Goal: Transaction & Acquisition: Purchase product/service

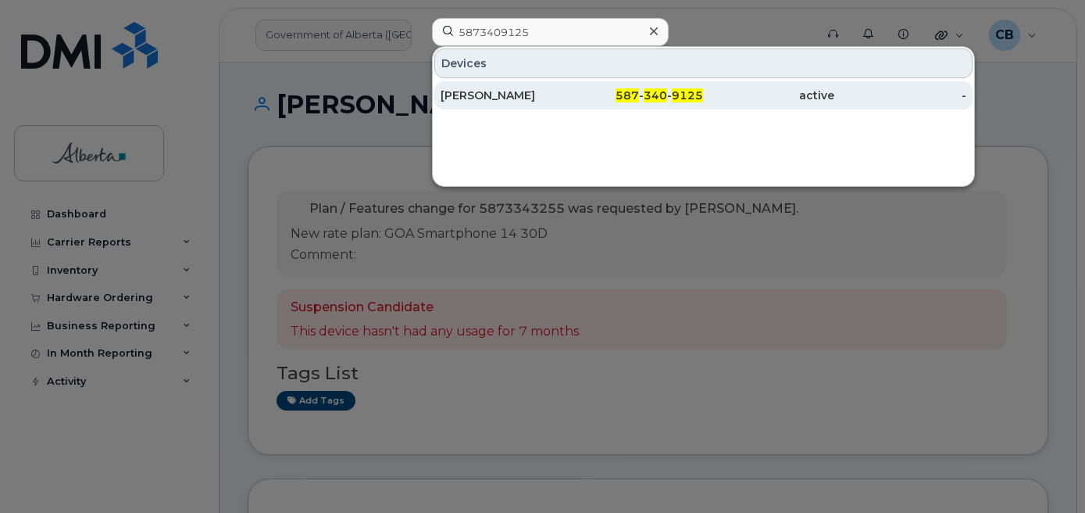
type input "5873409125"
click at [490, 94] on div "[PERSON_NAME]" at bounding box center [506, 96] width 131 height 16
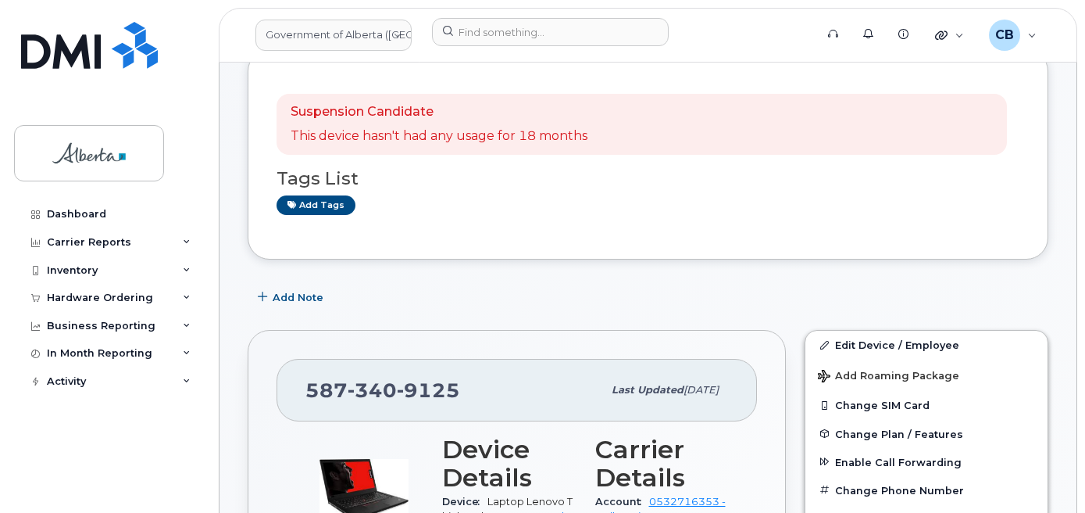
scroll to position [156, 0]
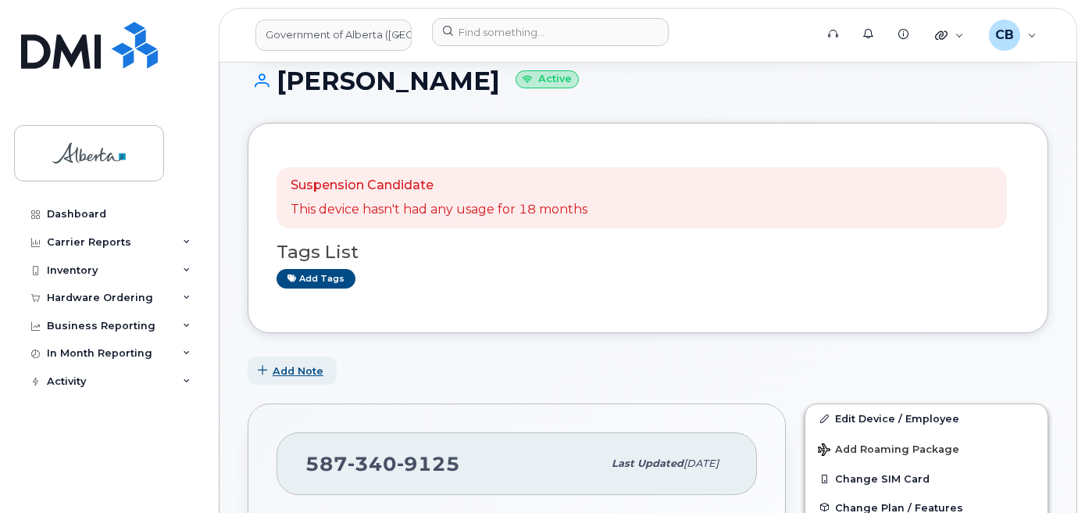
click at [278, 374] on span "Add Note" at bounding box center [298, 370] width 51 height 15
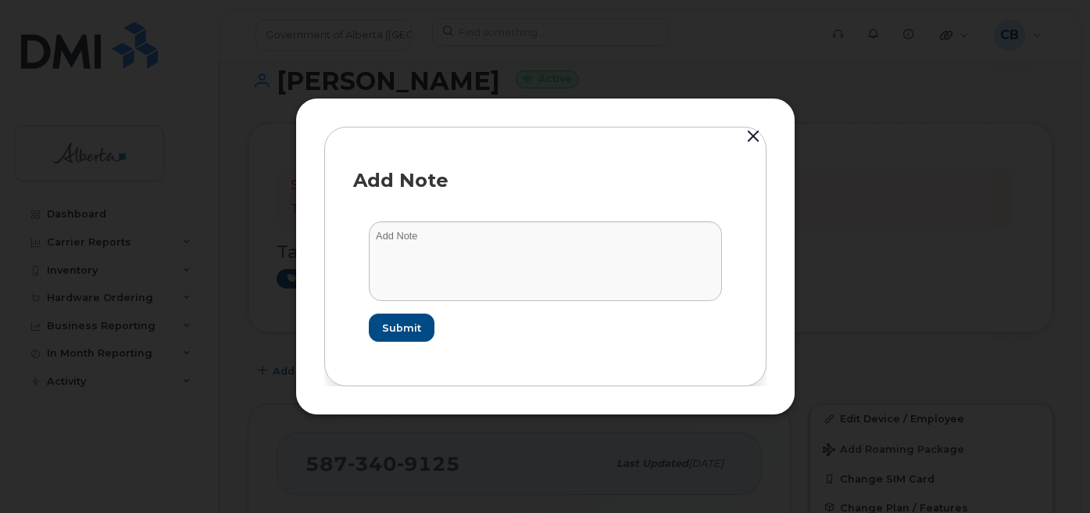
click at [758, 138] on button "button" at bounding box center [753, 137] width 23 height 22
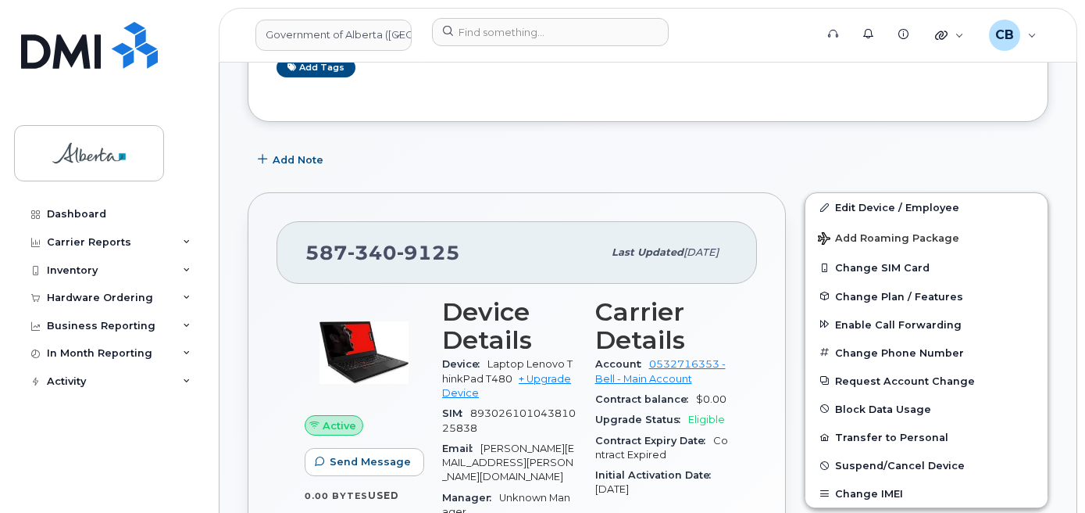
scroll to position [371, 0]
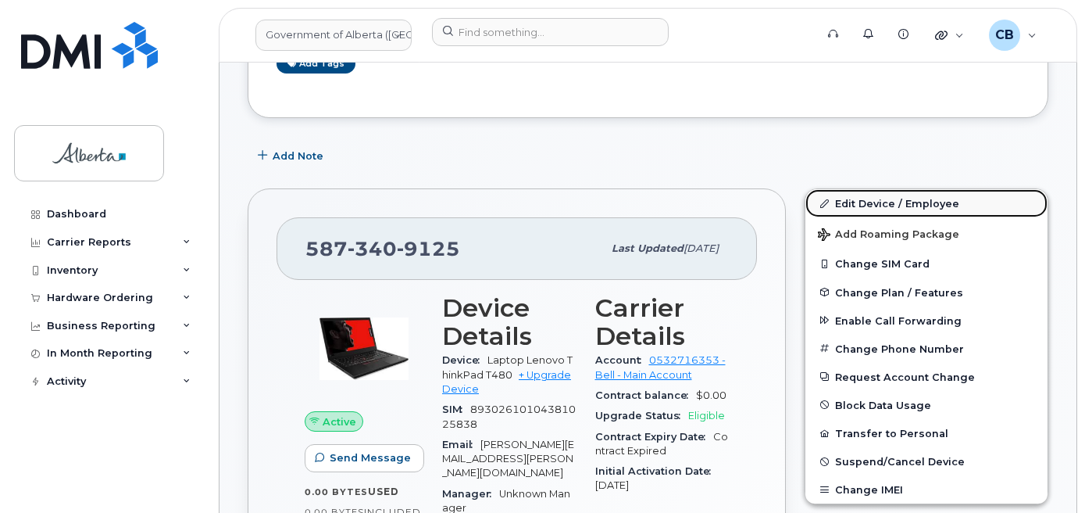
click at [892, 202] on link "Edit Device / Employee" at bounding box center [927, 203] width 242 height 28
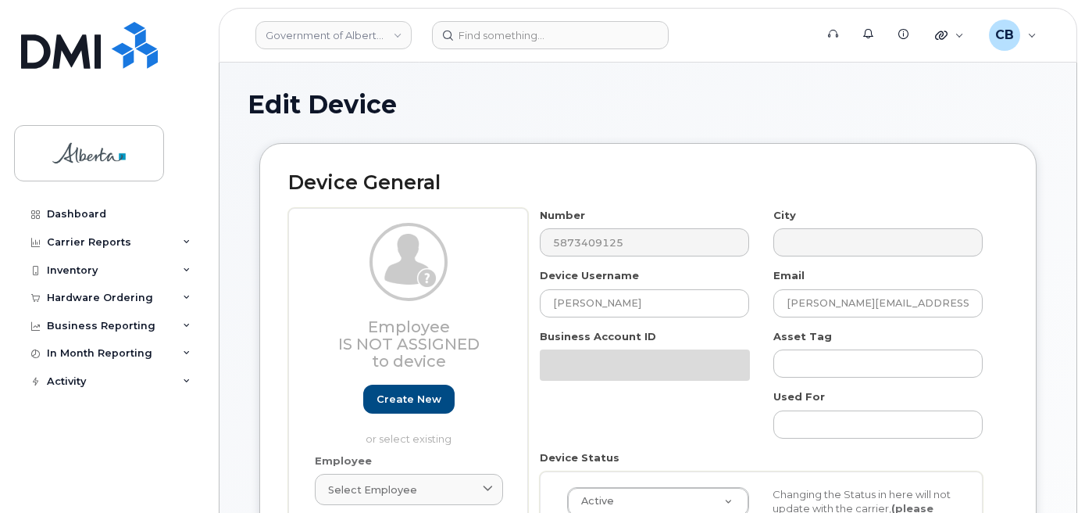
select select "4120335"
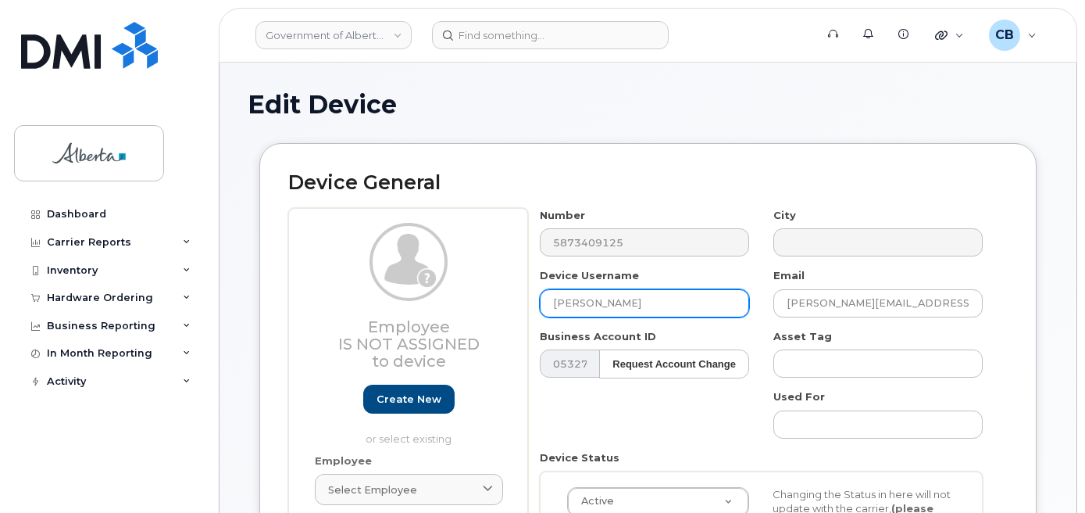
click at [563, 307] on input "Julie Legare" at bounding box center [644, 303] width 209 height 28
paste input "Shayla McAskil"
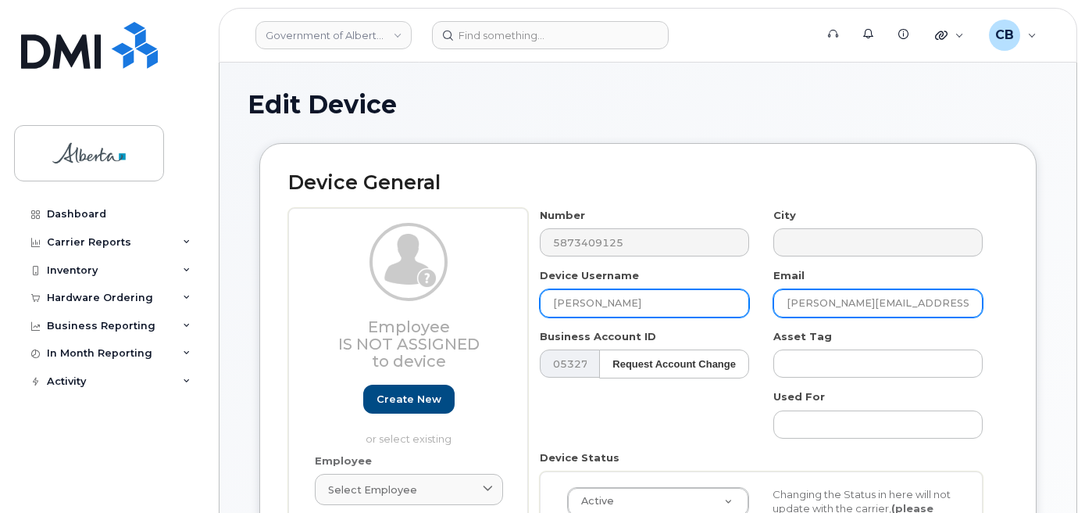
type input "Shayla McAskile"
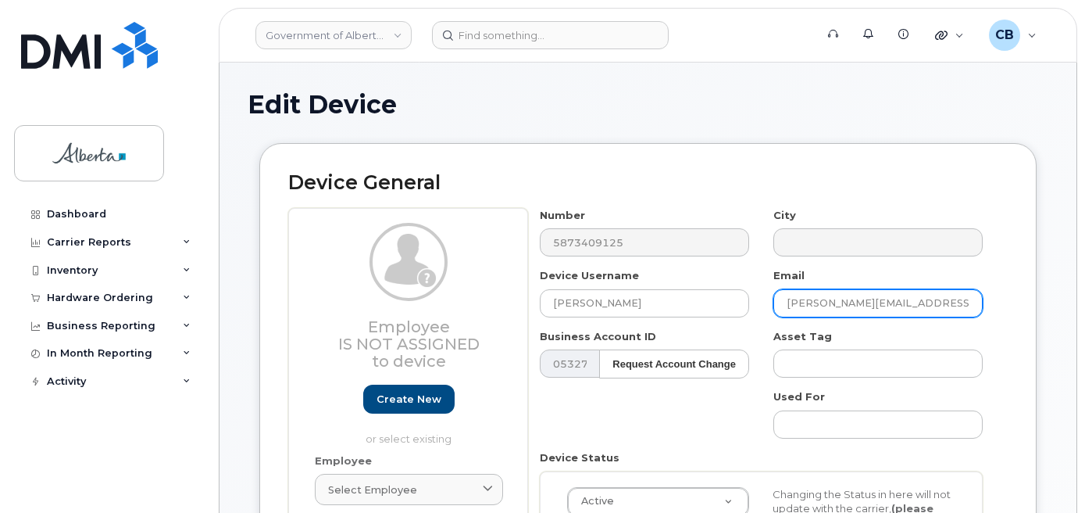
drag, startPoint x: 842, startPoint y: 301, endPoint x: 779, endPoint y: 296, distance: 62.7
click at [779, 296] on input "julie.legare@gov.ab.ca" at bounding box center [878, 303] width 209 height 28
paste input "Shayla McAskil"
click at [824, 303] on input "Shayla McAskile@gov.ab.ca" at bounding box center [878, 303] width 209 height 28
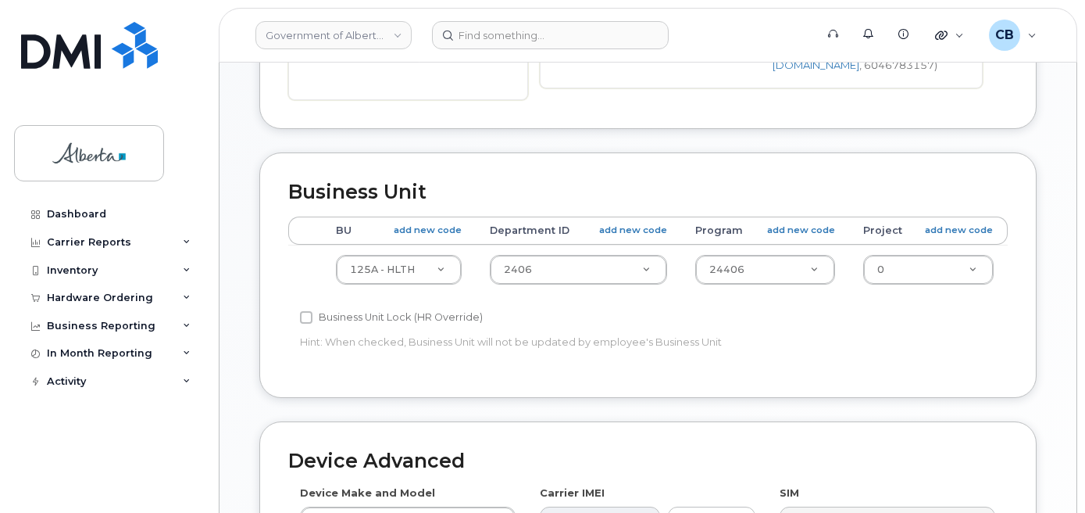
scroll to position [546, 0]
type input "Shayla.McAskile@gov.ab.ca"
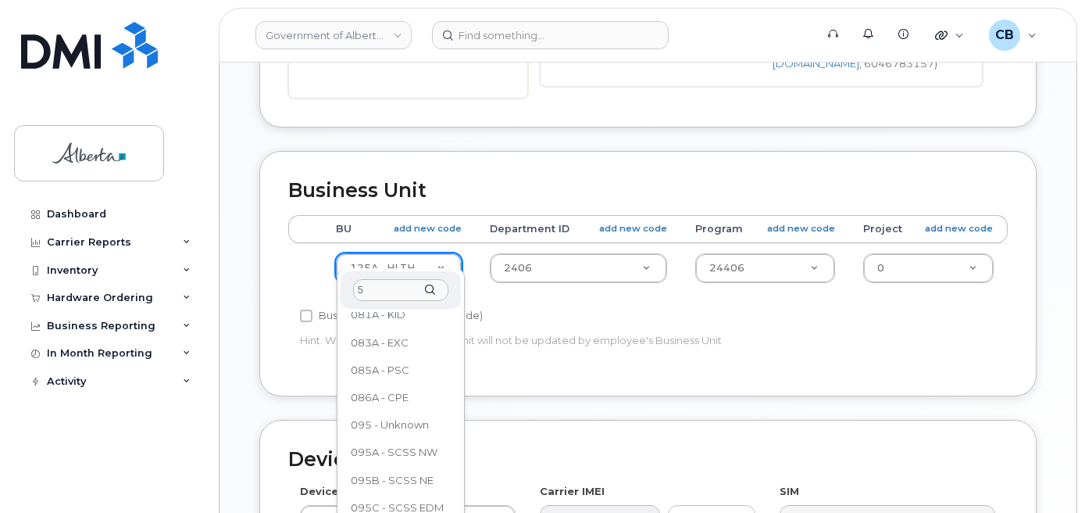
scroll to position [0, 0]
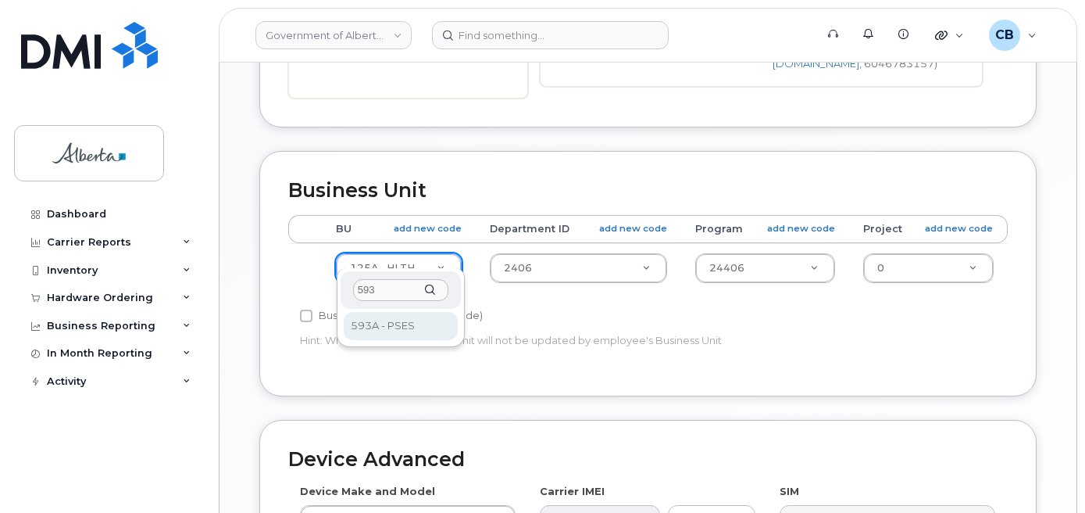
type input "593"
select select "4797682"
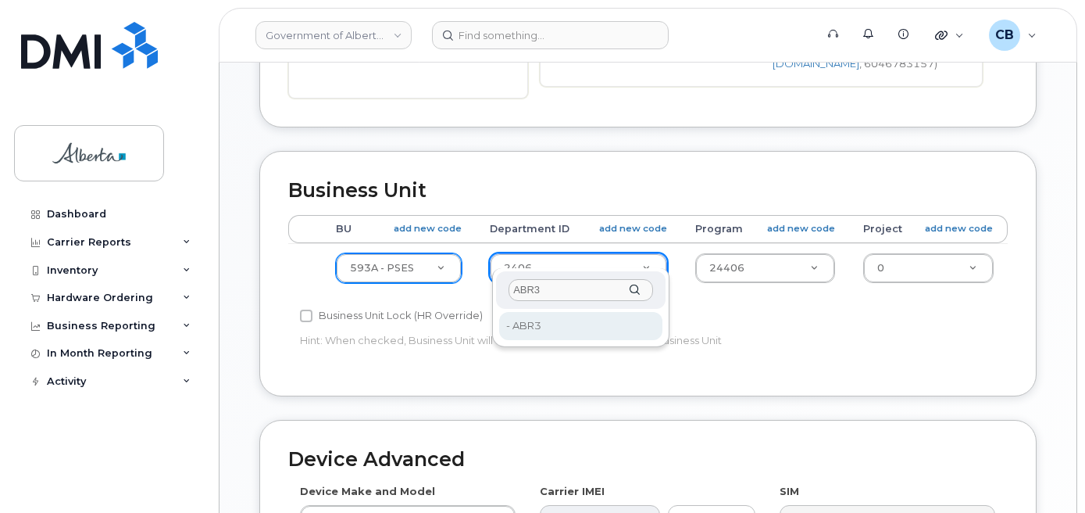
type input "ABR3"
type input "33474645"
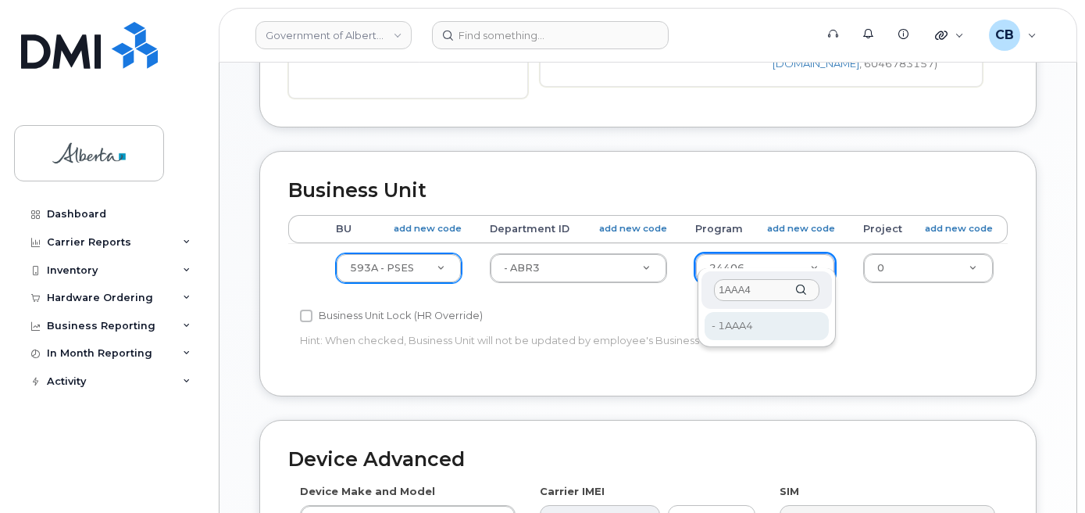
type input "1AAA4"
type input "33438695"
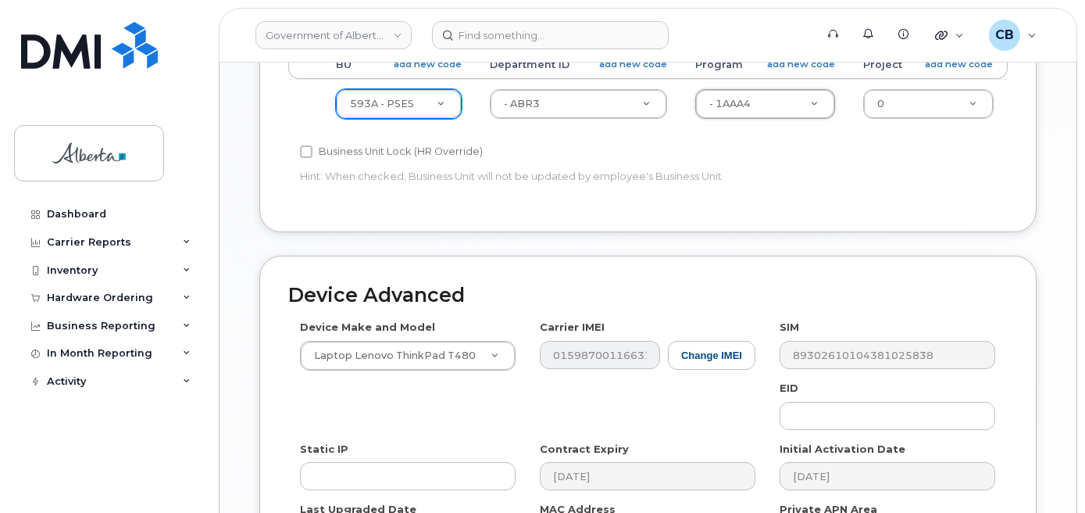
scroll to position [786, 0]
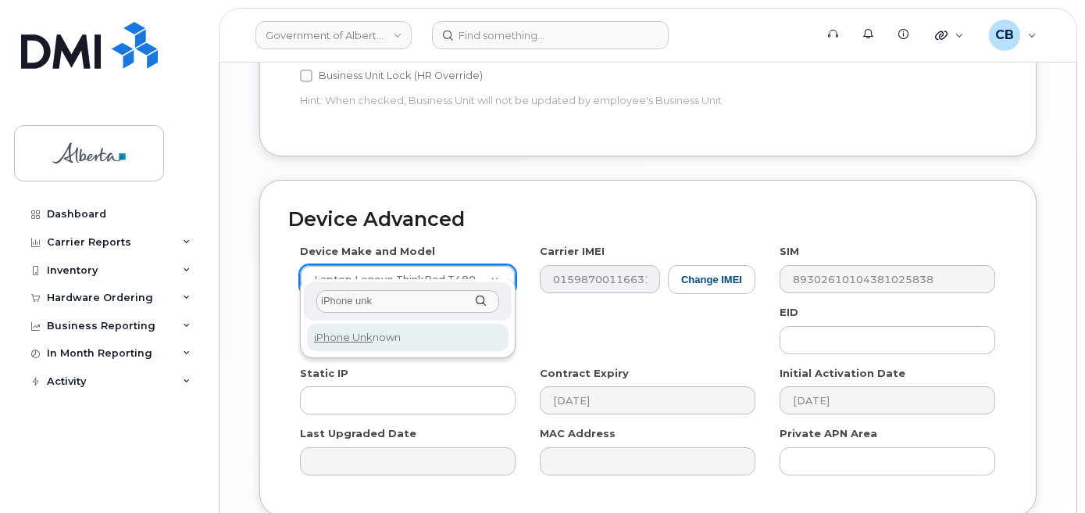
type input "iPhone unk"
select select "185"
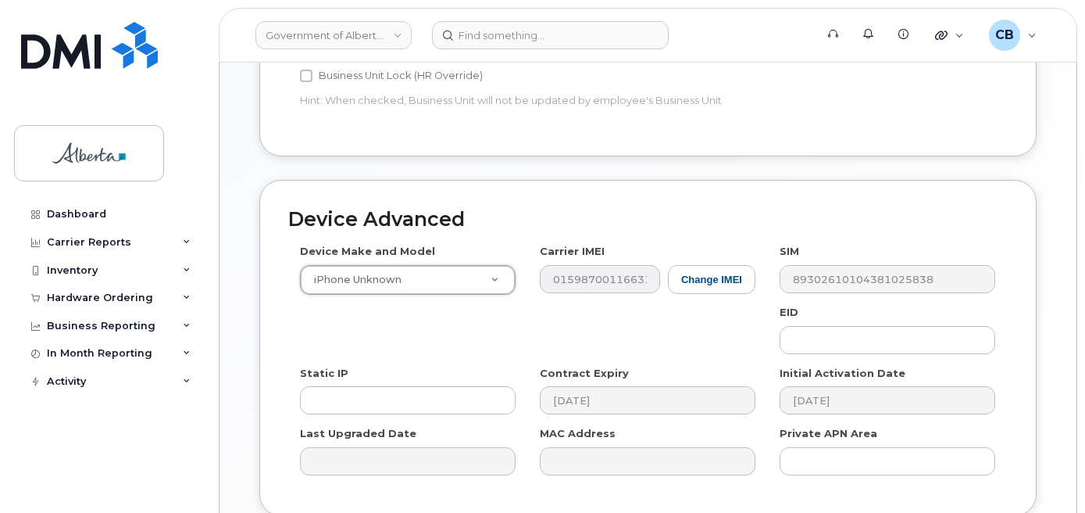
scroll to position [905, 0]
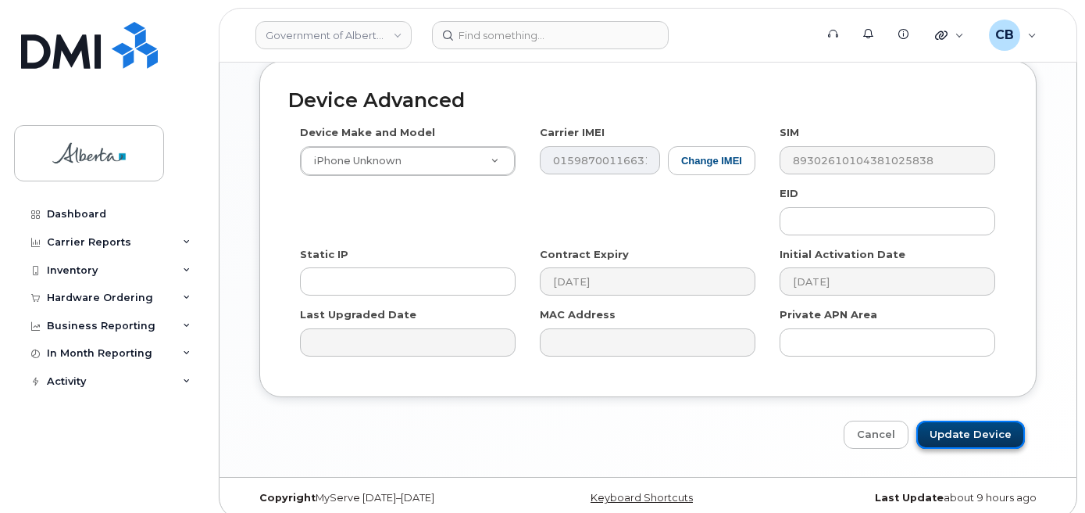
click at [960, 425] on input "Update Device" at bounding box center [971, 434] width 109 height 29
type input "Saving..."
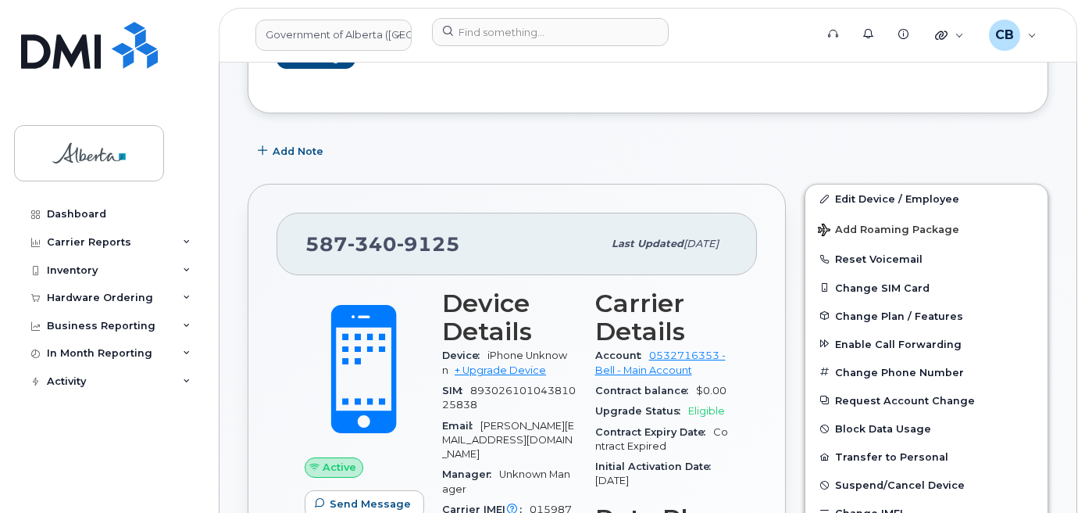
scroll to position [263, 0]
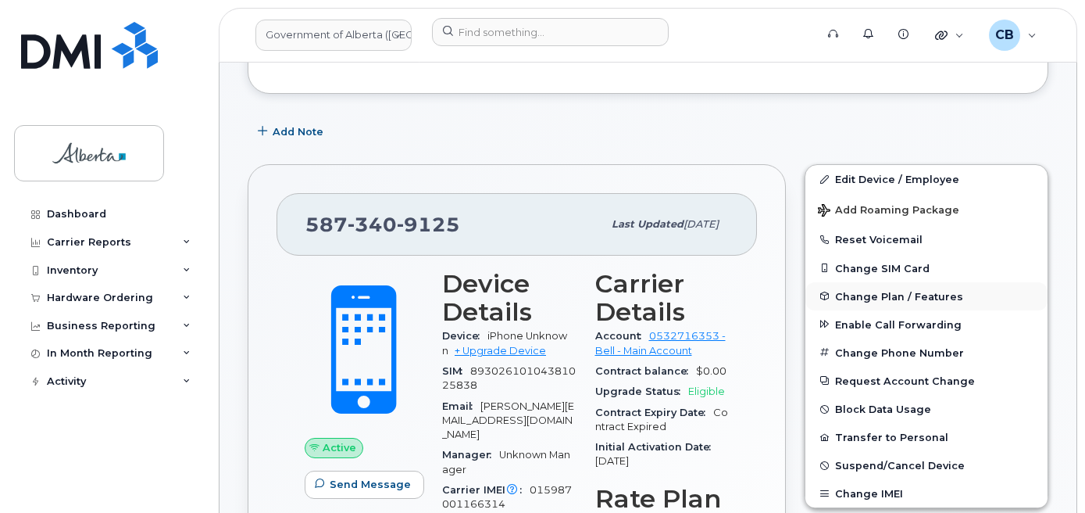
click at [881, 295] on span "Change Plan / Features" at bounding box center [899, 296] width 128 height 12
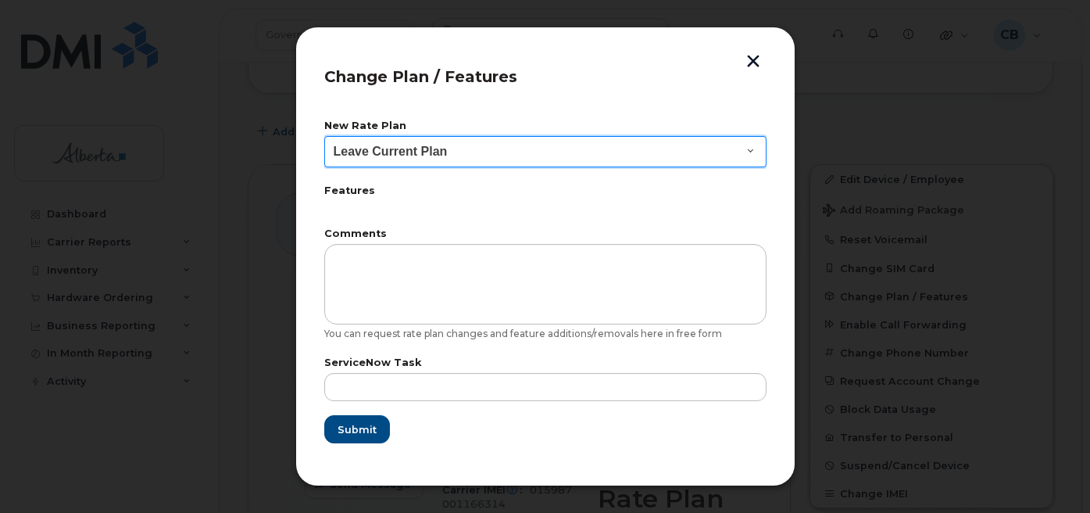
click at [741, 147] on select "Leave Current Plan GOA - Voice Plan 5 GOA Smartphone 14 30D GOA Unlimited Smart…" at bounding box center [545, 151] width 442 height 31
select select "2483362"
click at [324, 136] on select "Leave Current Plan GOA - Voice Plan 5 GOA Smartphone 14 30D GOA Unlimited Smart…" at bounding box center [545, 151] width 442 height 31
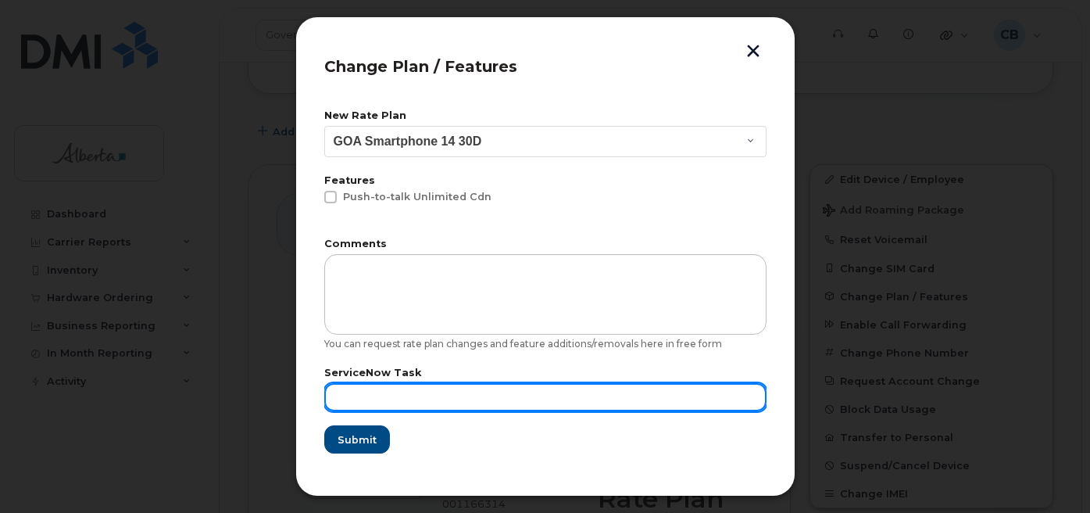
click at [351, 398] on input "text" at bounding box center [545, 397] width 442 height 28
paste input "SCTASK0843503"
type input "SCTASK0843503"
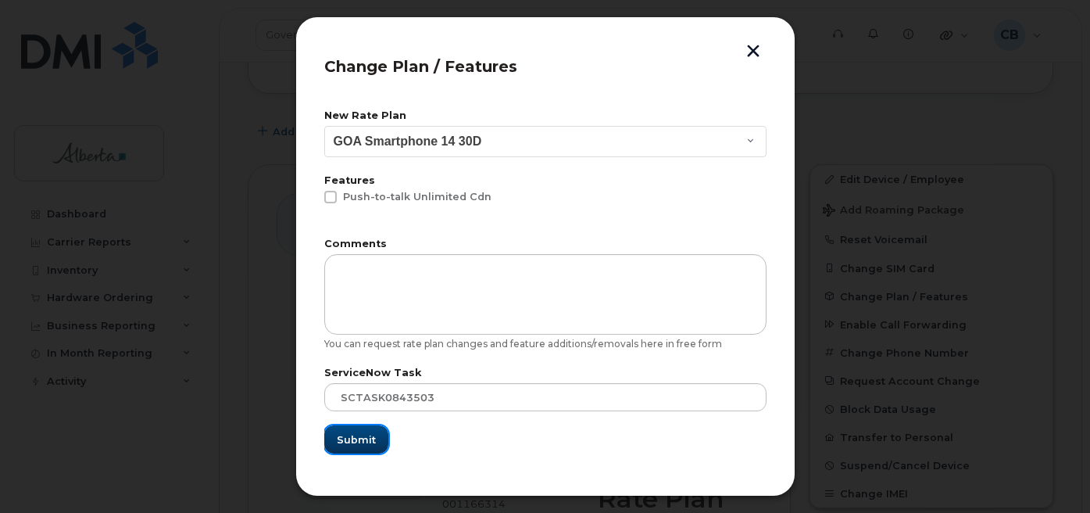
click at [362, 442] on span "Submit" at bounding box center [356, 439] width 39 height 15
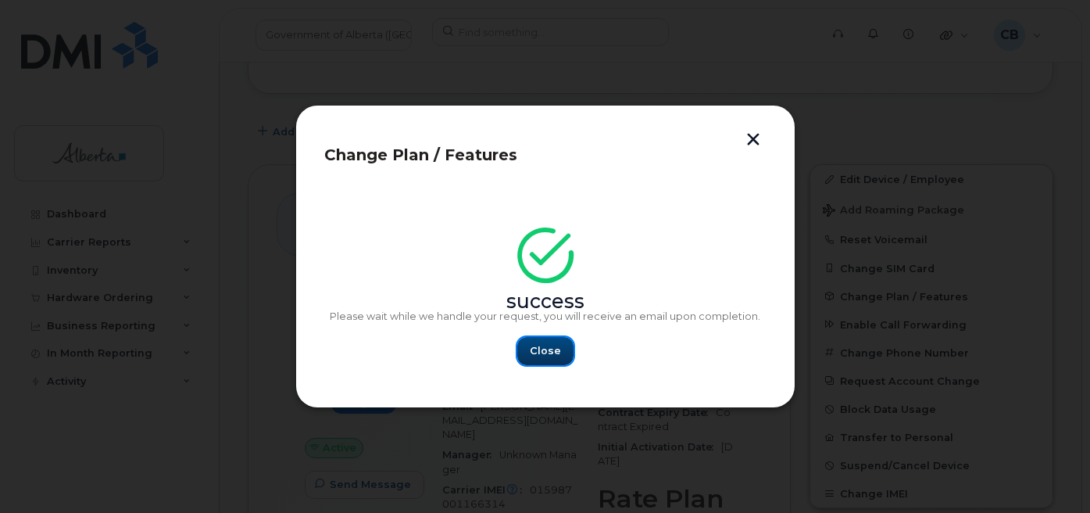
click at [546, 351] on span "Close" at bounding box center [545, 350] width 31 height 15
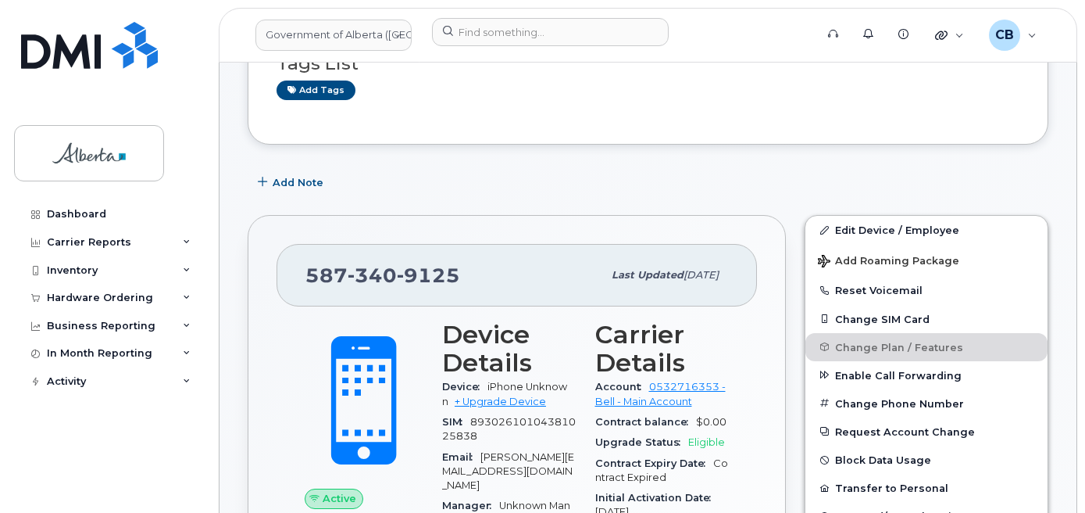
scroll to position [106, 0]
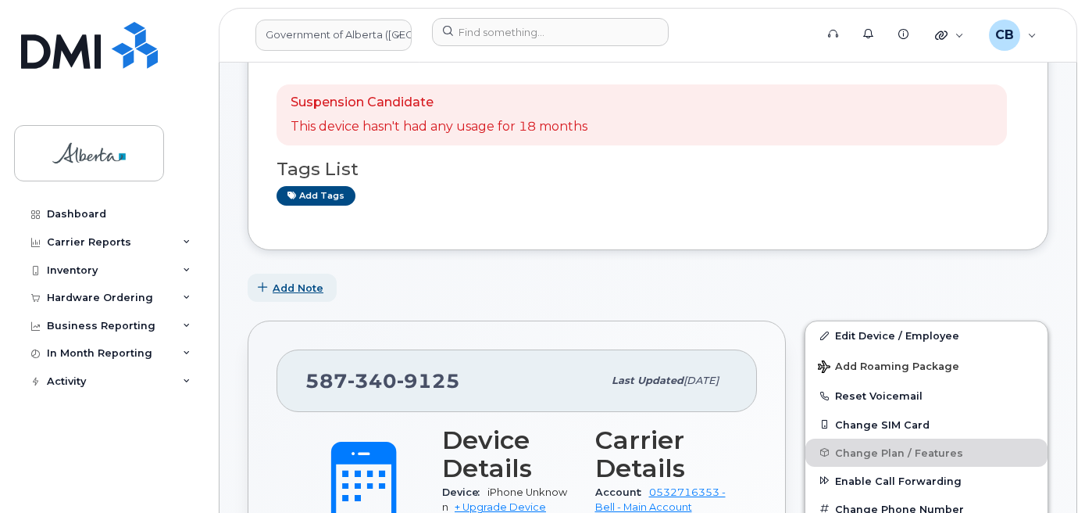
click at [284, 287] on span "Add Note" at bounding box center [298, 288] width 51 height 15
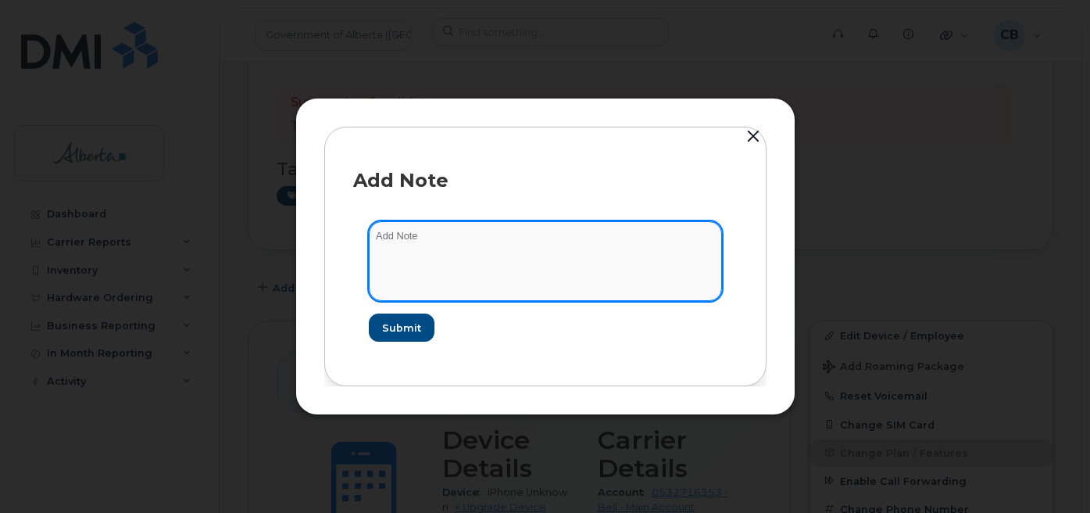
click at [403, 226] on textarea at bounding box center [545, 261] width 353 height 80
paste textarea "SCTASK0843503"
type textarea "SCTASK0843503-changed plan from data to voice and data."
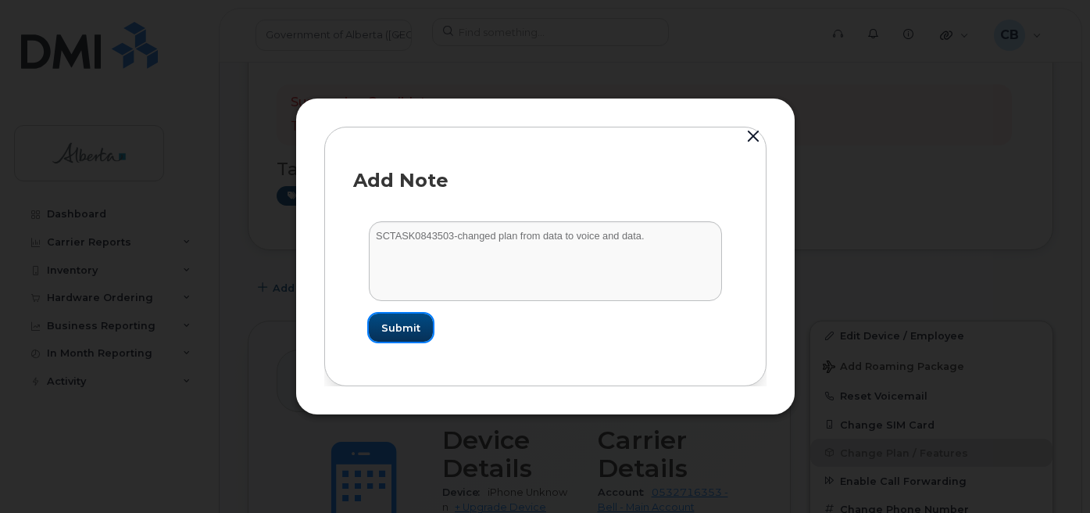
click at [406, 335] on button "Submit" at bounding box center [401, 327] width 64 height 28
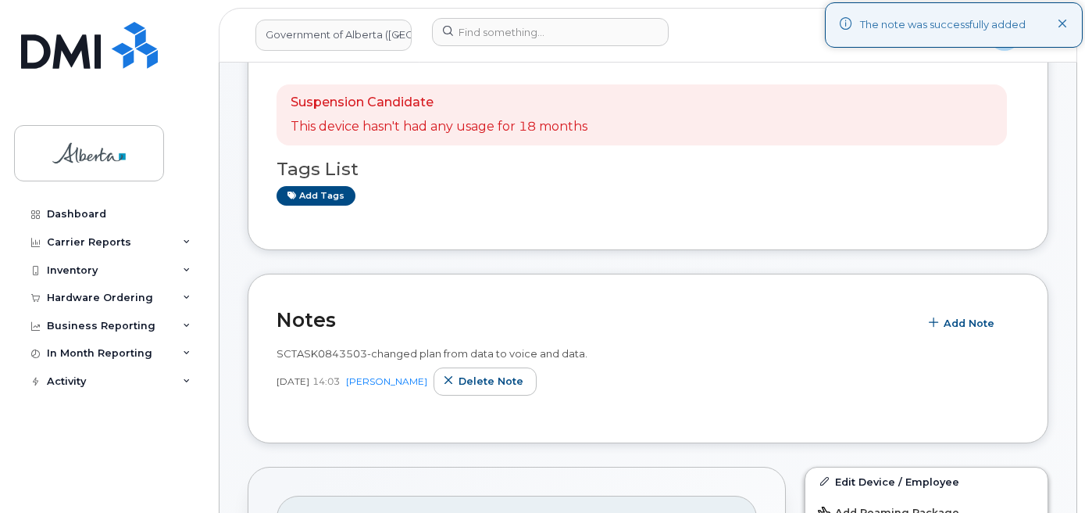
click at [1064, 23] on icon at bounding box center [1063, 25] width 10 height 10
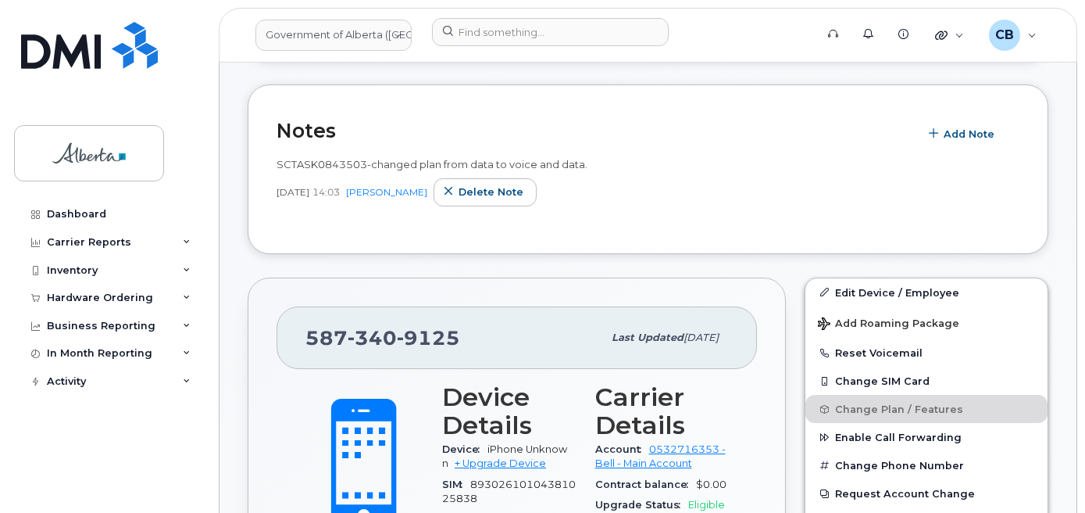
scroll to position [181, 0]
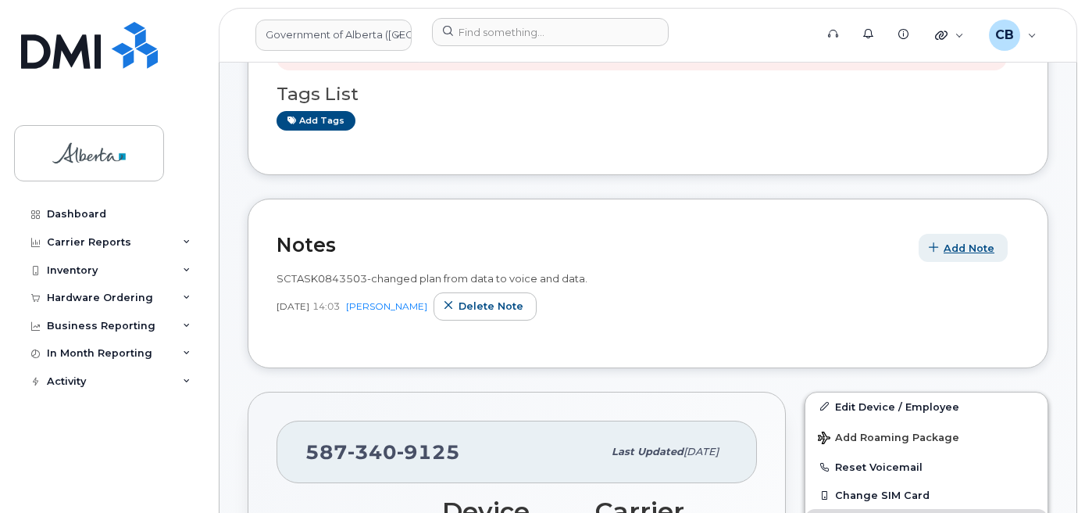
click at [958, 246] on span "Add Note" at bounding box center [969, 248] width 51 height 15
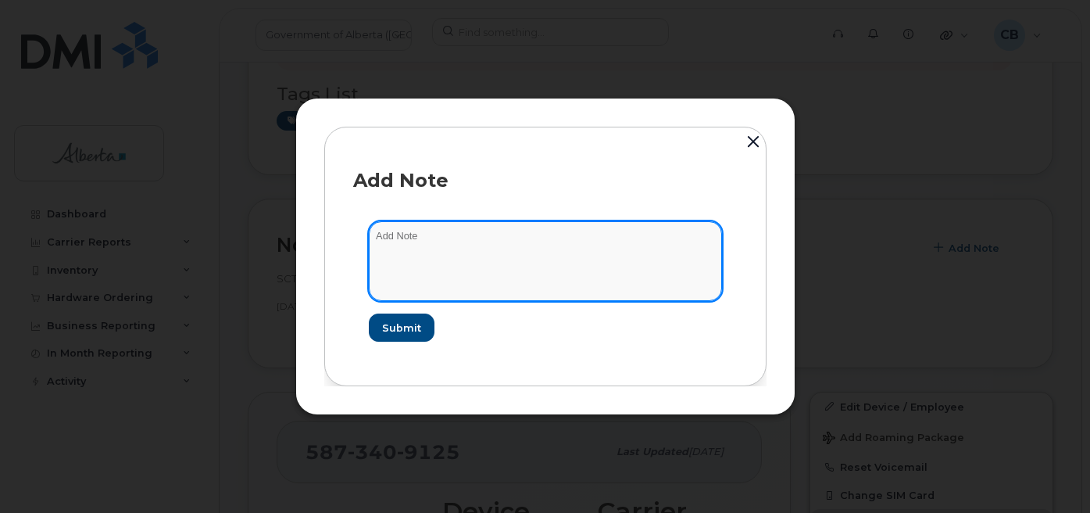
click at [432, 232] on textarea at bounding box center [545, 261] width 353 height 80
paste textarea "SCTASK0843503 5873409125 DO NOT DELETE - BEING REASSIGNED to Shayla McAskile. J…"
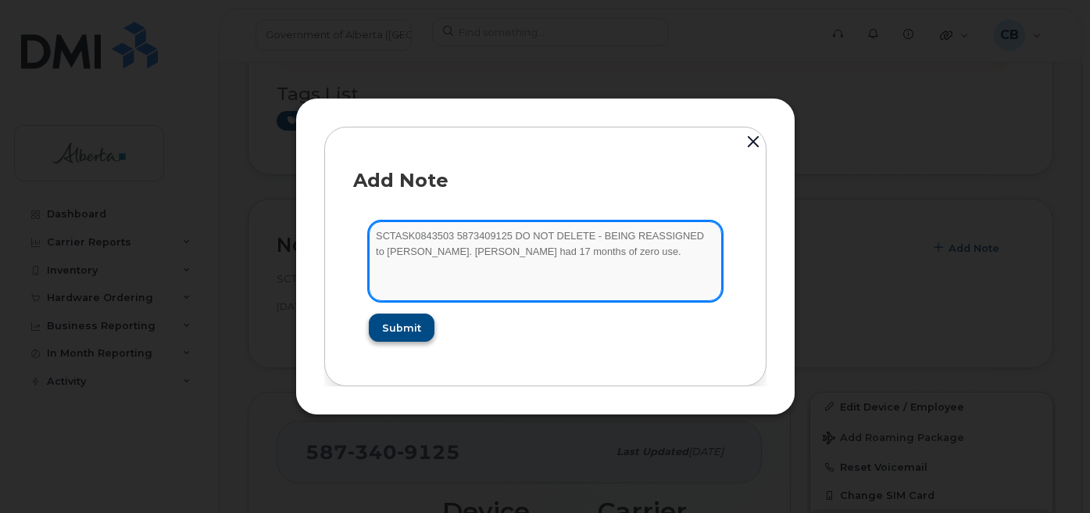
type textarea "SCTASK0843503 5873409125 DO NOT DELETE - BEING REASSIGNED to Shayla McAskile. J…"
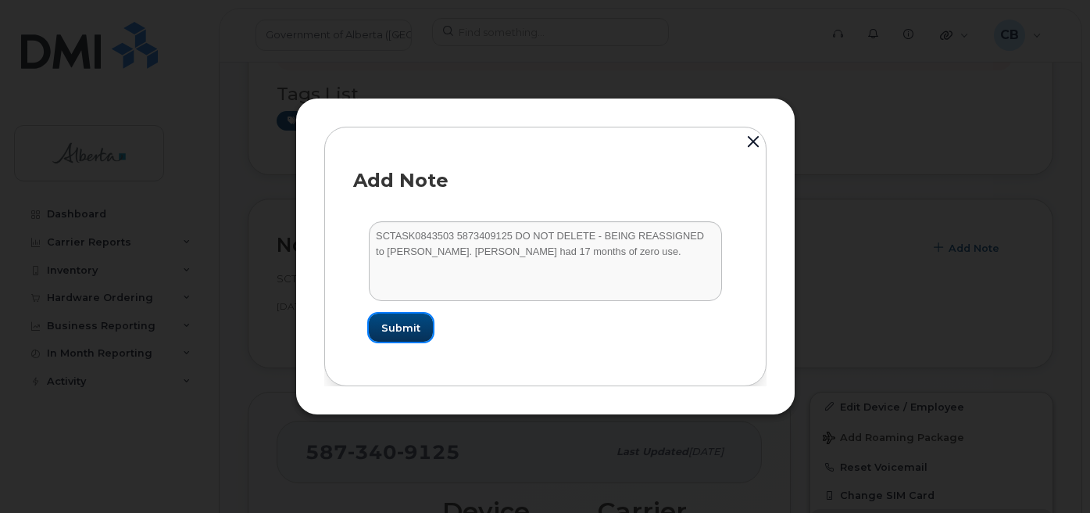
click at [403, 334] on span "Submit" at bounding box center [400, 327] width 39 height 15
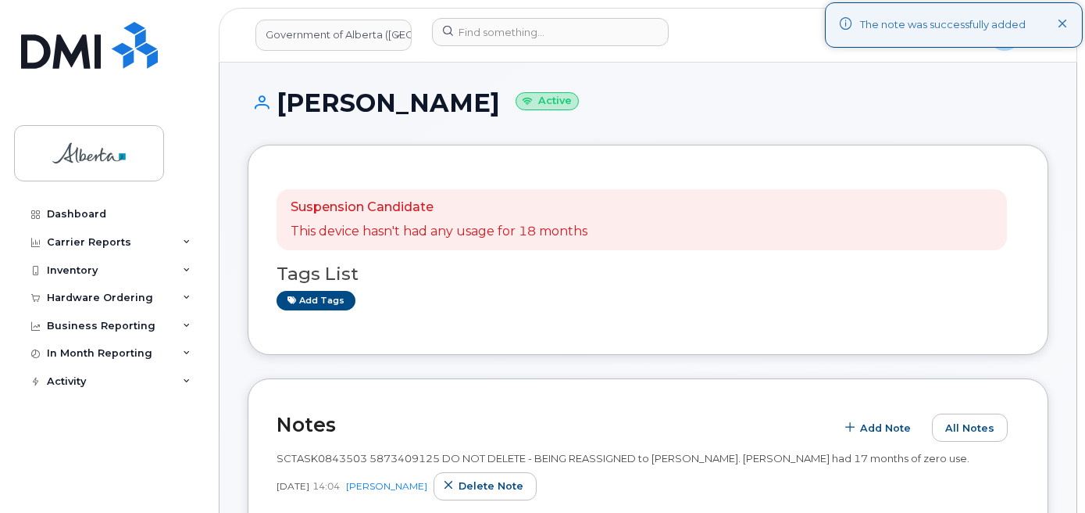
scroll to position [0, 0]
drag, startPoint x: 1058, startPoint y: 20, endPoint x: 1013, endPoint y: 76, distance: 72.2
click at [1057, 20] on div "The note was successfully added" at bounding box center [954, 24] width 258 height 45
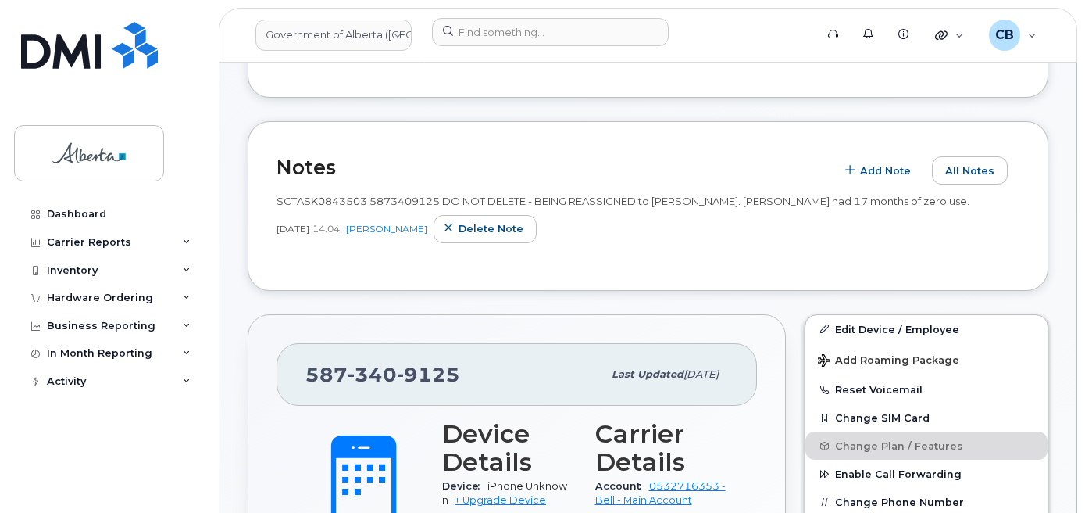
scroll to position [234, 0]
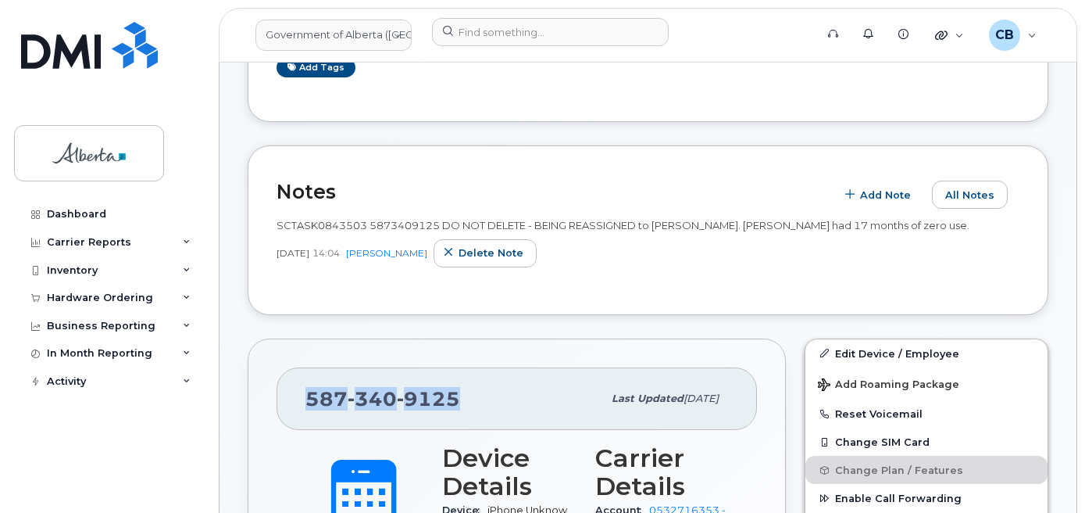
drag, startPoint x: 459, startPoint y: 395, endPoint x: 309, endPoint y: 398, distance: 150.8
click at [309, 398] on div "587 340 9125" at bounding box center [454, 398] width 297 height 33
copy span "587 340 9125"
click at [70, 295] on div "Hardware Ordering" at bounding box center [100, 297] width 106 height 13
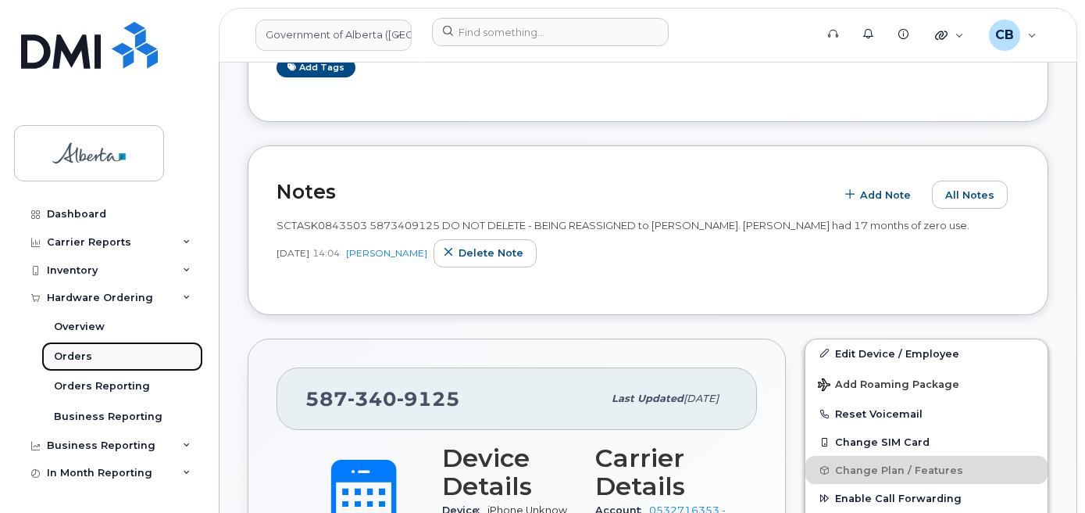
click at [70, 352] on div "Orders" at bounding box center [73, 356] width 38 height 14
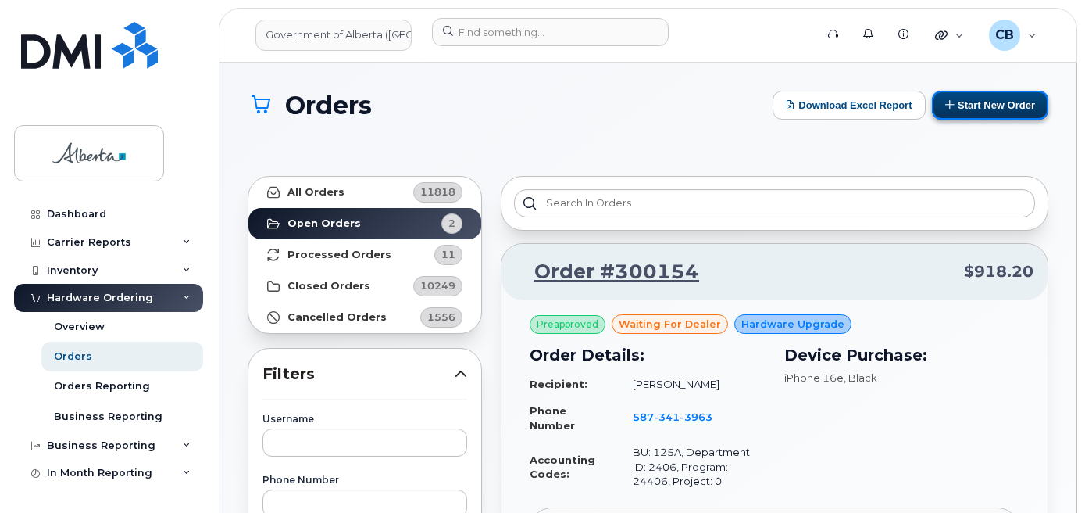
click at [976, 105] on button "Start New Order" at bounding box center [990, 105] width 116 height 29
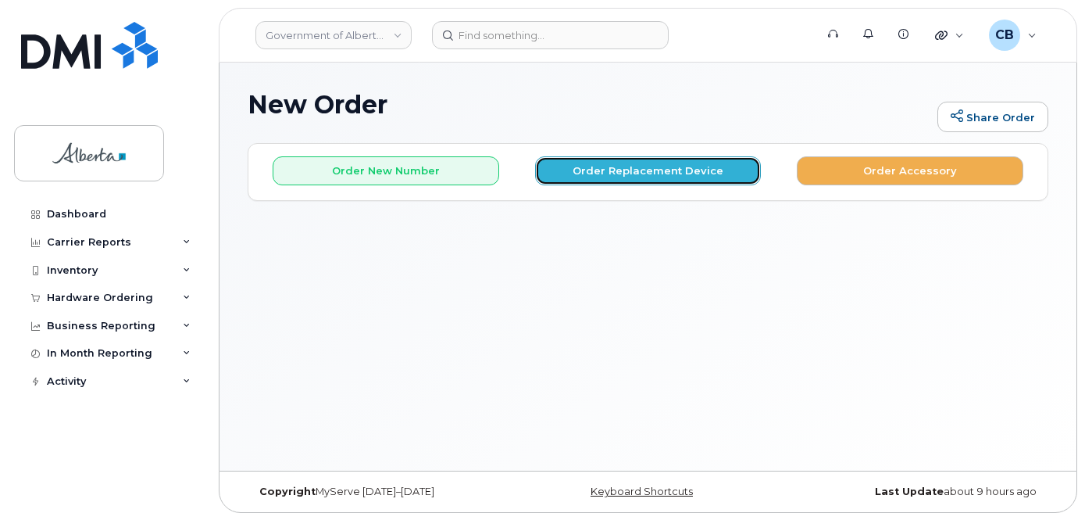
click at [631, 173] on button "Order Replacement Device" at bounding box center [648, 170] width 227 height 29
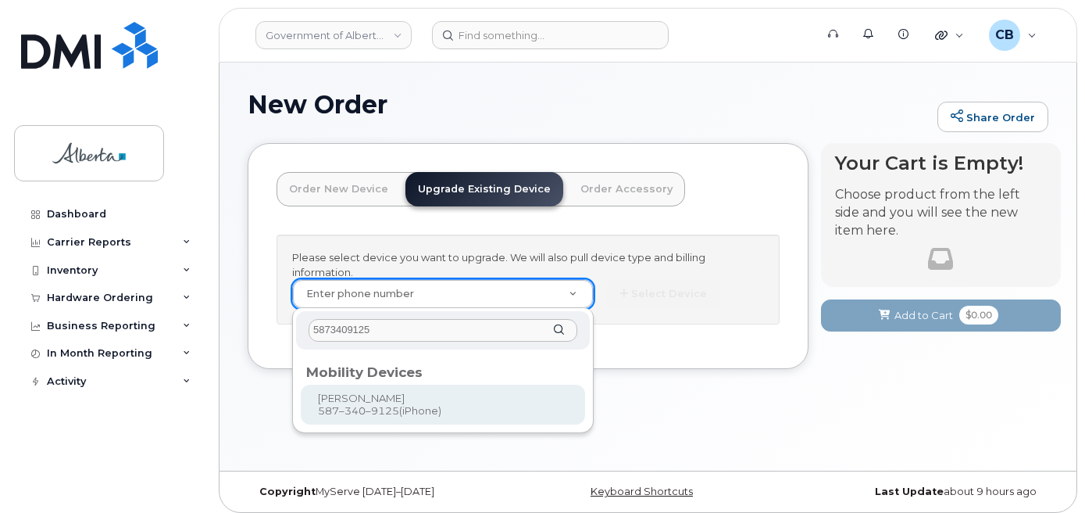
type input "5873409125"
type input "820629"
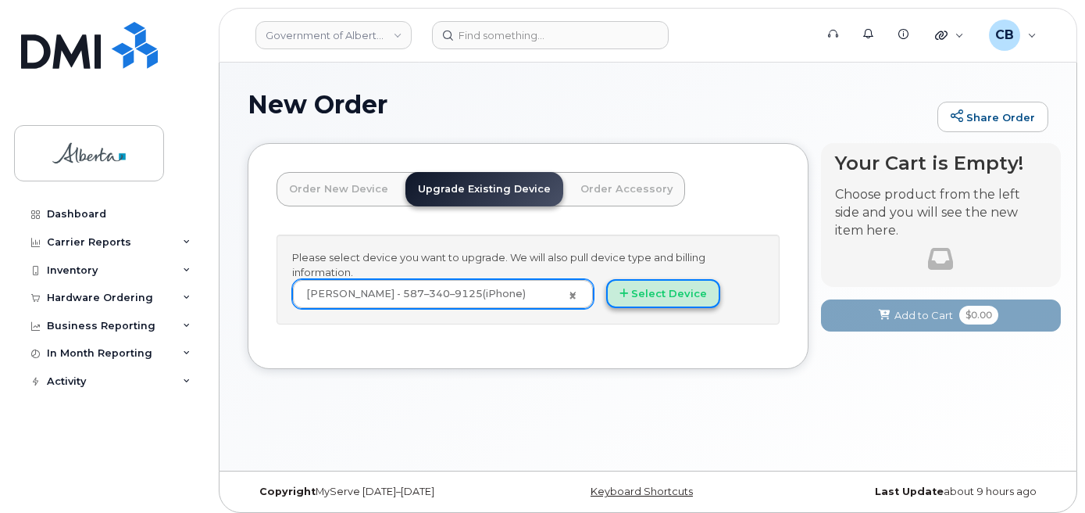
click at [651, 295] on button "Select Device" at bounding box center [663, 293] width 114 height 29
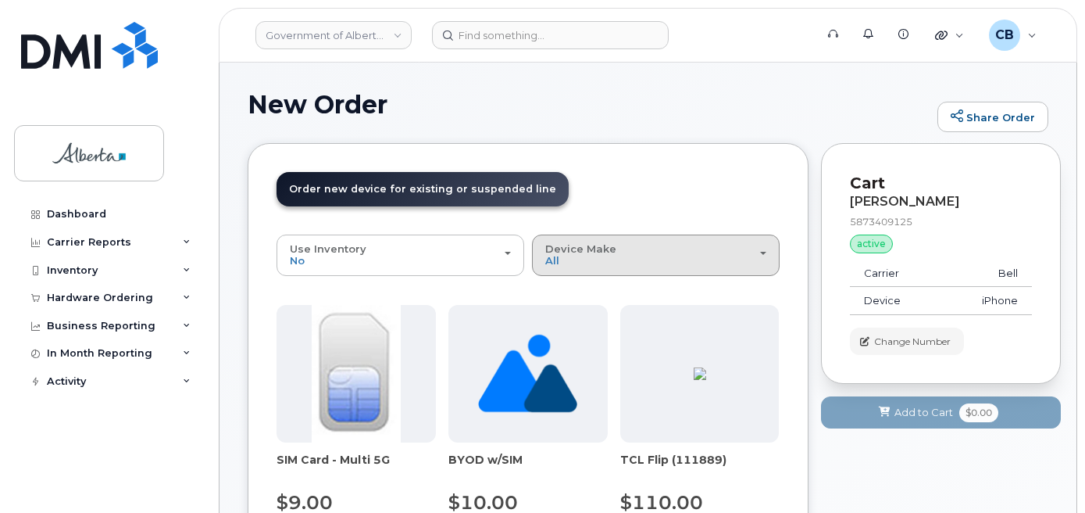
click at [585, 263] on div "Device Make All Aircard Android Cell Phone iPhone Unknown" at bounding box center [655, 255] width 221 height 24
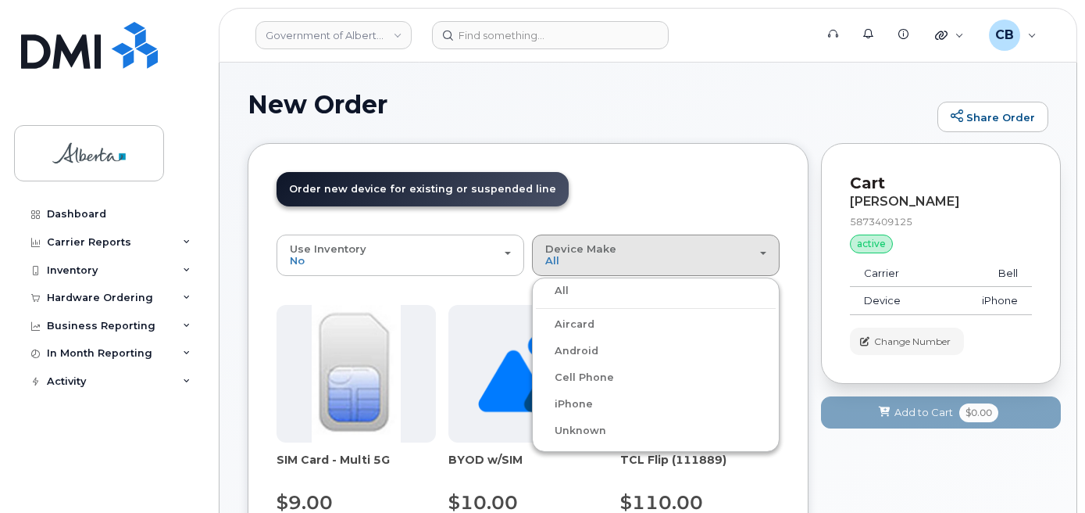
click at [570, 402] on label "iPhone" at bounding box center [564, 404] width 57 height 19
click at [0, 0] on input "iPhone" at bounding box center [0, 0] width 0 height 0
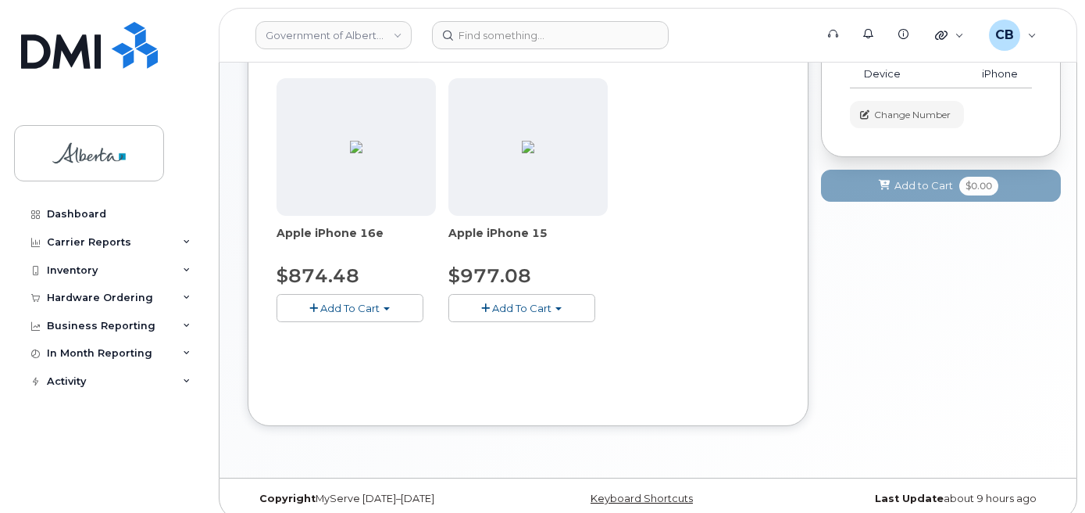
scroll to position [234, 0]
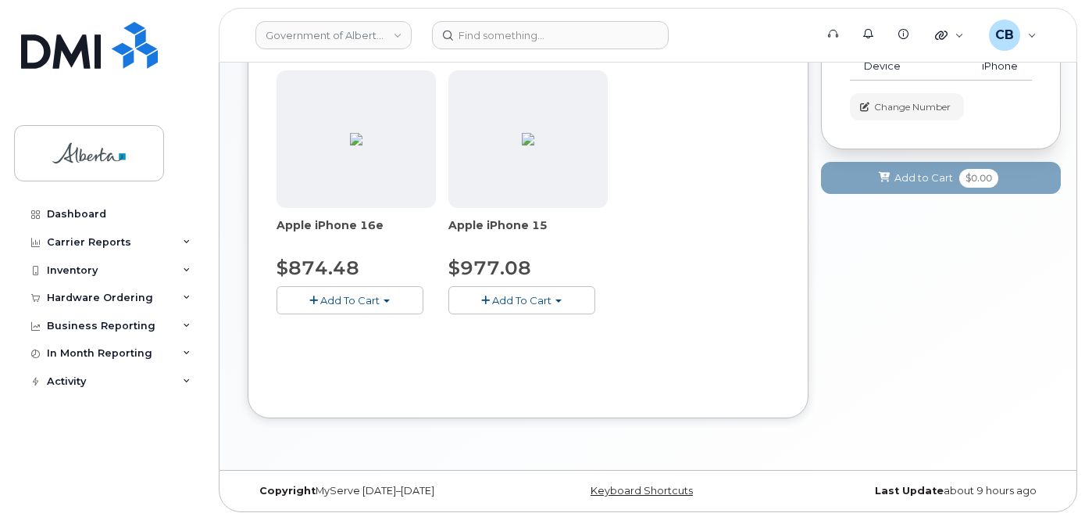
click at [502, 299] on span "Add To Cart" at bounding box center [521, 300] width 59 height 13
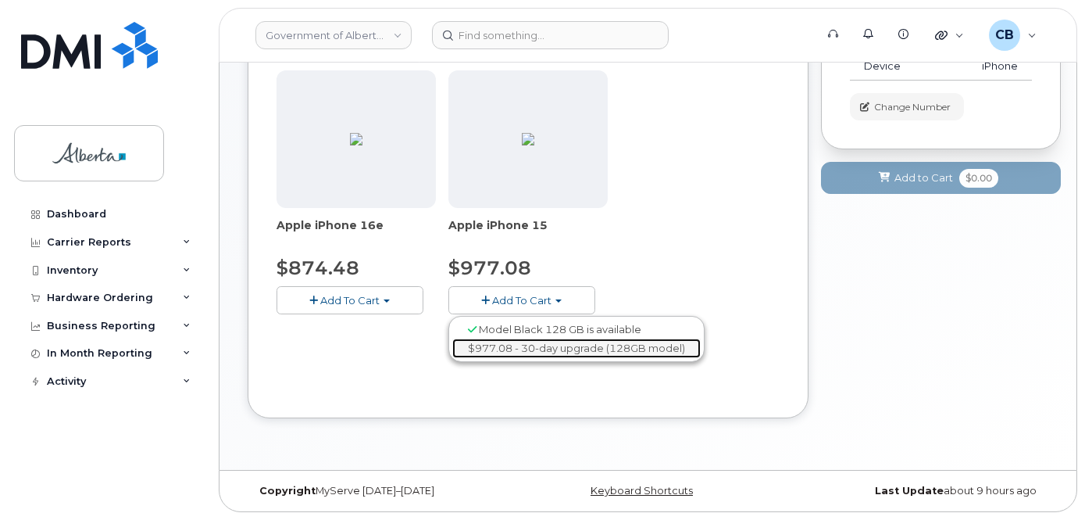
click at [502, 353] on link "$977.08 - 30-day upgrade (128GB model)" at bounding box center [576, 348] width 248 height 20
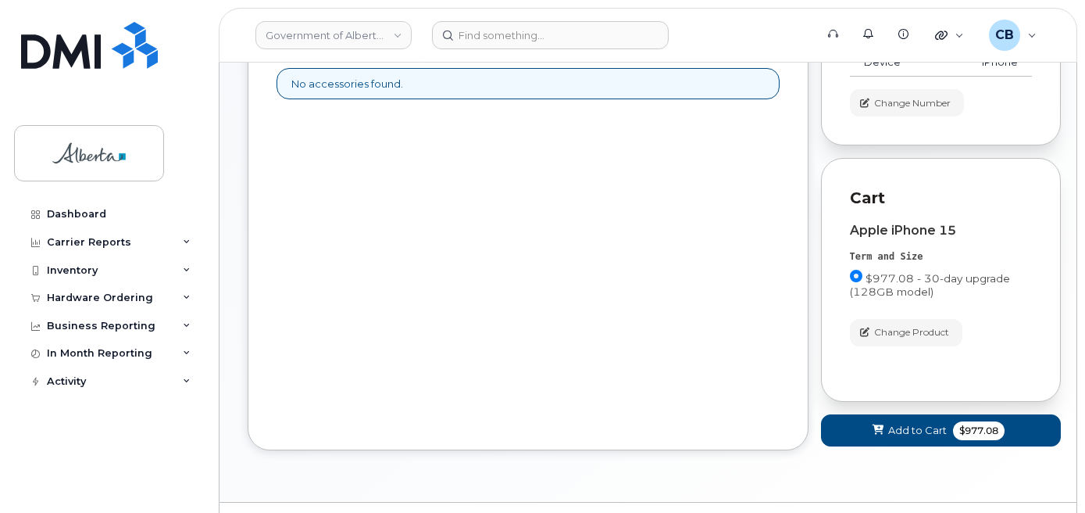
scroll to position [277, 0]
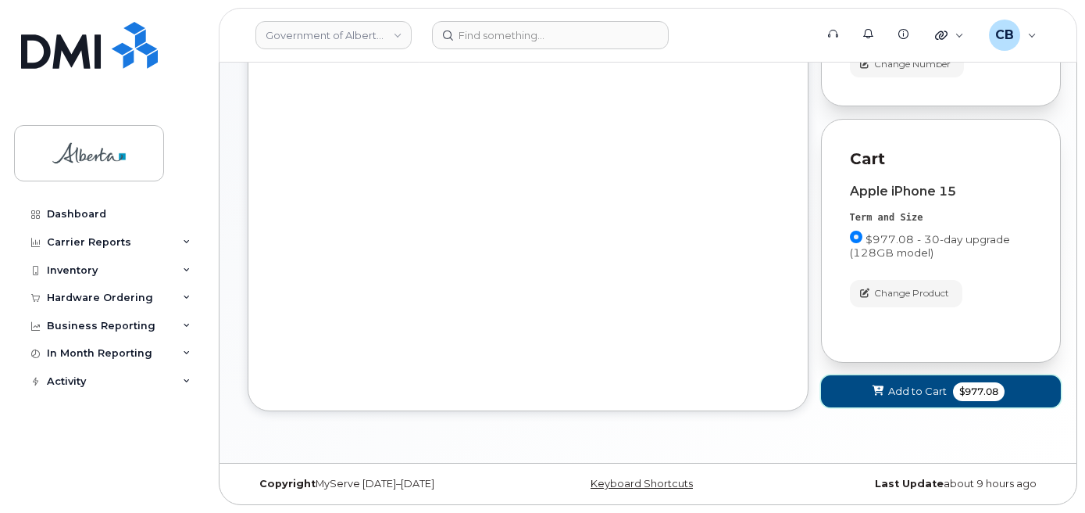
click at [910, 388] on span "Add to Cart" at bounding box center [917, 391] width 59 height 15
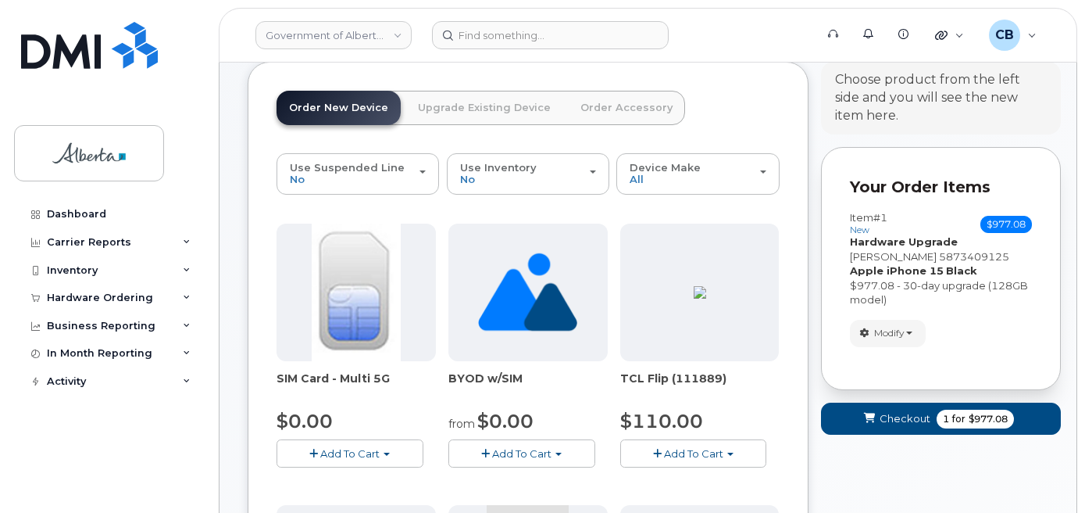
scroll to position [70, 0]
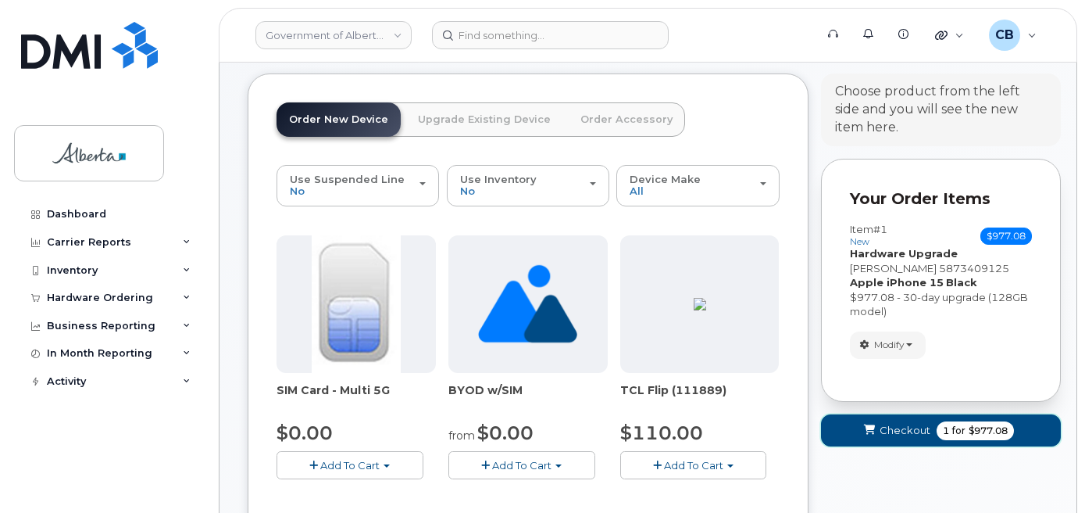
click at [903, 428] on span "Checkout" at bounding box center [905, 430] width 51 height 15
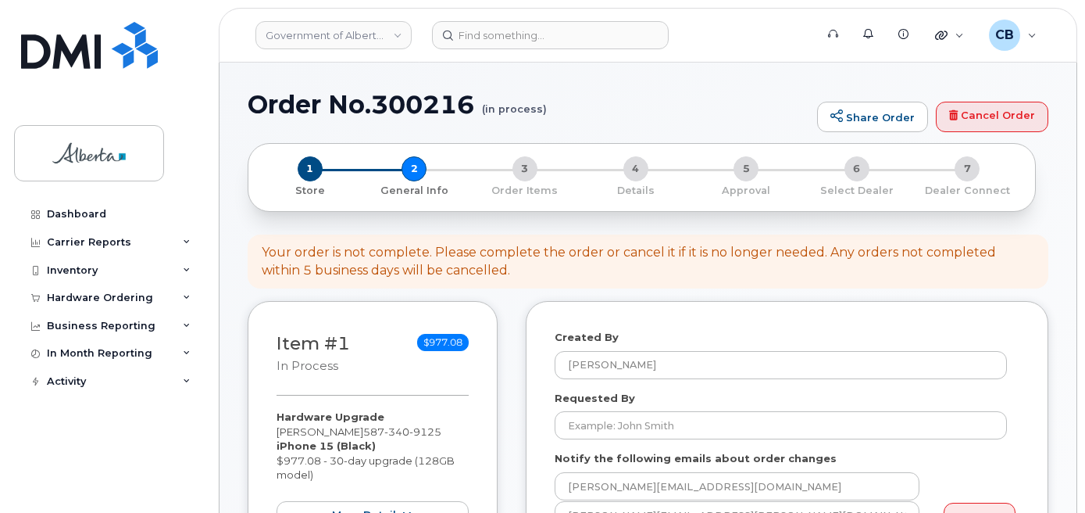
select select
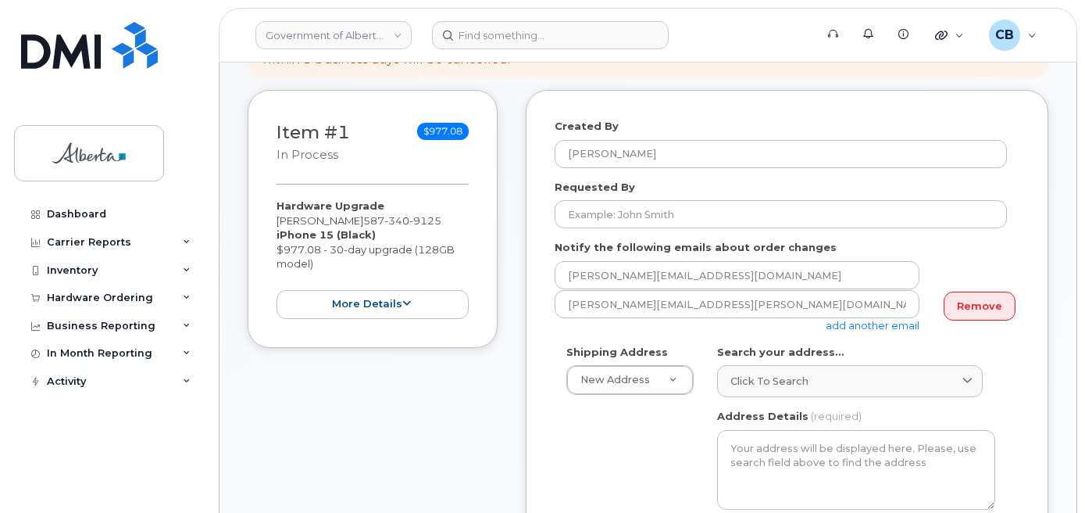
scroll to position [234, 0]
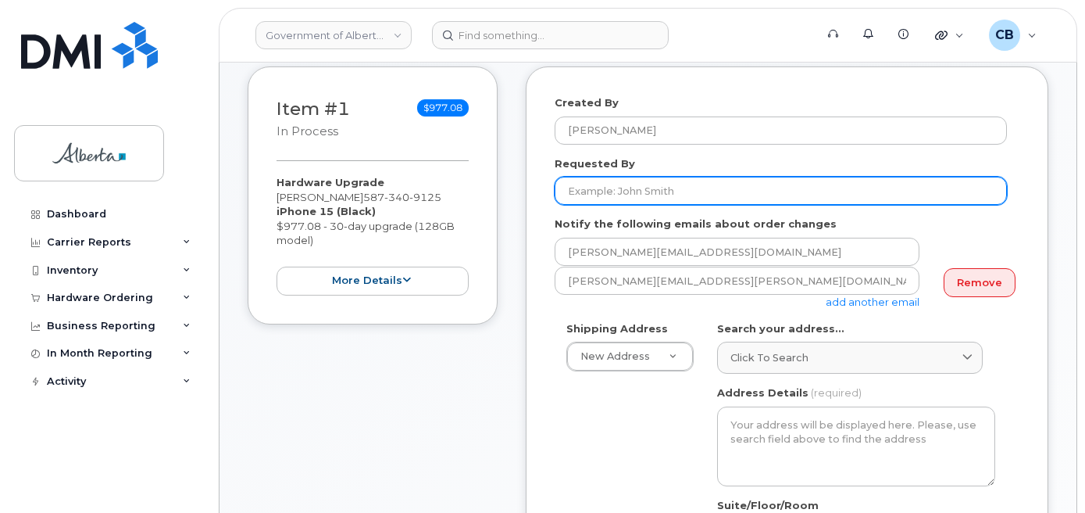
click at [676, 195] on input "Requested By" at bounding box center [781, 191] width 452 height 28
click at [633, 185] on input "Requested By" at bounding box center [781, 191] width 452 height 28
paste input "[PERSON_NAME][EMAIL_ADDRESS][DOMAIN_NAME]"
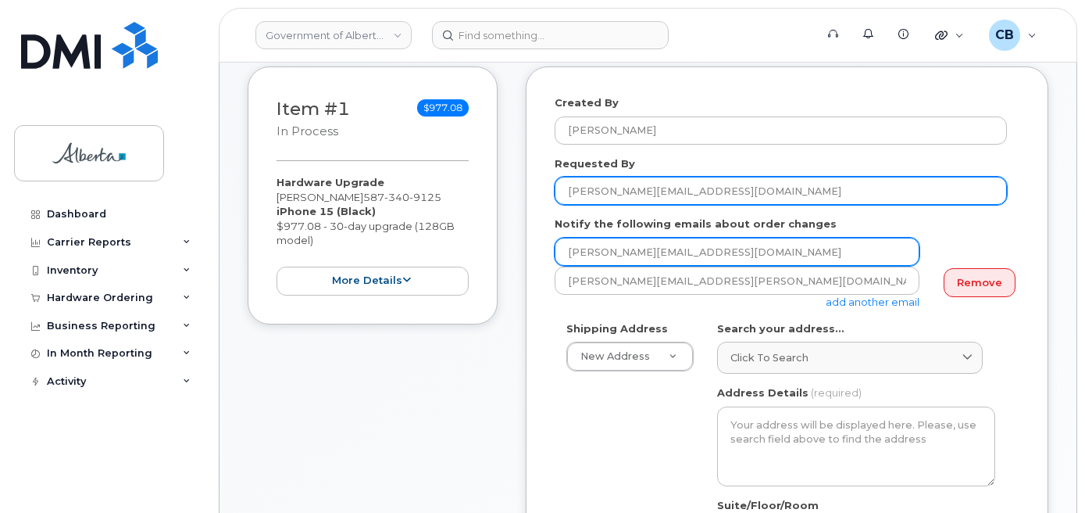
type input "[PERSON_NAME][EMAIL_ADDRESS][DOMAIN_NAME]"
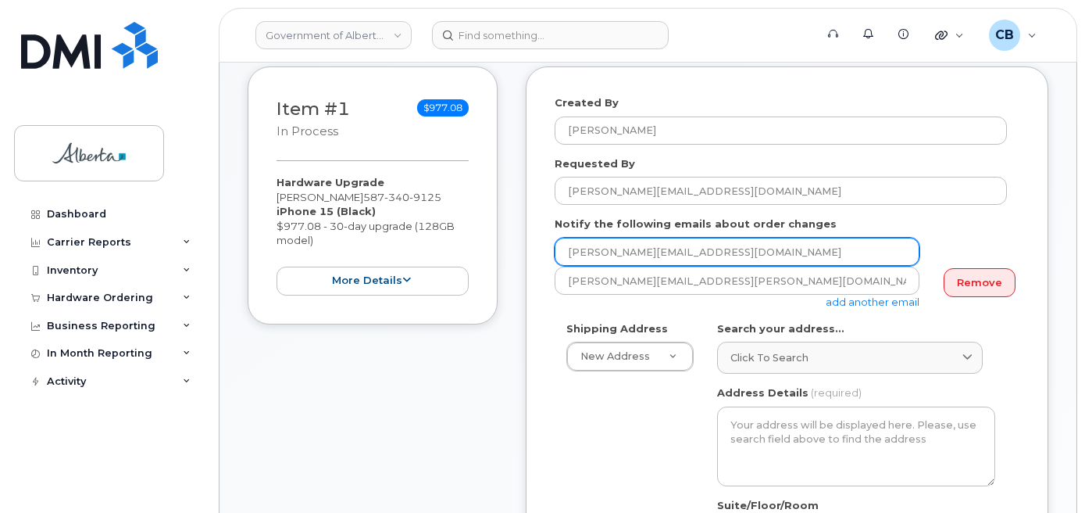
drag, startPoint x: 713, startPoint y: 248, endPoint x: 560, endPoint y: 244, distance: 153.2
click at [560, 244] on input "[PERSON_NAME][EMAIL_ADDRESS][DOMAIN_NAME]" at bounding box center [737, 252] width 365 height 28
paste input "Harleen.Bara"
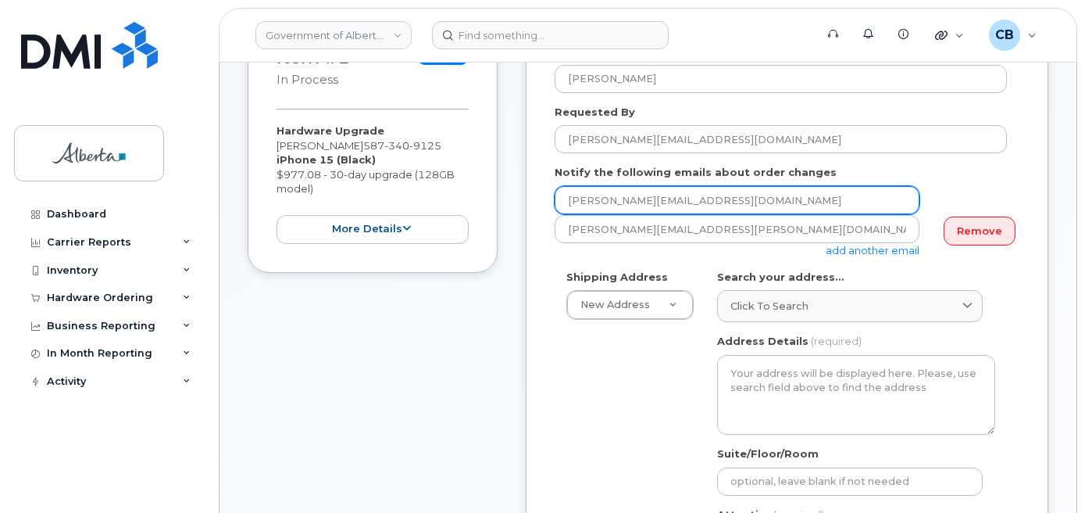
scroll to position [313, 0]
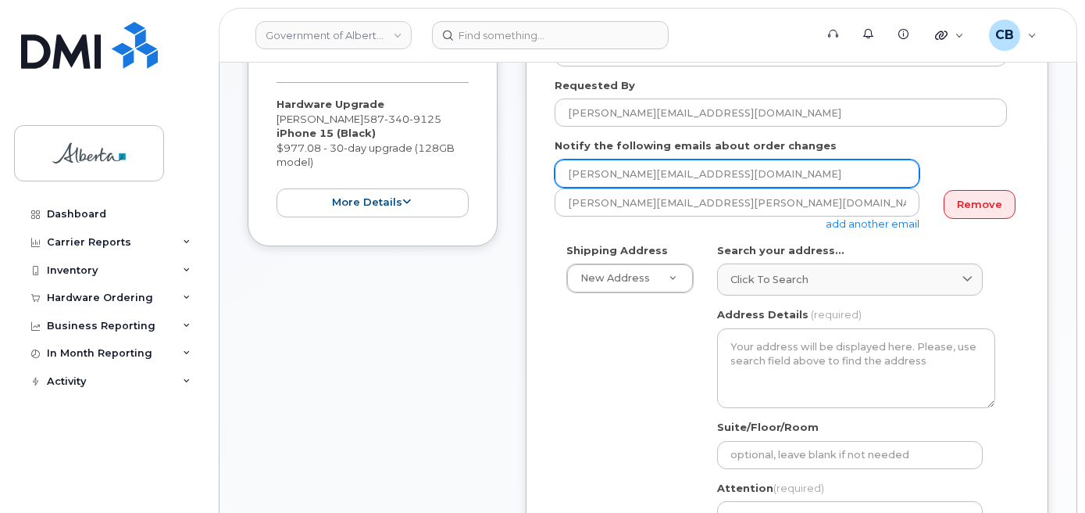
type input "[PERSON_NAME][EMAIL_ADDRESS][DOMAIN_NAME]"
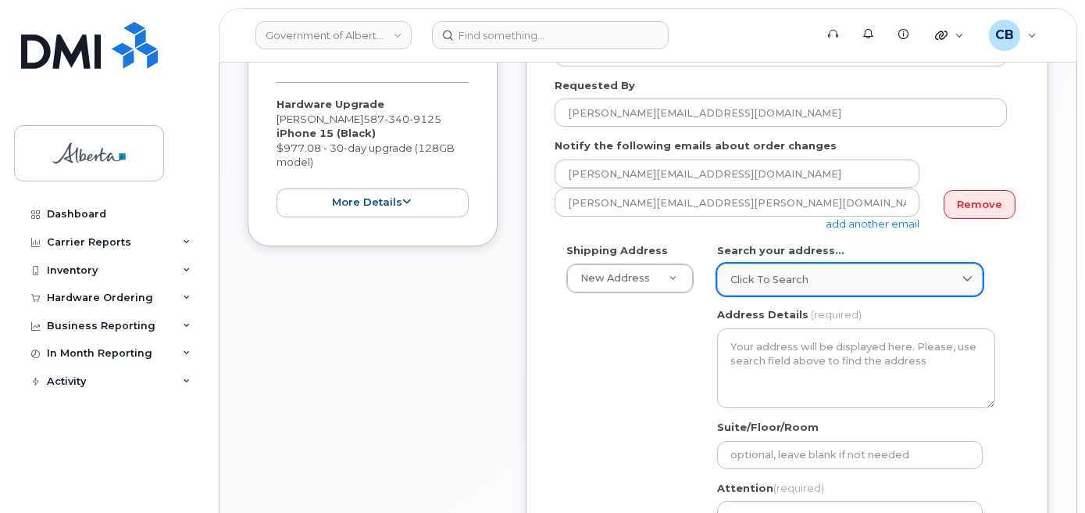
click at [778, 274] on span "Click to search" at bounding box center [770, 279] width 78 height 15
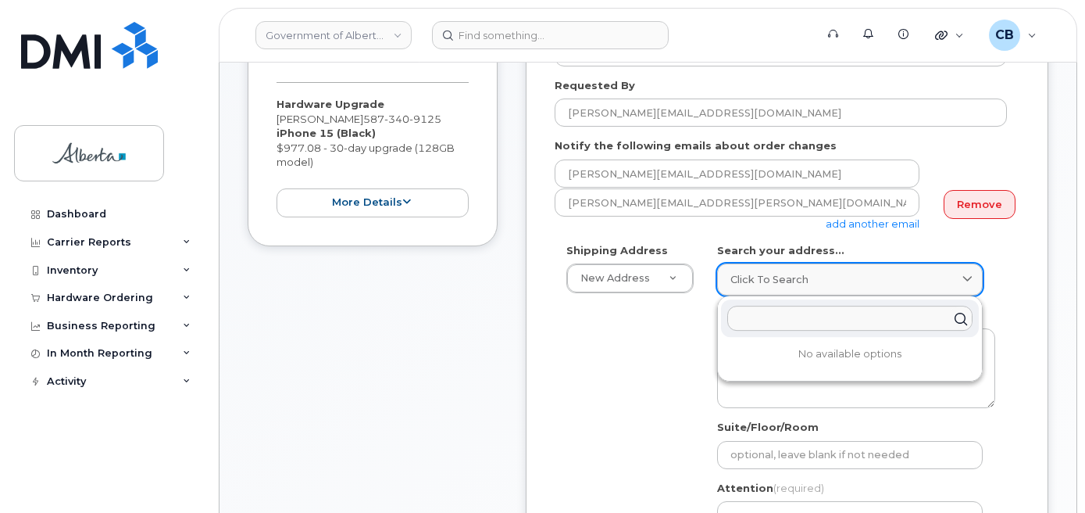
paste input "10123 - 99 Street"
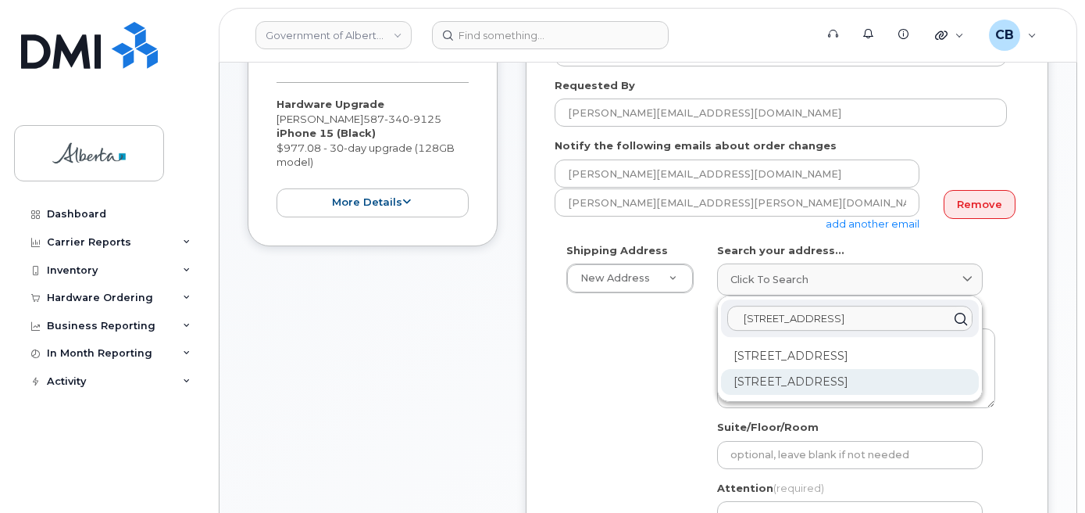
type input "10123 - 99 Street"
click at [831, 370] on div "10123 99 St NW Edmonton AB T5J 3H1" at bounding box center [850, 382] width 258 height 26
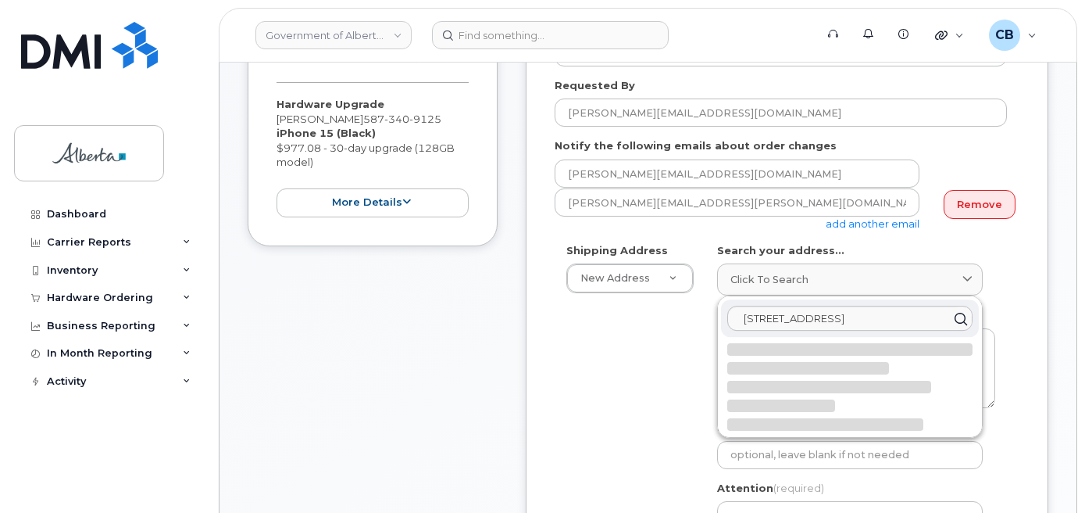
select select
type textarea "10123 99 St NW EDMONTON AB T5J 3H1 CANADA"
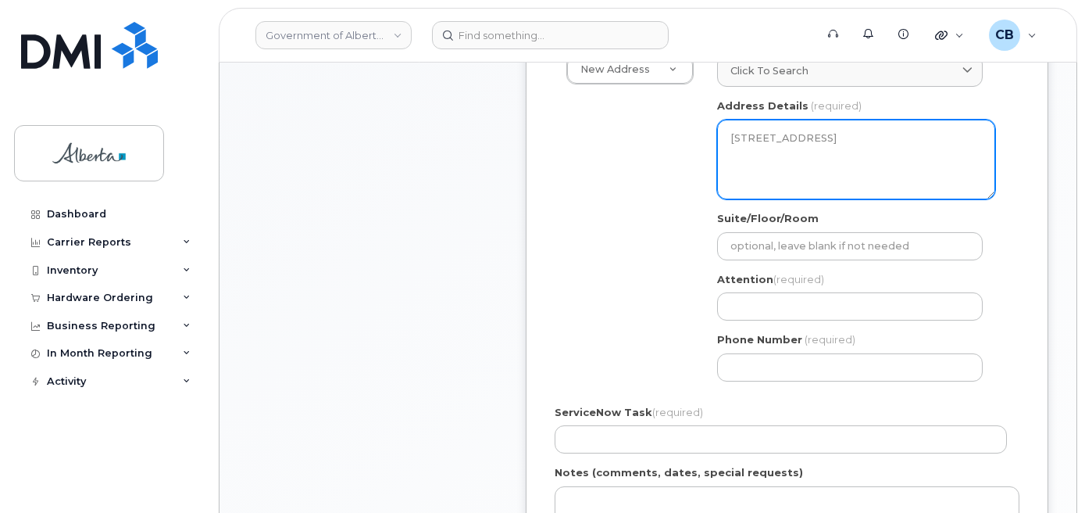
scroll to position [547, 0]
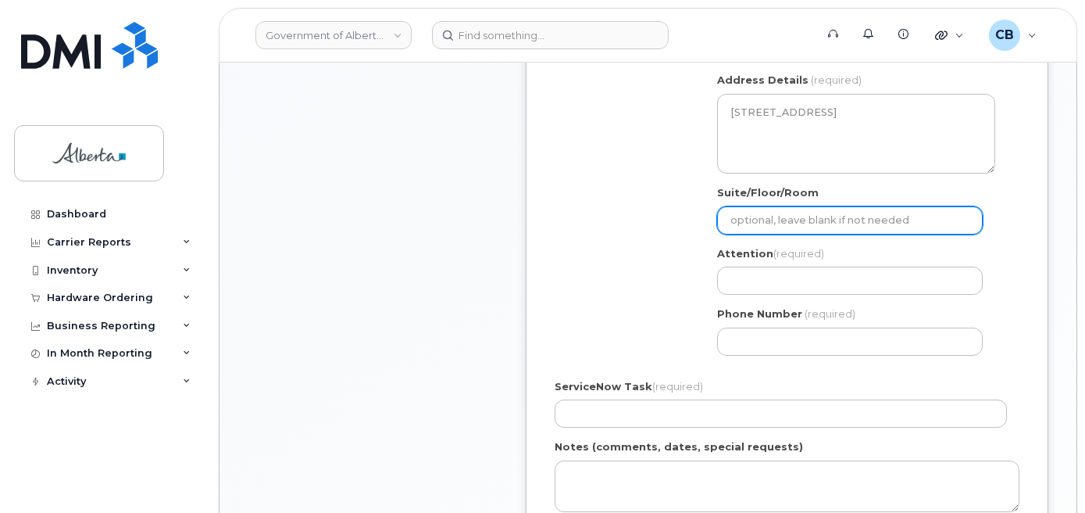
click at [740, 225] on input "Suite/Floor/Room" at bounding box center [850, 220] width 266 height 28
paste input "20th Floor"
select select
type input "20th Floor"
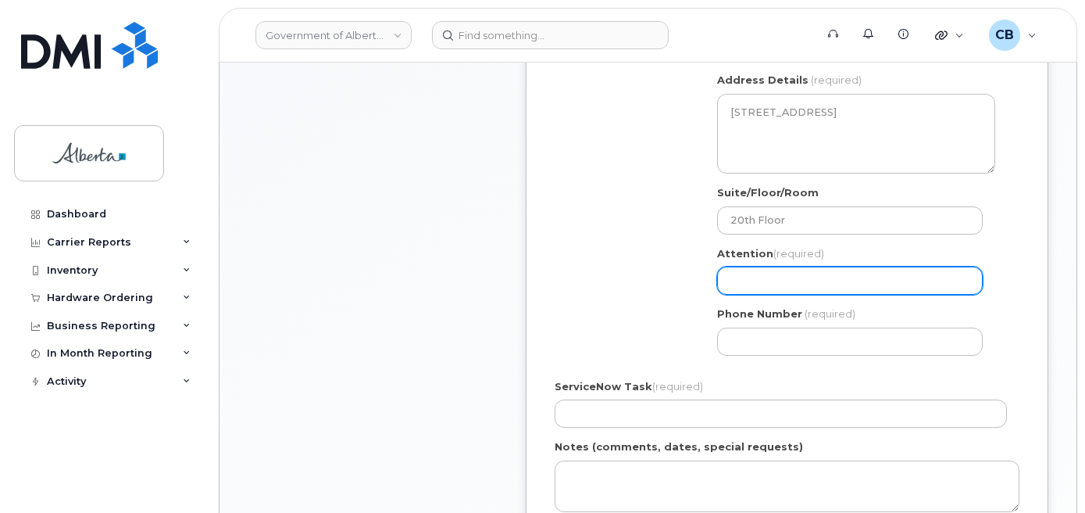
click at [736, 274] on input "Attention (required)" at bounding box center [850, 280] width 266 height 28
paste input "[PERSON_NAME]"
select select
type input "[PERSON_NAME]"
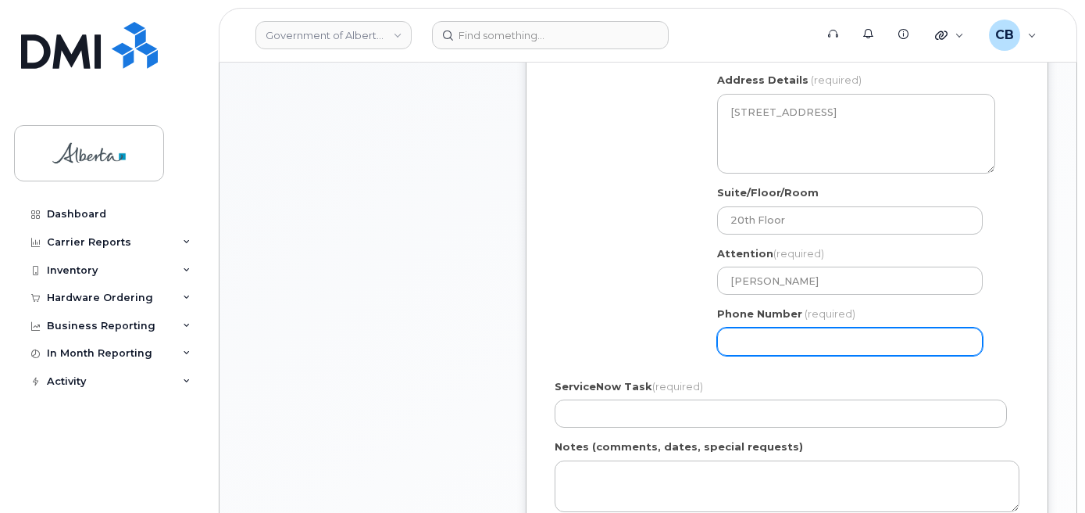
click at [776, 343] on input "Phone Number" at bounding box center [850, 341] width 266 height 28
paste input "5873342790"
select select
type input "5873342790"
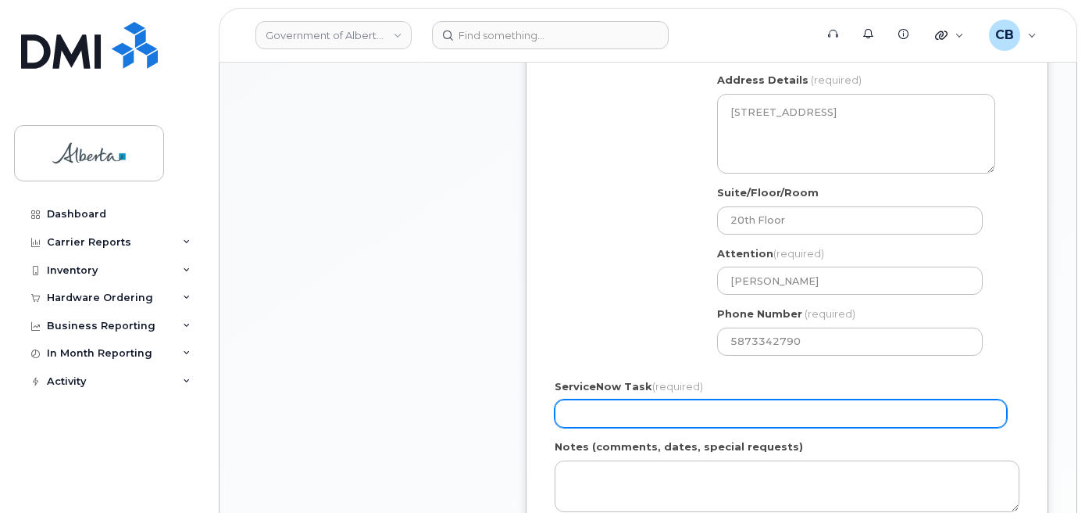
click at [630, 414] on input "ServiceNow Task (required)" at bounding box center [781, 413] width 452 height 28
paste input "SCTASK0843503"
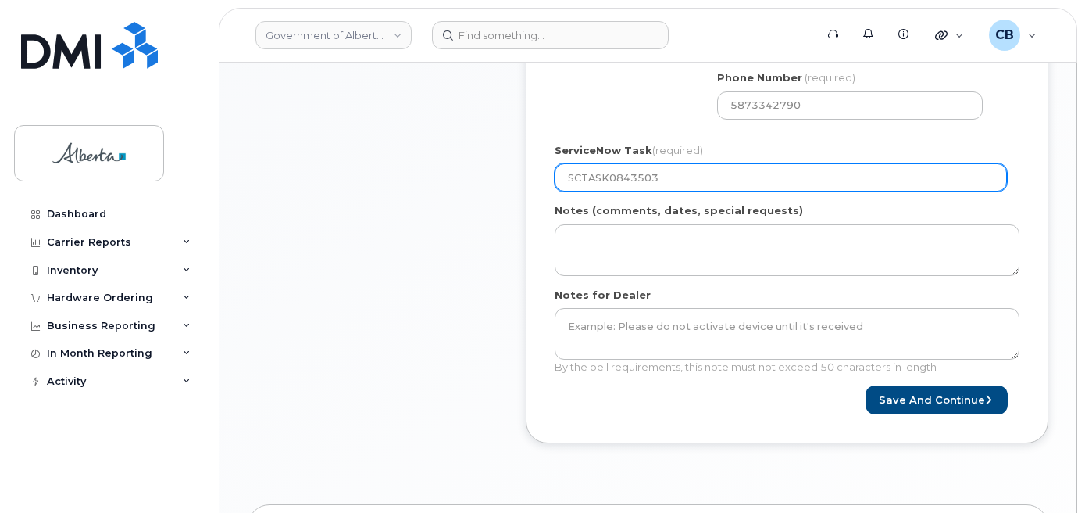
scroll to position [860, 0]
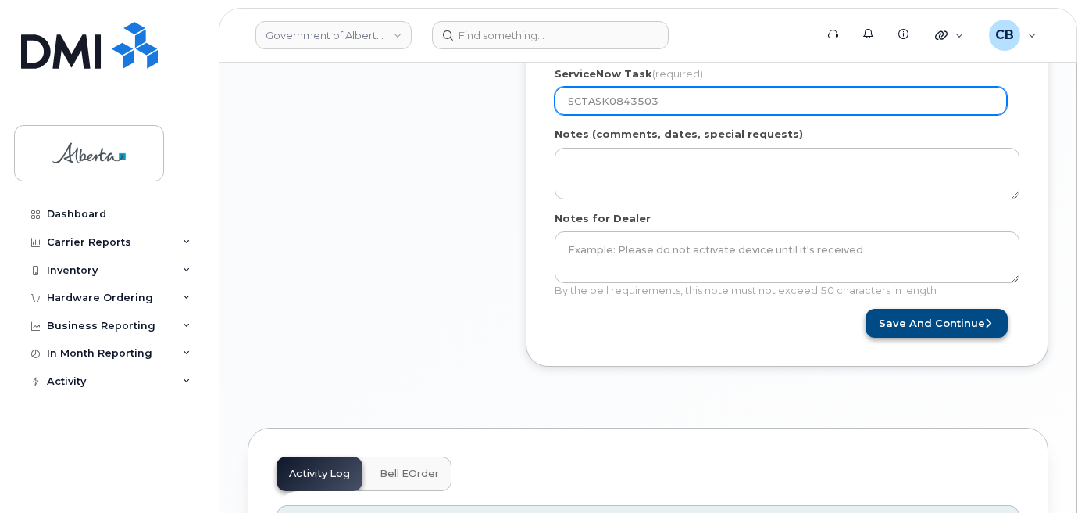
type input "SCTASK0843503"
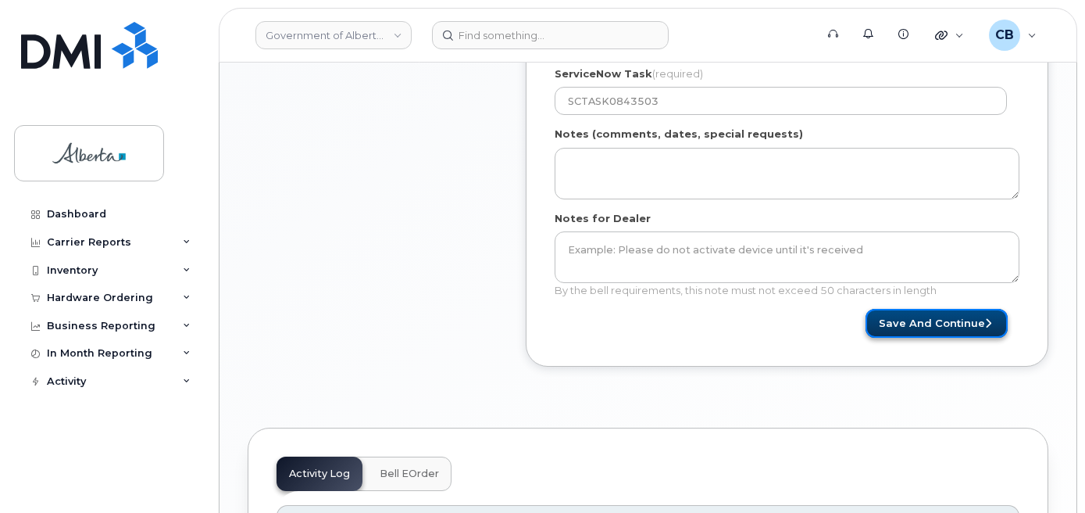
click at [910, 316] on button "Save and Continue" at bounding box center [937, 323] width 142 height 29
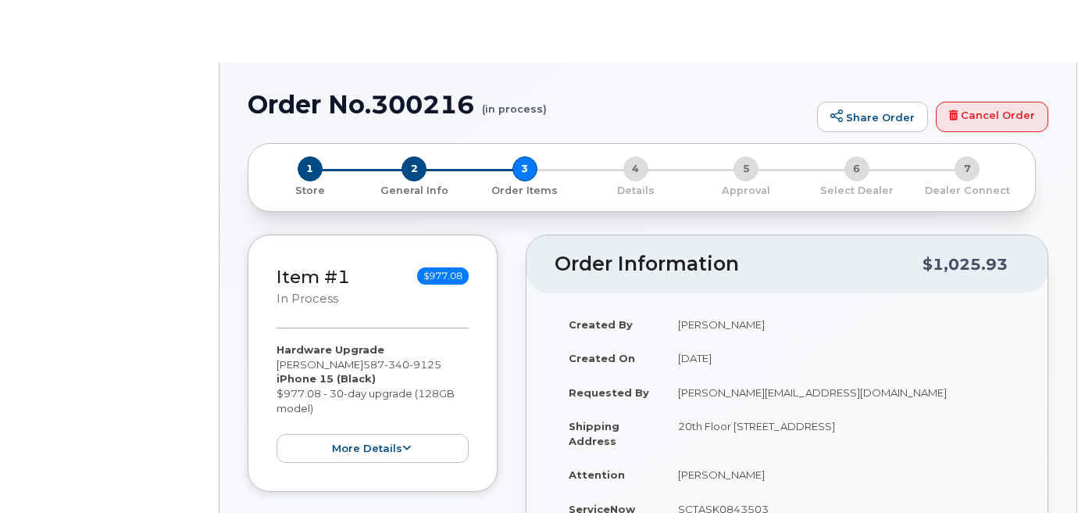
type input "[PERSON_NAME]"
type input "[PERSON_NAME][EMAIL_ADDRESS][DOMAIN_NAME]"
radio input "true"
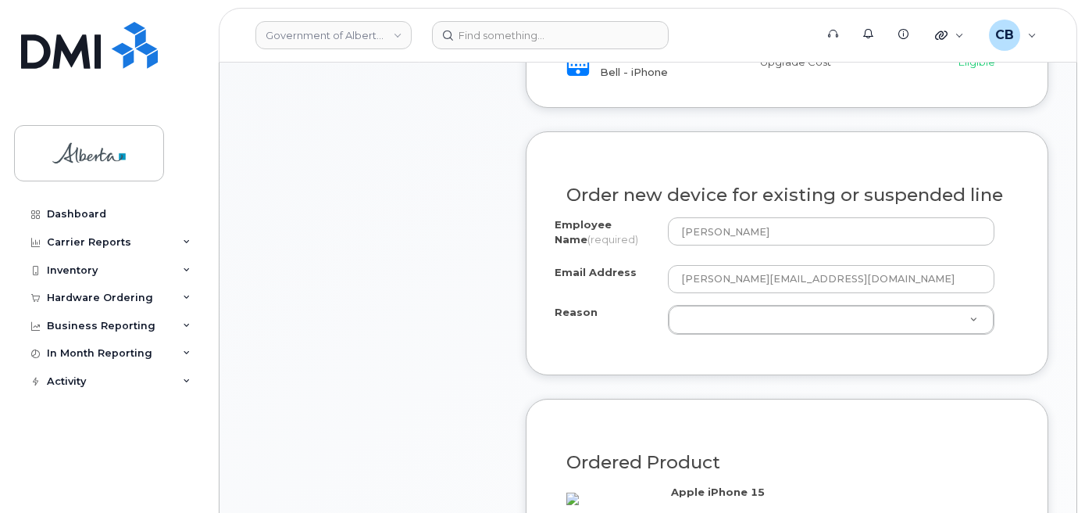
scroll to position [766, 0]
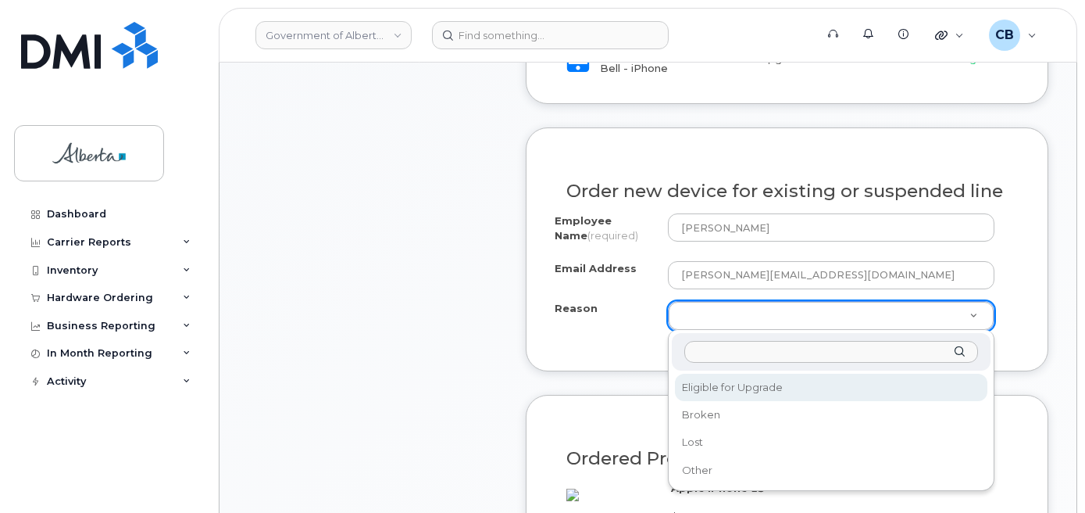
select select "eligible_for_upgrade"
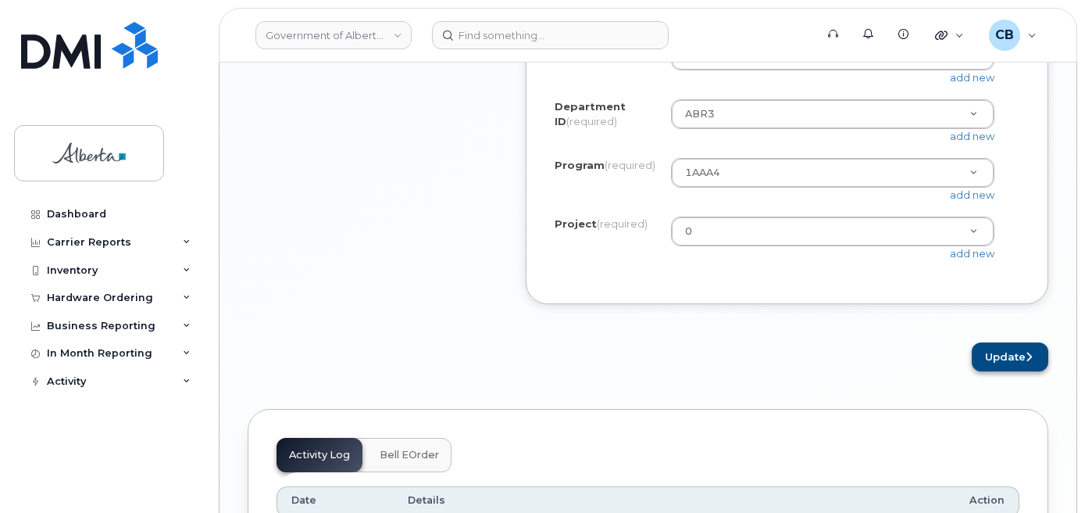
scroll to position [1469, 0]
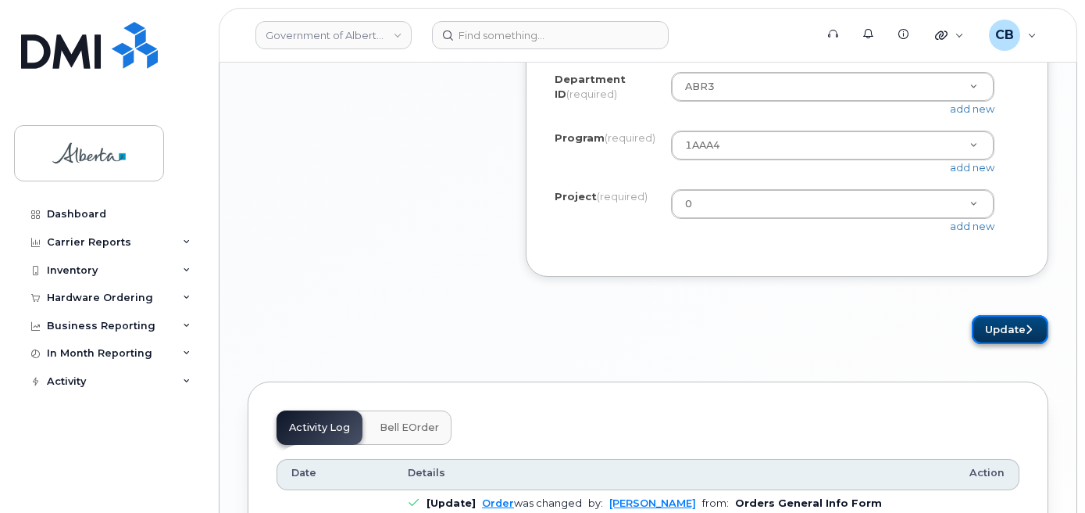
click at [996, 344] on button "Update" at bounding box center [1010, 329] width 77 height 29
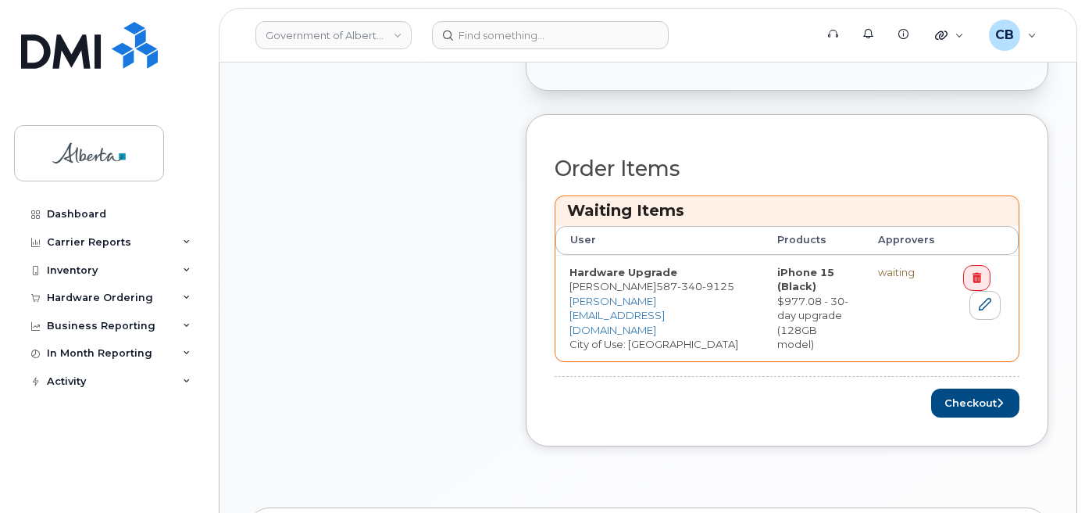
scroll to position [627, 0]
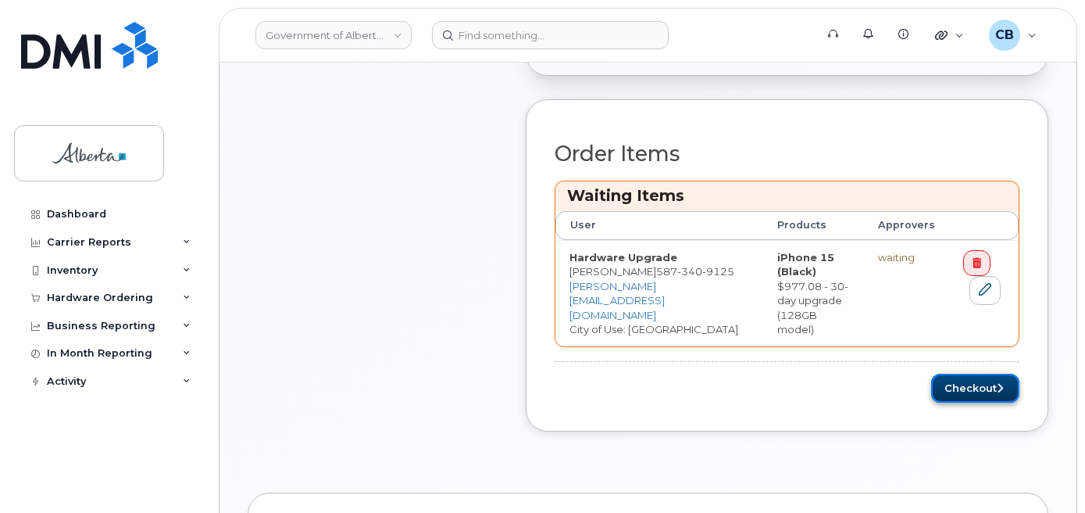
click at [963, 374] on button "Checkout" at bounding box center [975, 388] width 88 height 29
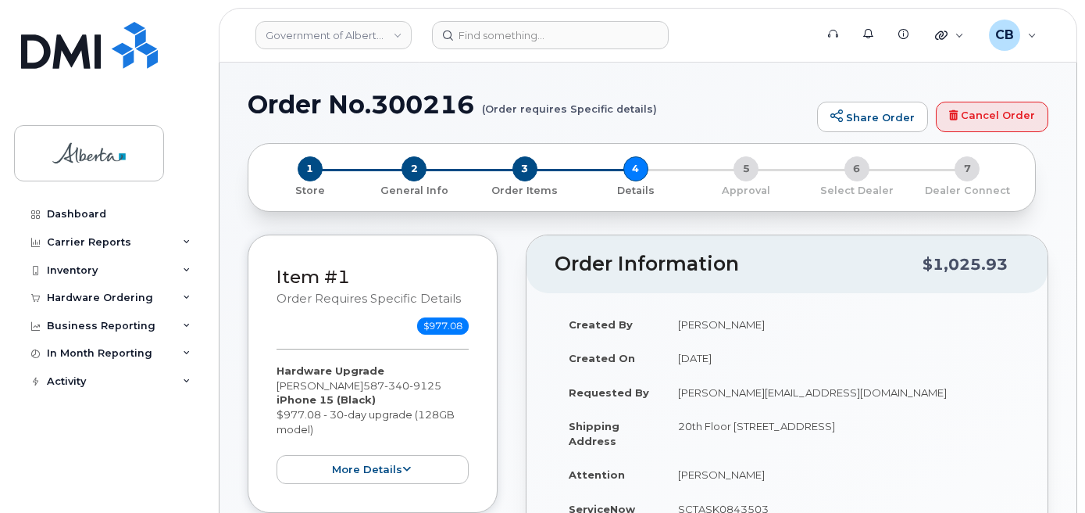
select select
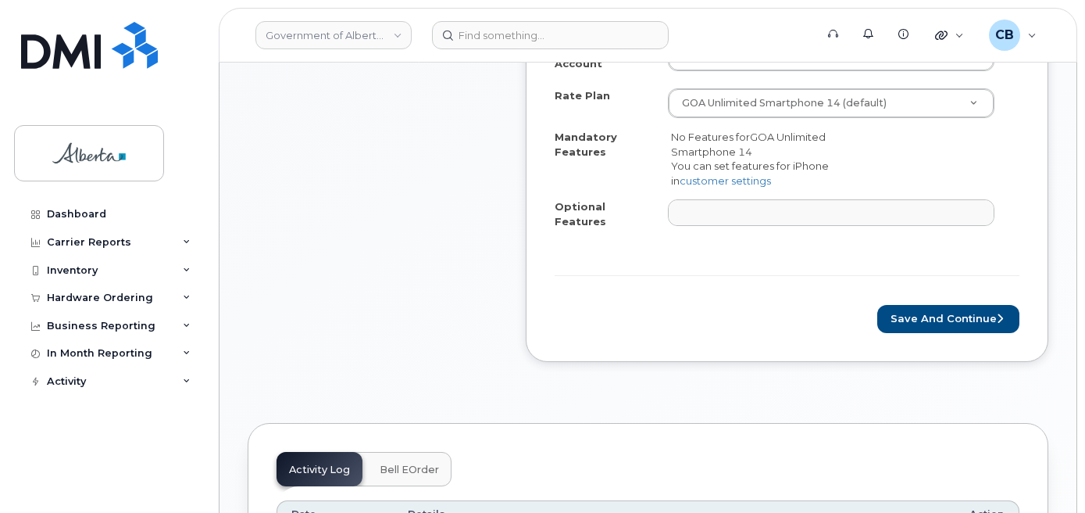
scroll to position [703, 0]
click at [928, 303] on button "Save and Continue" at bounding box center [949, 317] width 142 height 29
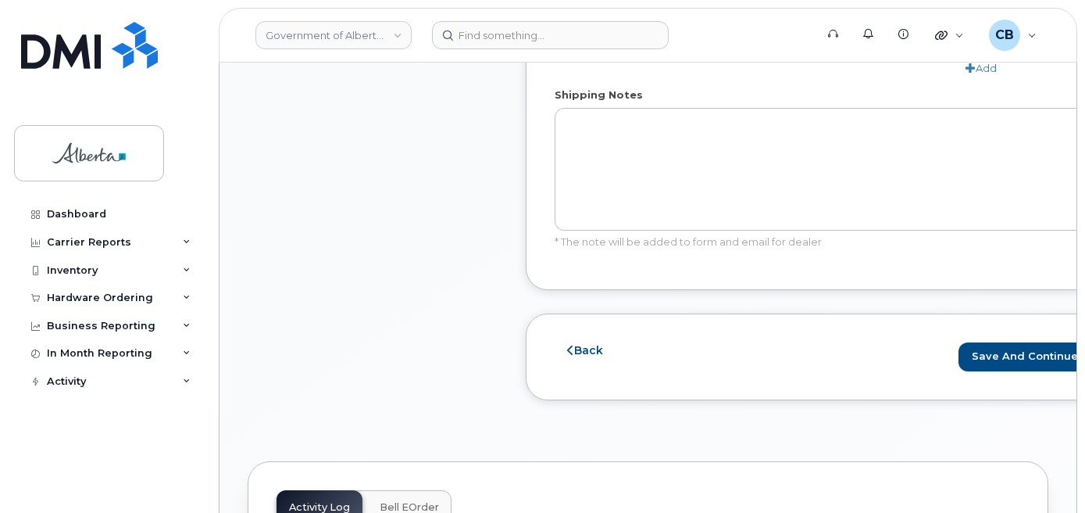
scroll to position [1094, 0]
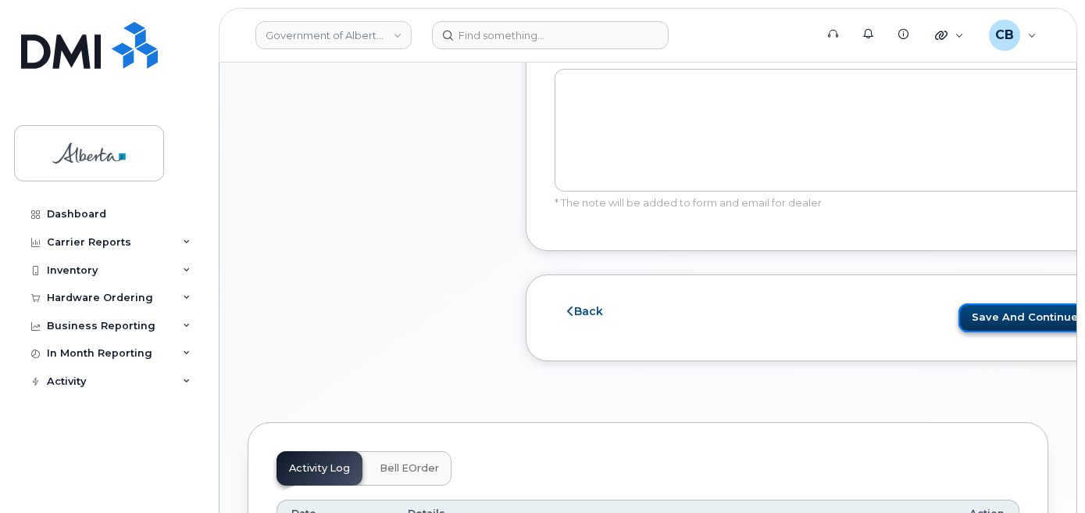
click at [987, 312] on button "Save and Continue" at bounding box center [1030, 317] width 142 height 29
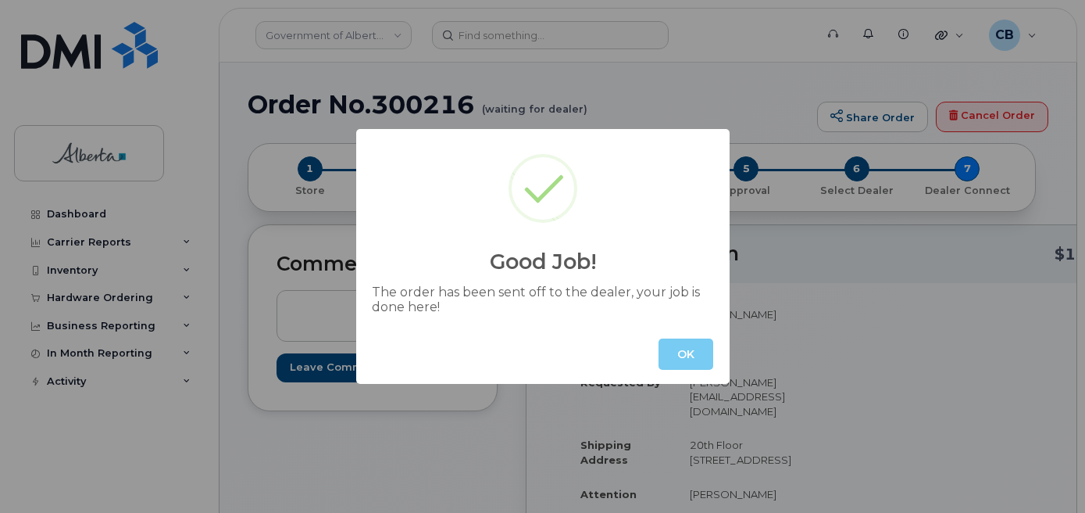
click at [685, 341] on button "OK" at bounding box center [686, 353] width 55 height 31
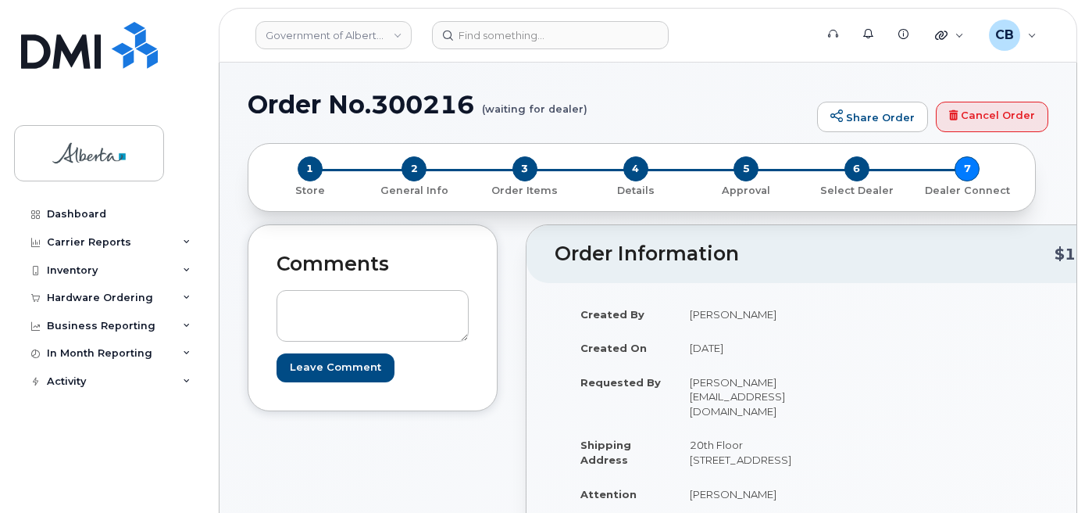
click at [398, 102] on h1 "Order No.300216 (waiting for dealer)" at bounding box center [529, 104] width 562 height 27
copy h1 "300216"
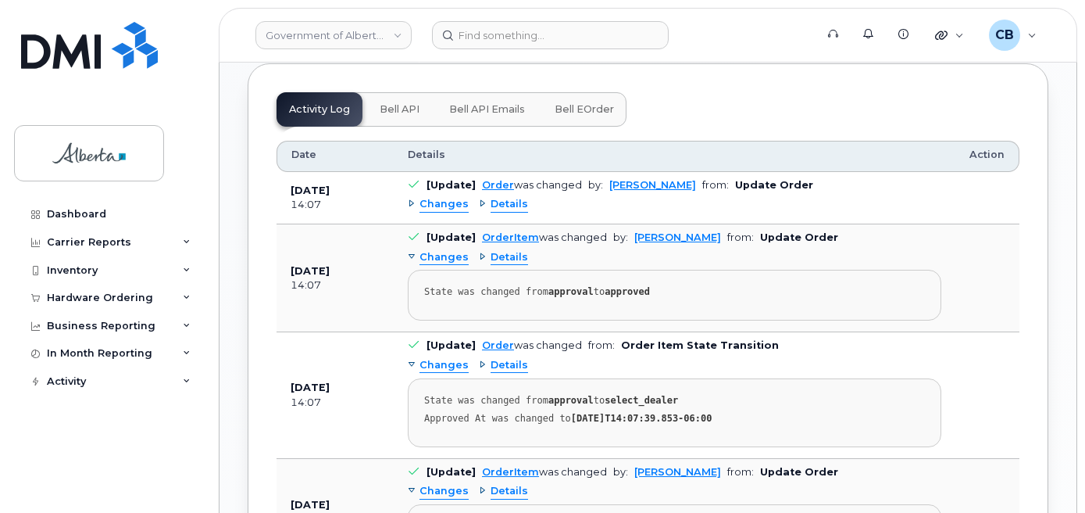
scroll to position [992, 0]
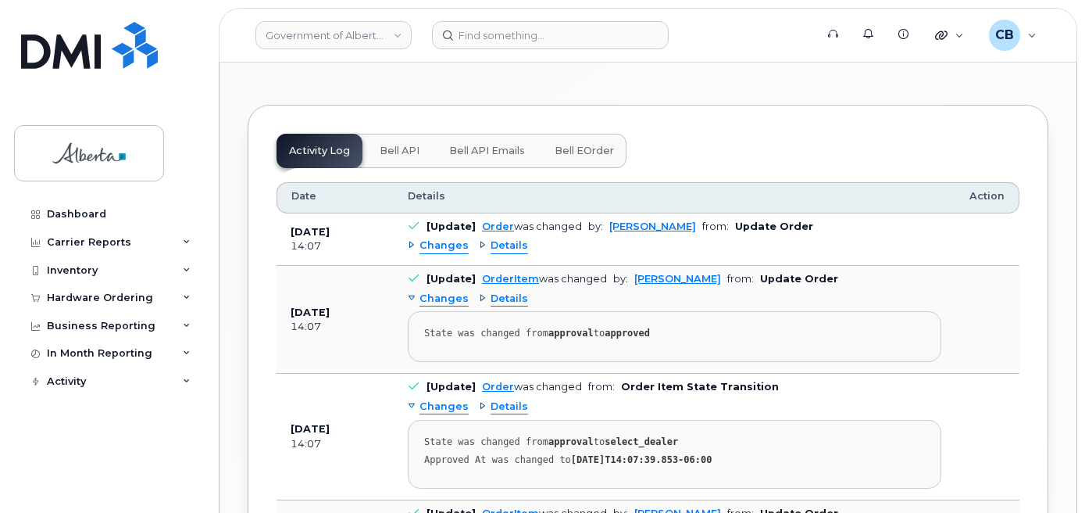
click at [395, 134] on button "Bell API" at bounding box center [399, 151] width 65 height 34
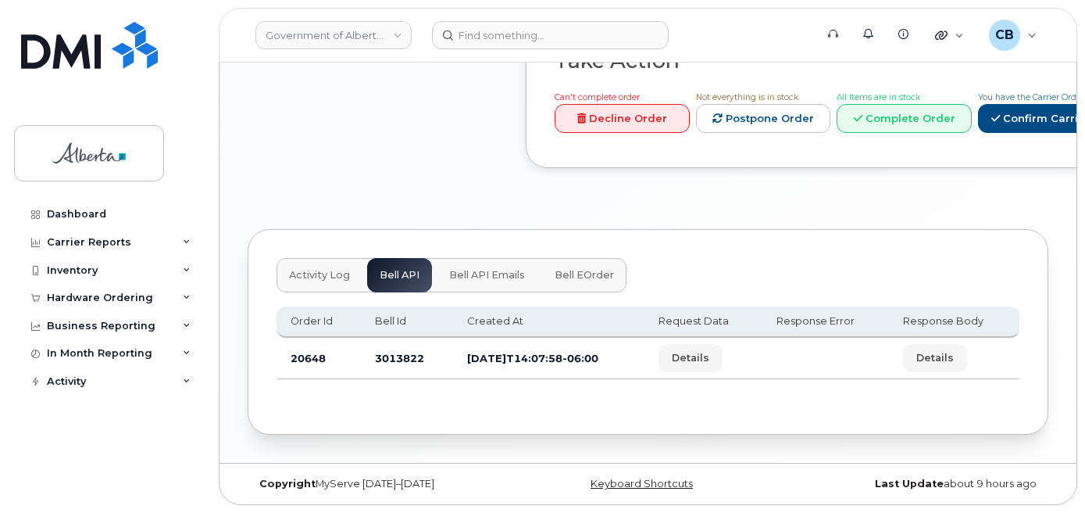
scroll to position [853, 0]
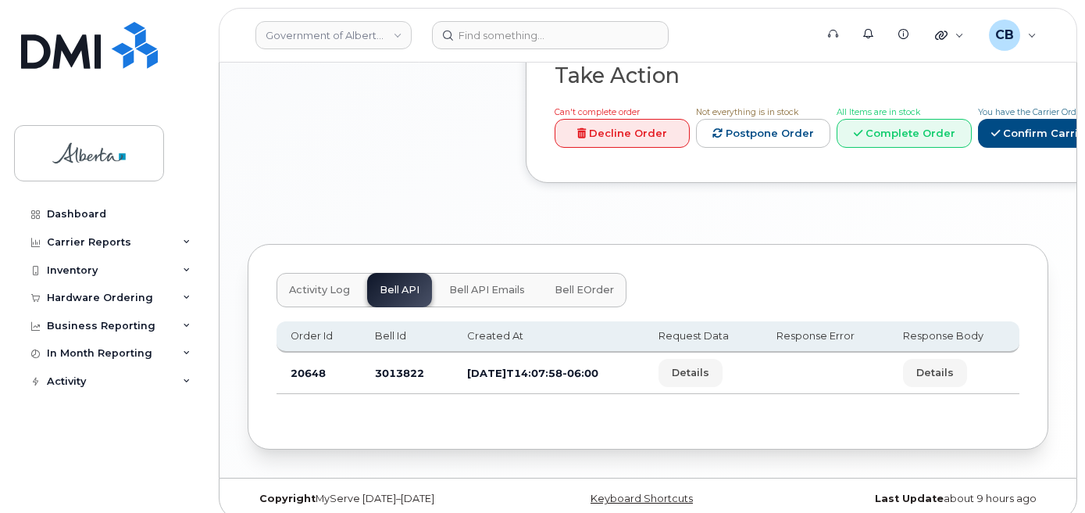
click at [385, 356] on td "3013822" at bounding box center [407, 372] width 93 height 41
copy td "3013822"
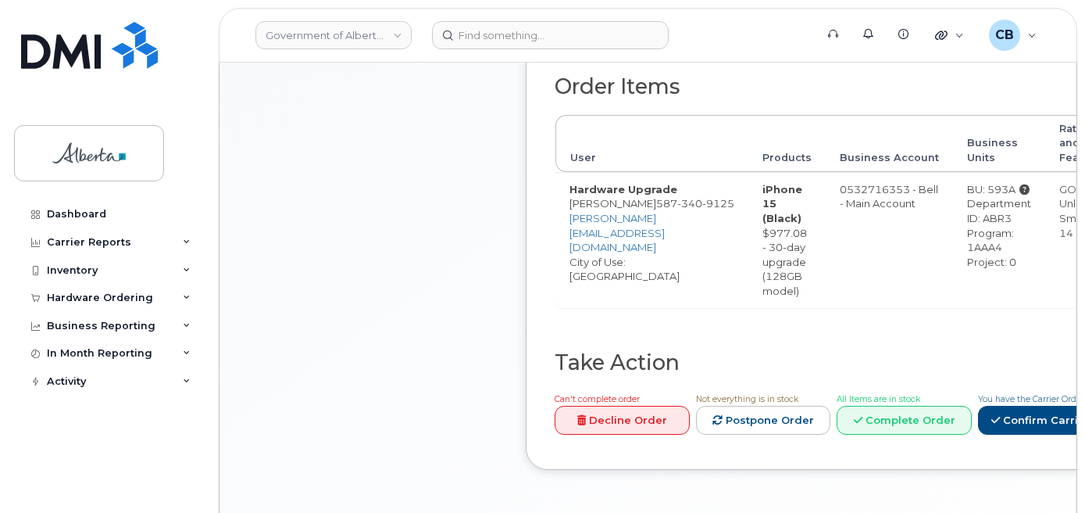
scroll to position [463, 0]
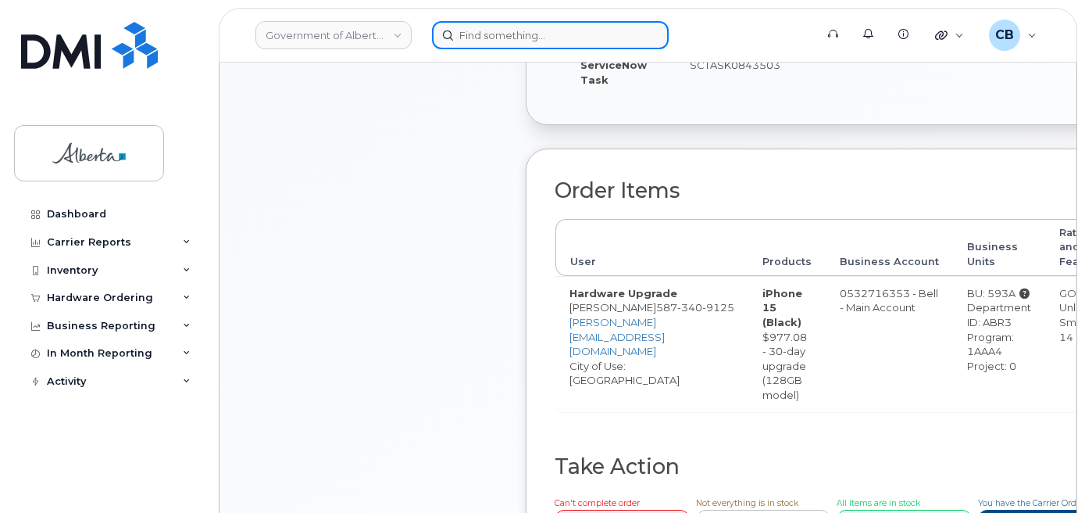
click at [556, 35] on input at bounding box center [550, 35] width 237 height 28
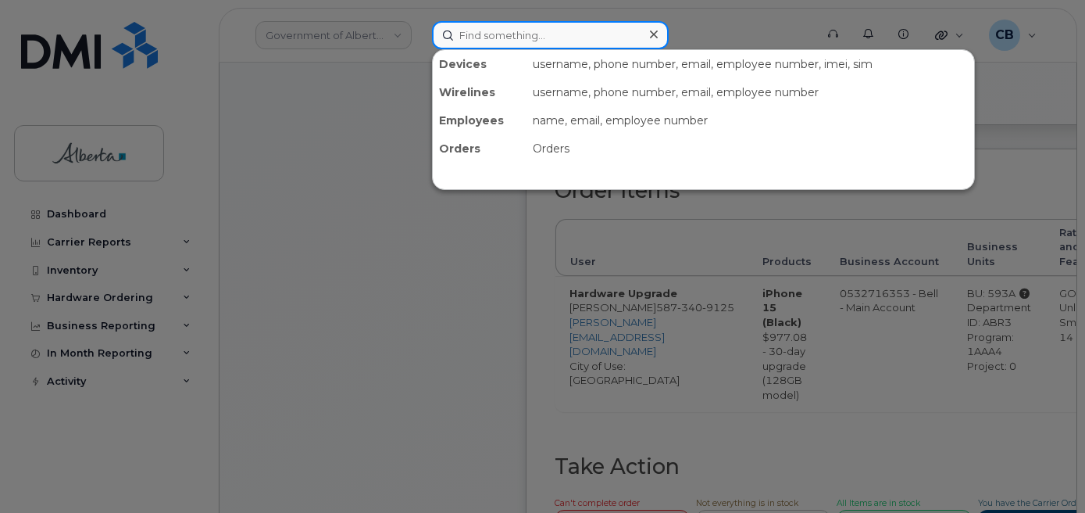
paste input "7807781609"
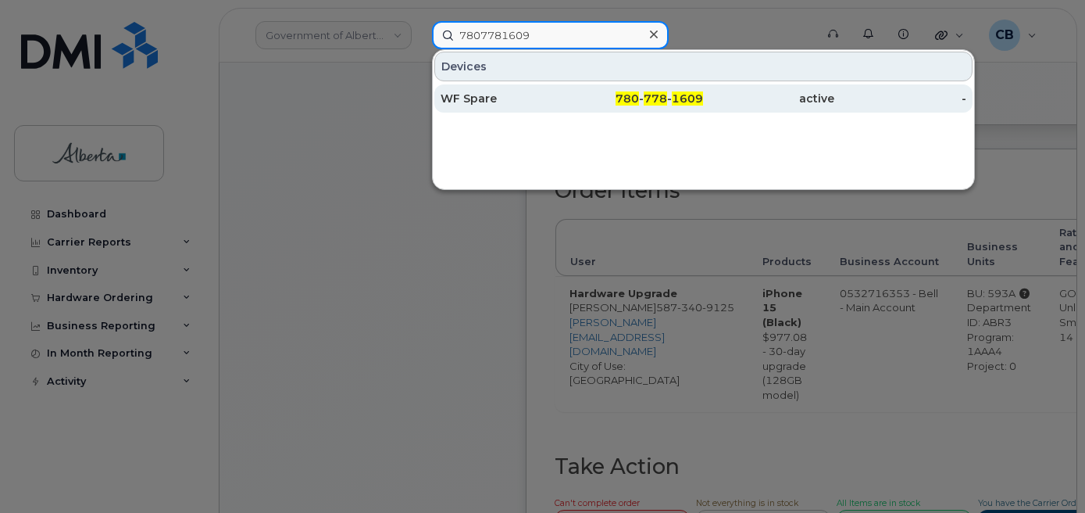
type input "7807781609"
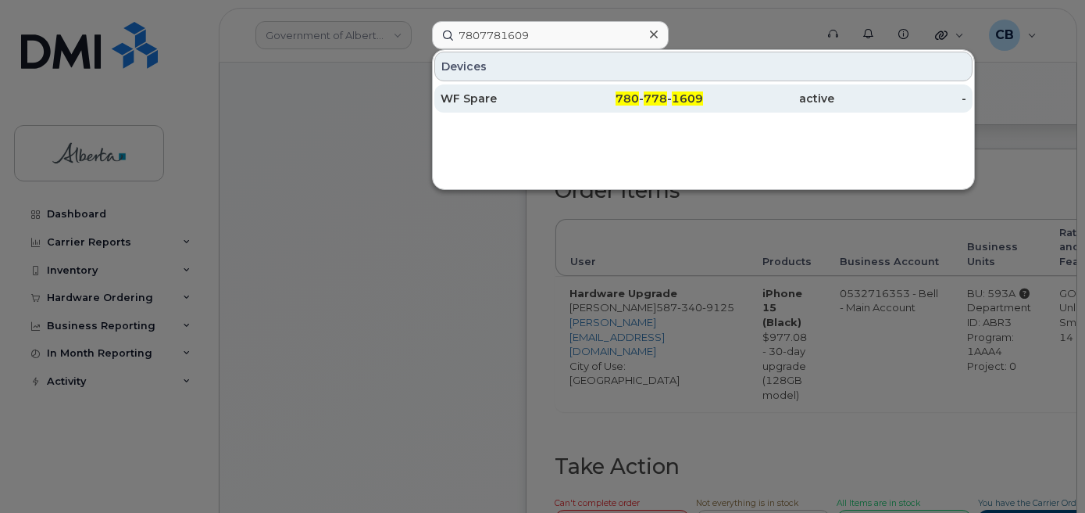
click at [467, 102] on div "WF Spare" at bounding box center [506, 99] width 131 height 16
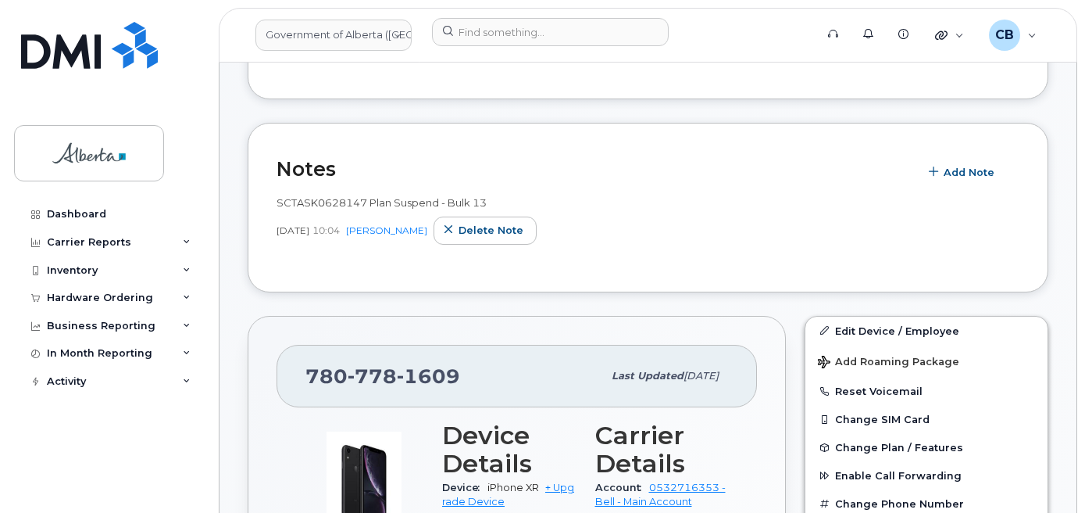
scroll to position [391, 0]
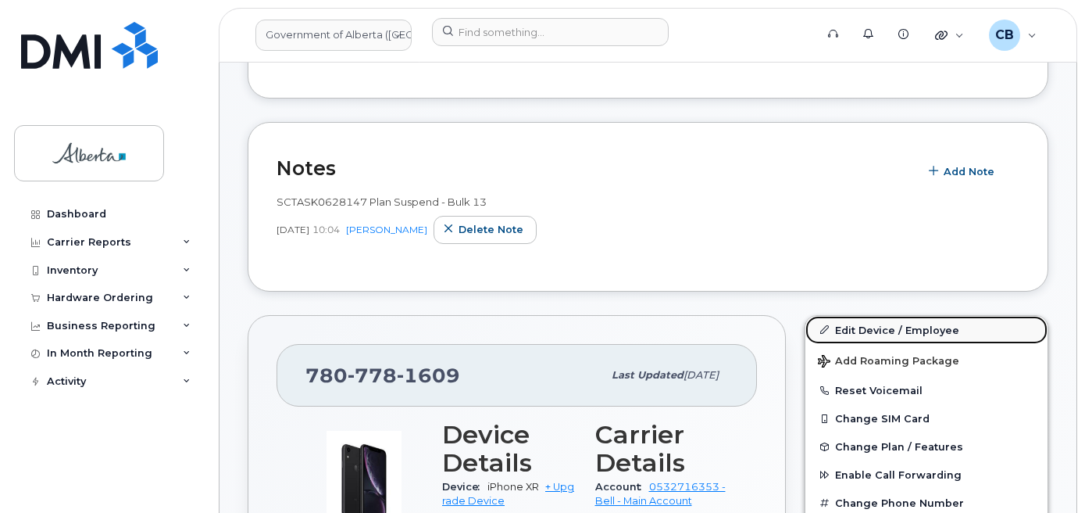
click at [865, 326] on link "Edit Device / Employee" at bounding box center [927, 330] width 242 height 28
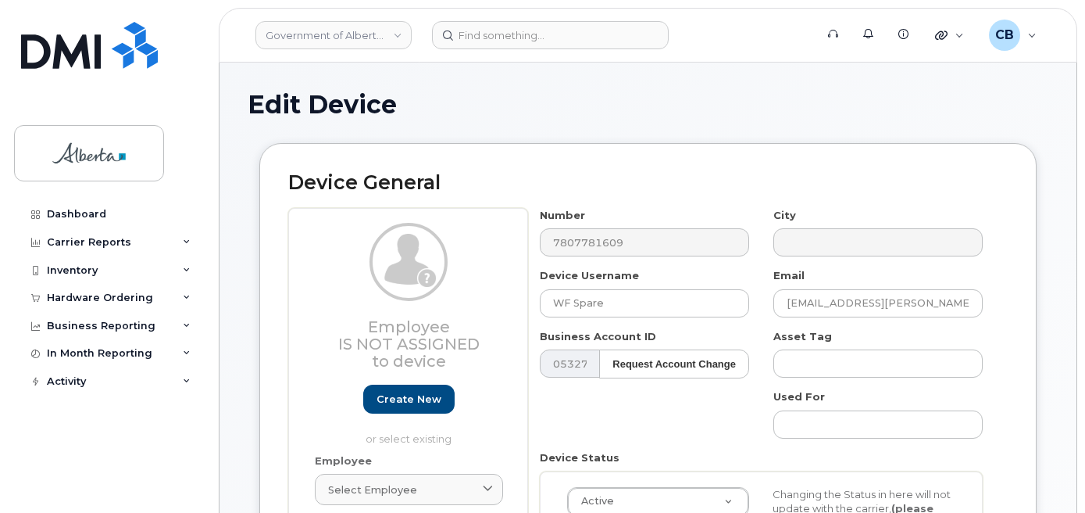
select select "4797726"
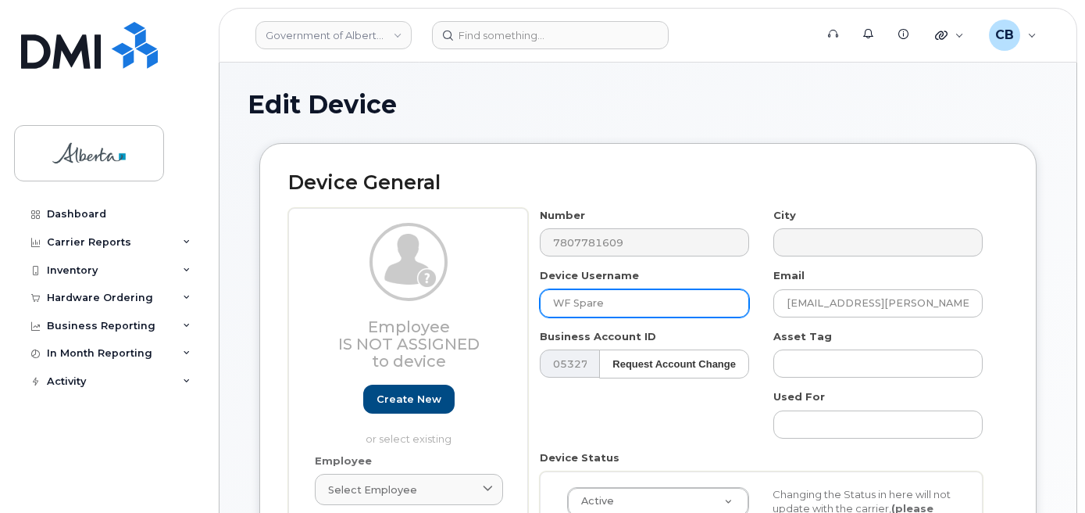
click at [556, 297] on input "WF Spare" at bounding box center [644, 303] width 209 height 28
paste input "[PERSON_NAME]"
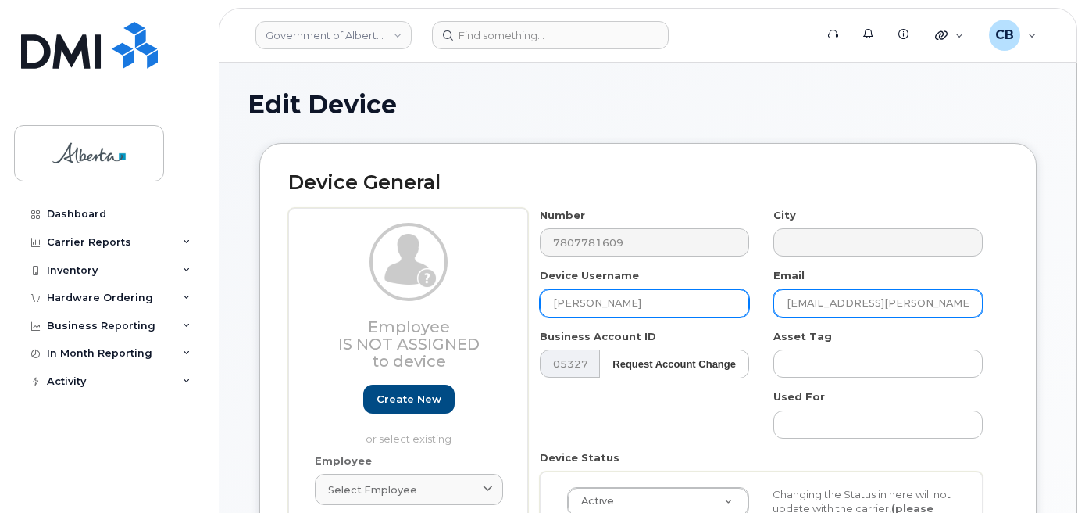
type input "[PERSON_NAME]"
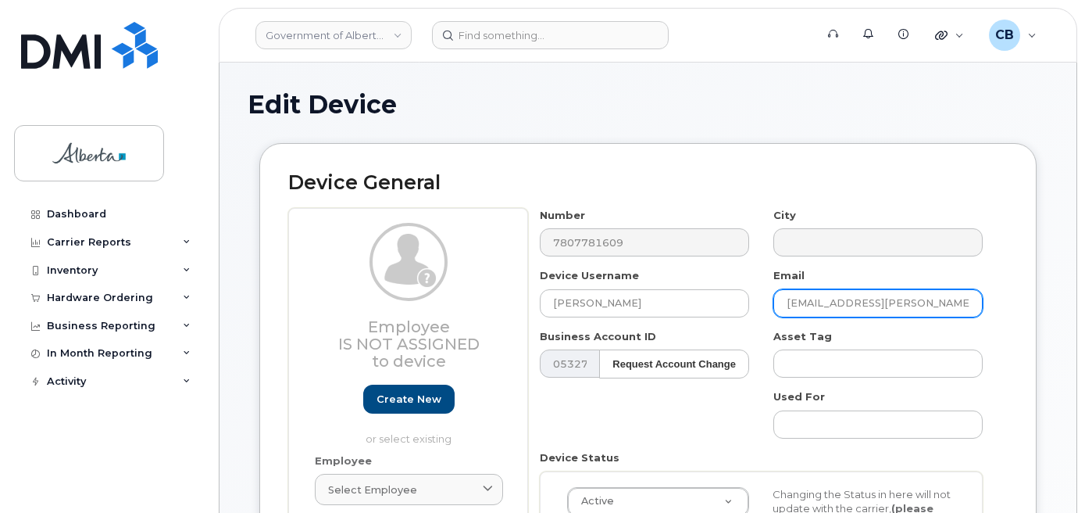
click at [876, 299] on input "Sydney.Damberger@gov.ab.ca" at bounding box center [878, 303] width 209 height 28
click at [884, 299] on input "Sydney.Damberger@gov.ab.ca" at bounding box center [878, 303] width 209 height 28
drag, startPoint x: 884, startPoint y: 299, endPoint x: 779, endPoint y: 296, distance: 104.7
click at [779, 296] on input "Sydney.Damberger@gov.ab.ca" at bounding box center [878, 303] width 209 height 28
paste input "[PERSON_NAME]"
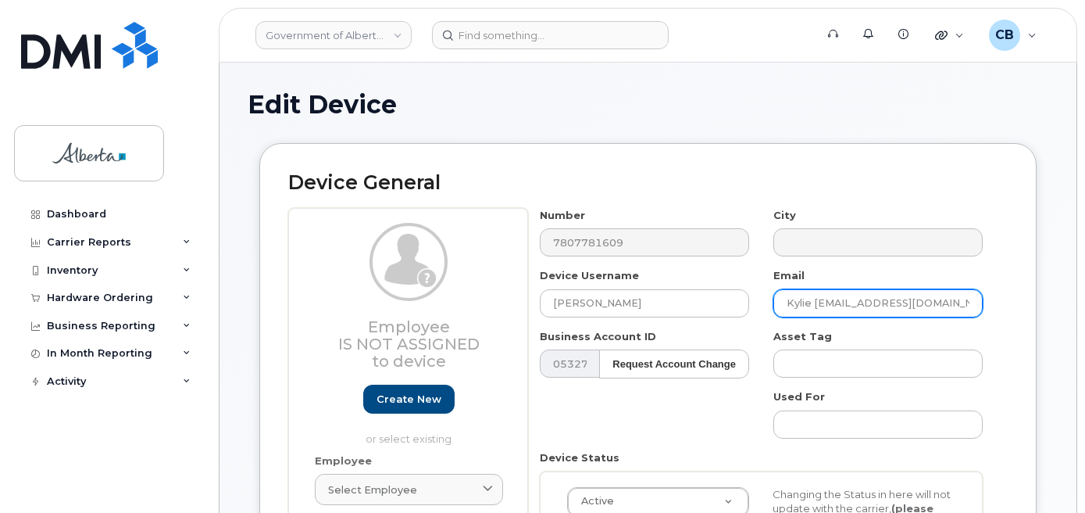
click at [814, 305] on input "Kylie Mckenzie@gov.ab.ca" at bounding box center [878, 303] width 209 height 28
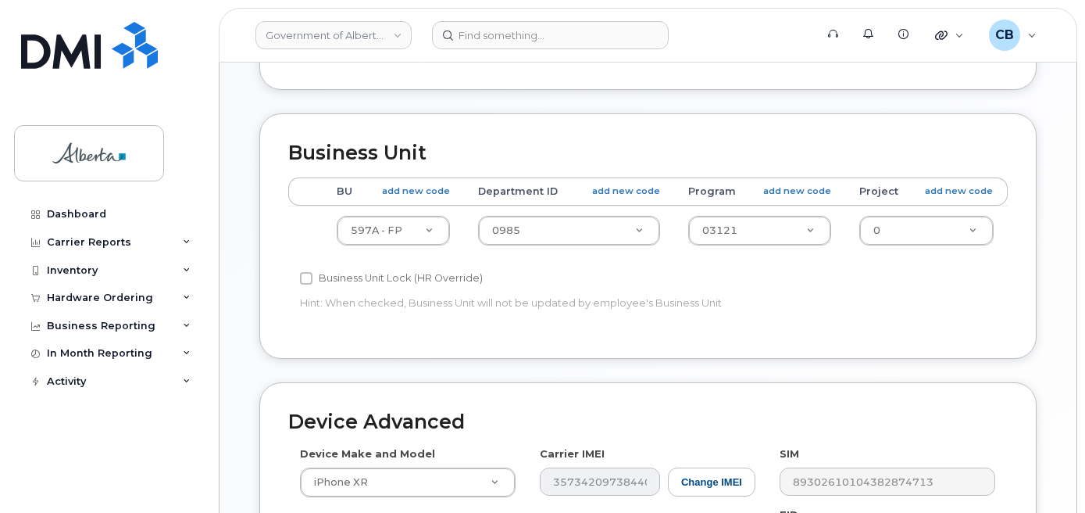
scroll to position [625, 0]
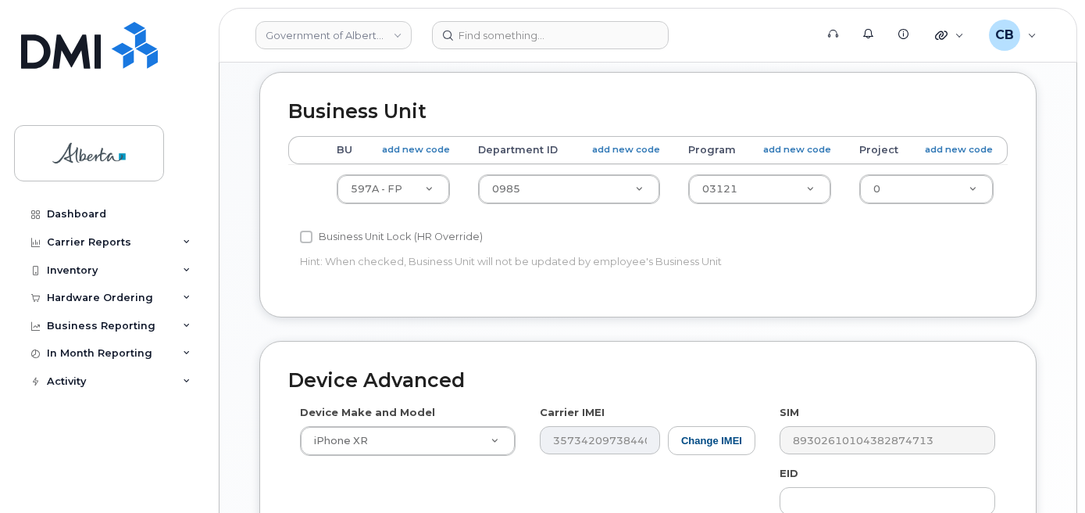
type input "[PERSON_NAME][EMAIL_ADDRESS][DOMAIN_NAME]"
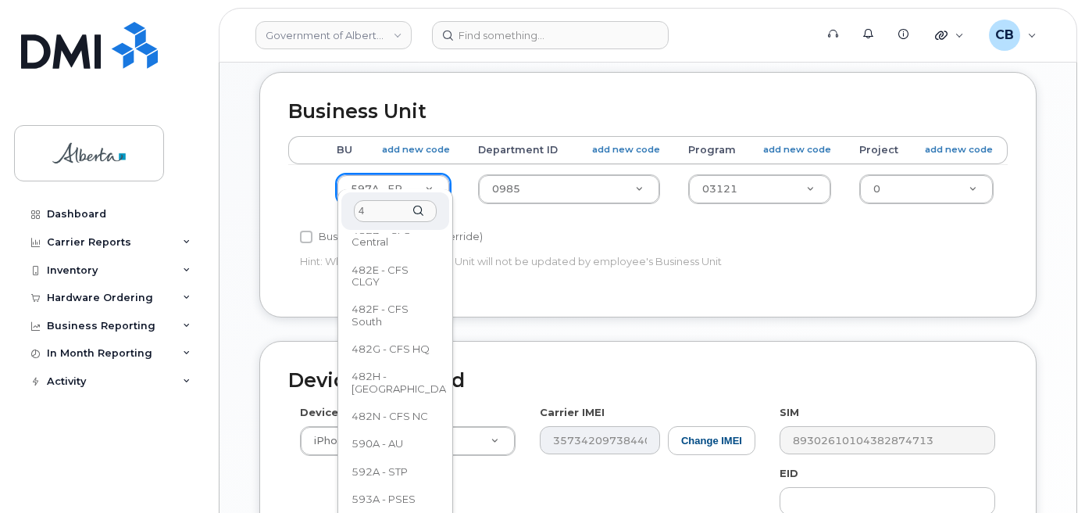
scroll to position [0, 0]
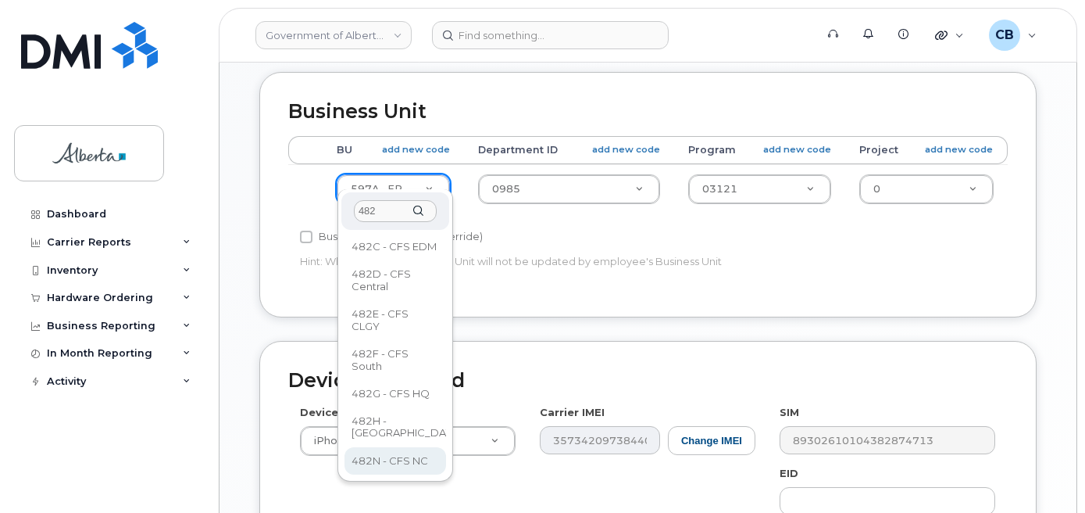
type input "482"
select select "4749731"
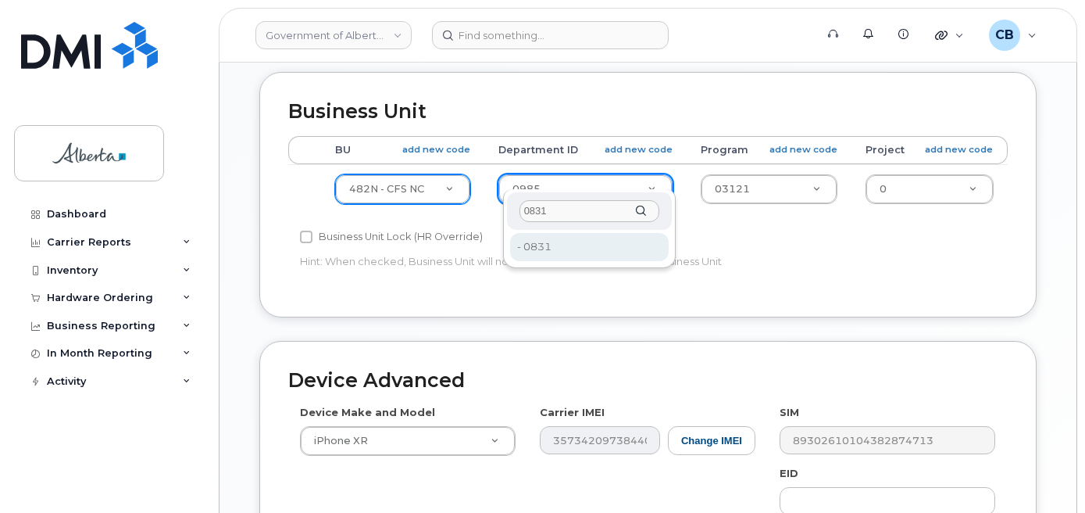
type input "0831"
type input "4752410"
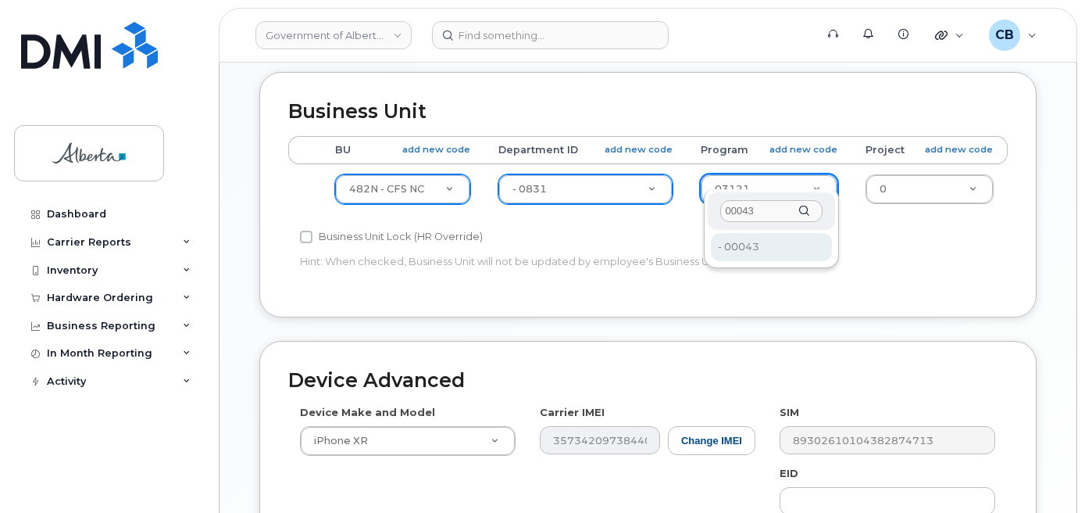
type input "00043"
type input "4124521"
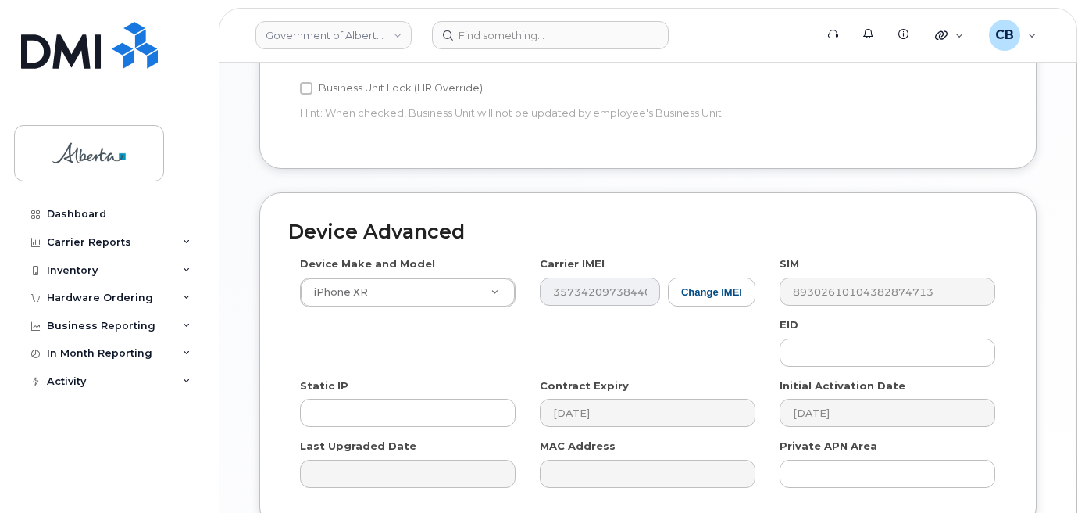
scroll to position [775, 0]
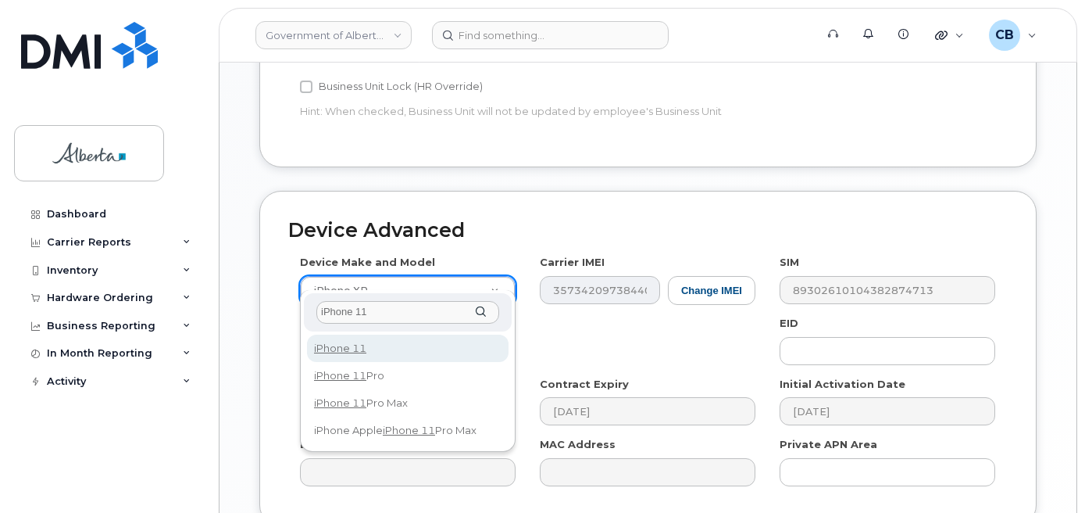
type input "iPhone 11"
select select "1698"
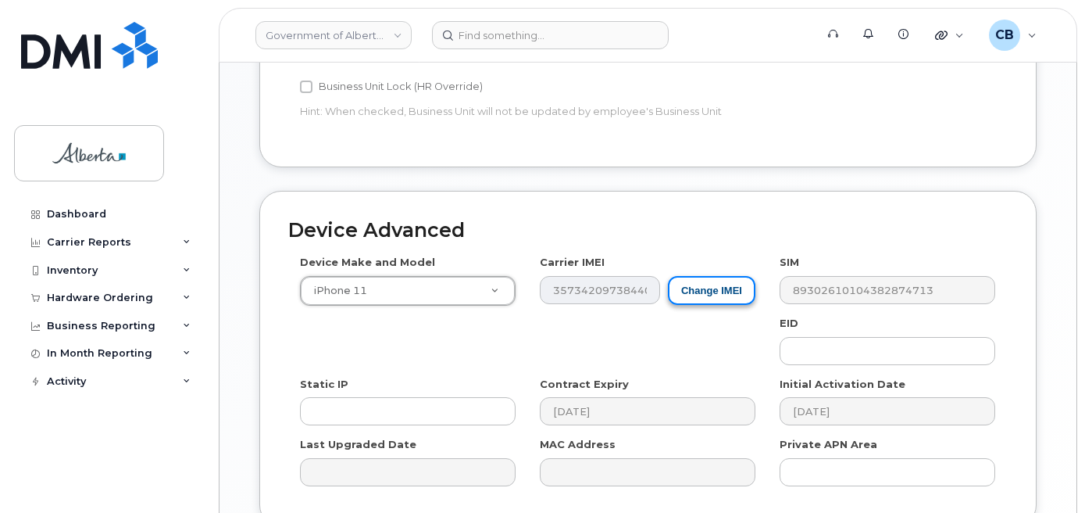
click at [702, 276] on button "Change IMEI" at bounding box center [712, 290] width 88 height 29
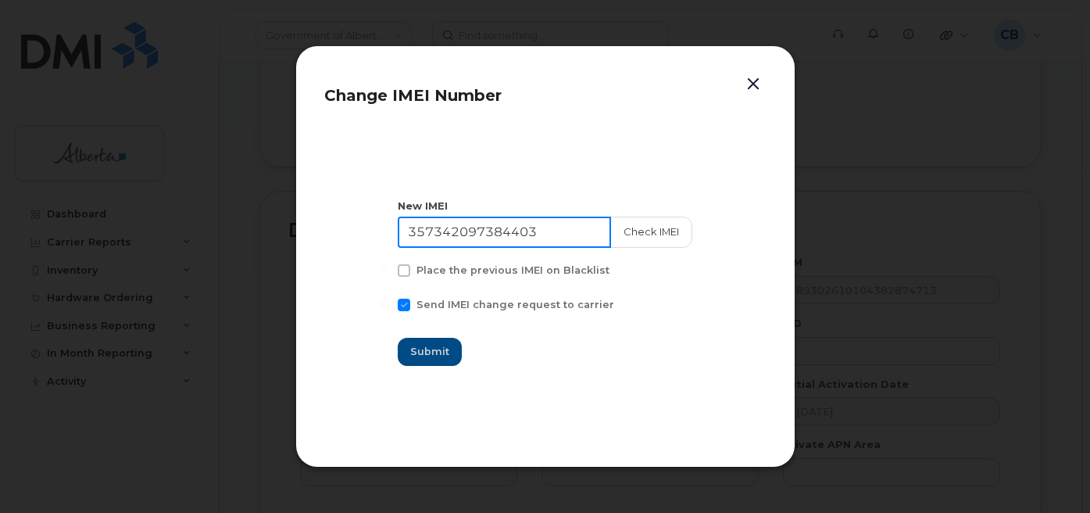
click at [445, 227] on input "357342097384403" at bounding box center [504, 231] width 213 height 31
paste input "6559100098396"
type input "356559100098396"
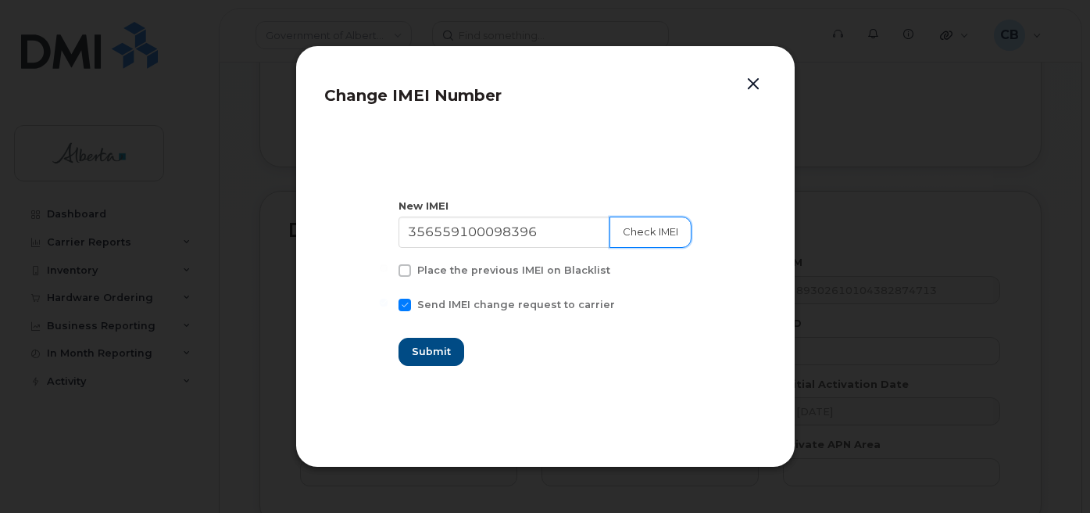
click at [644, 232] on button "Check IMEI" at bounding box center [651, 231] width 82 height 31
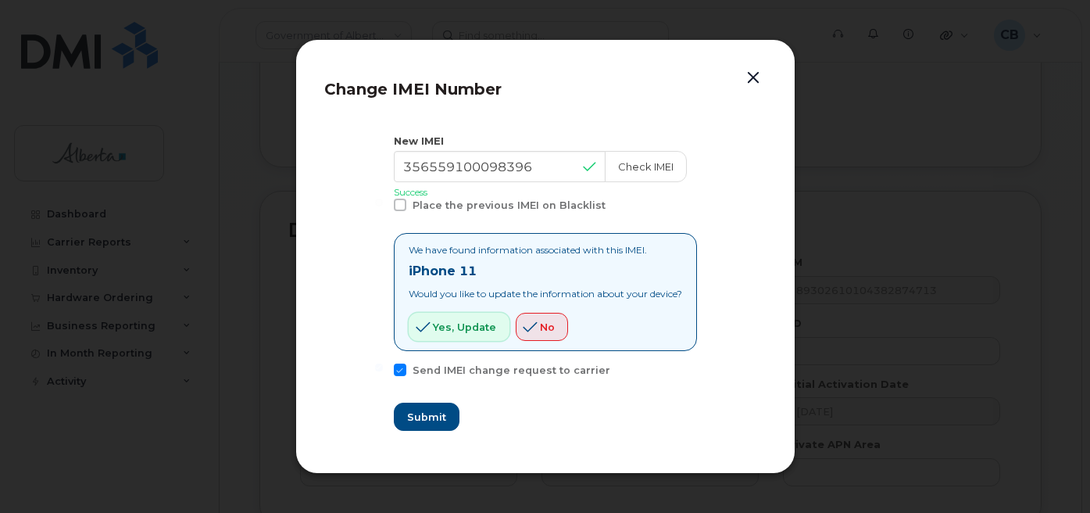
click at [457, 325] on span "Yes, update" at bounding box center [464, 327] width 63 height 15
click at [407, 417] on span "Submit" at bounding box center [425, 416] width 39 height 15
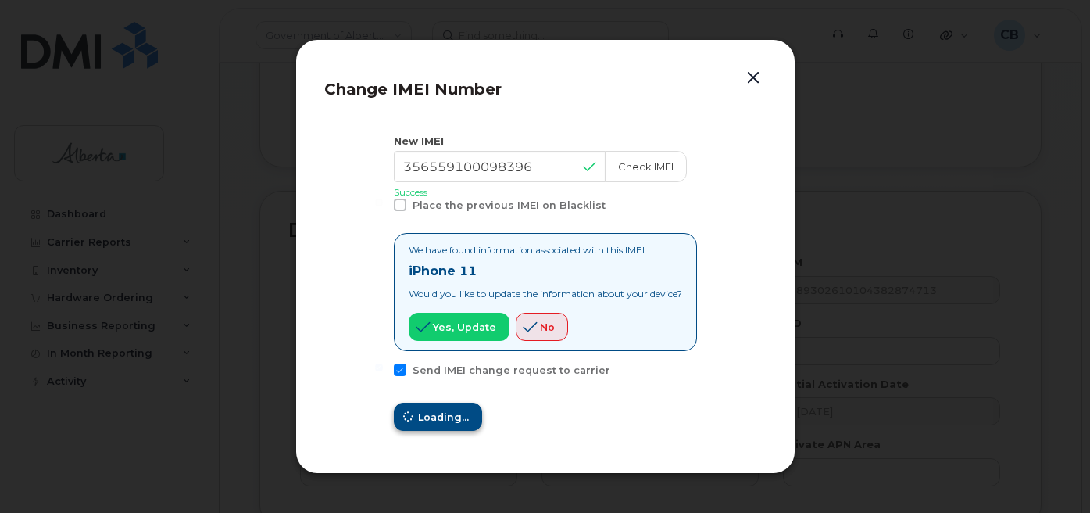
type input "356559100098396"
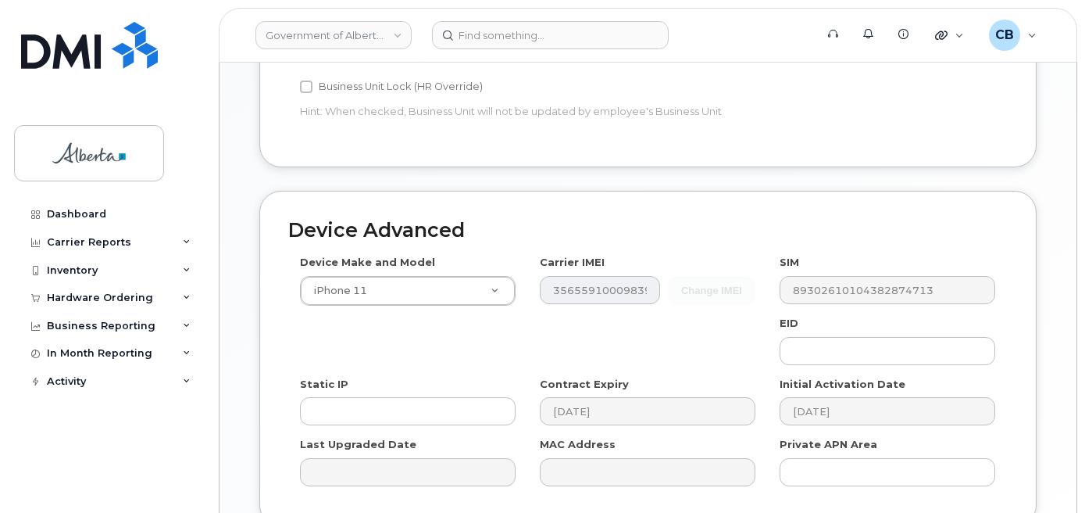
scroll to position [905, 0]
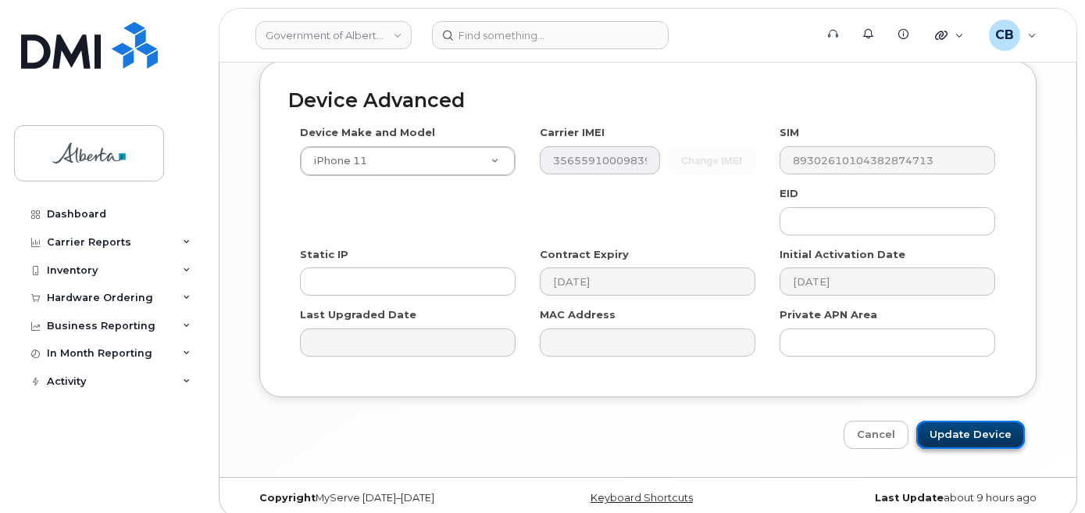
click at [977, 420] on input "Update Device" at bounding box center [971, 434] width 109 height 29
type input "Saving..."
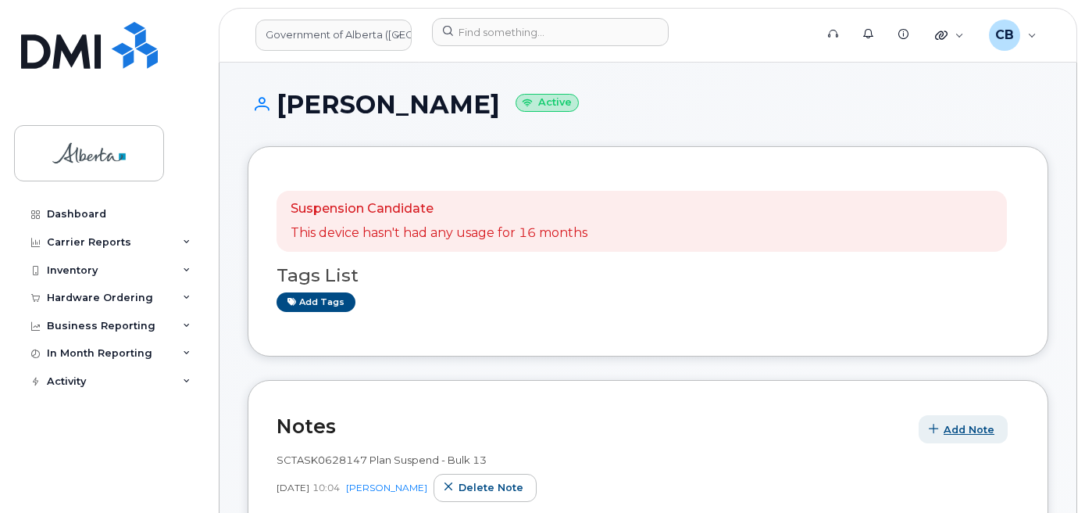
click at [971, 431] on span "Add Note" at bounding box center [969, 429] width 51 height 15
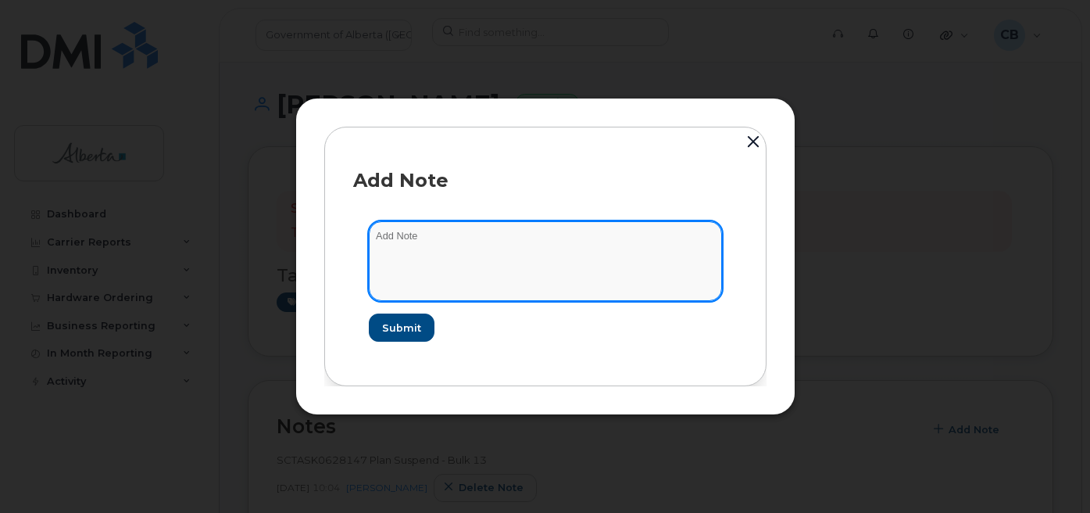
click at [408, 237] on textarea at bounding box center [545, 261] width 353 height 80
paste textarea "SCTASK0844400 7807781609 DO NOT DELETE - BEING REASSIGNED to [PERSON_NAME]. Pre…"
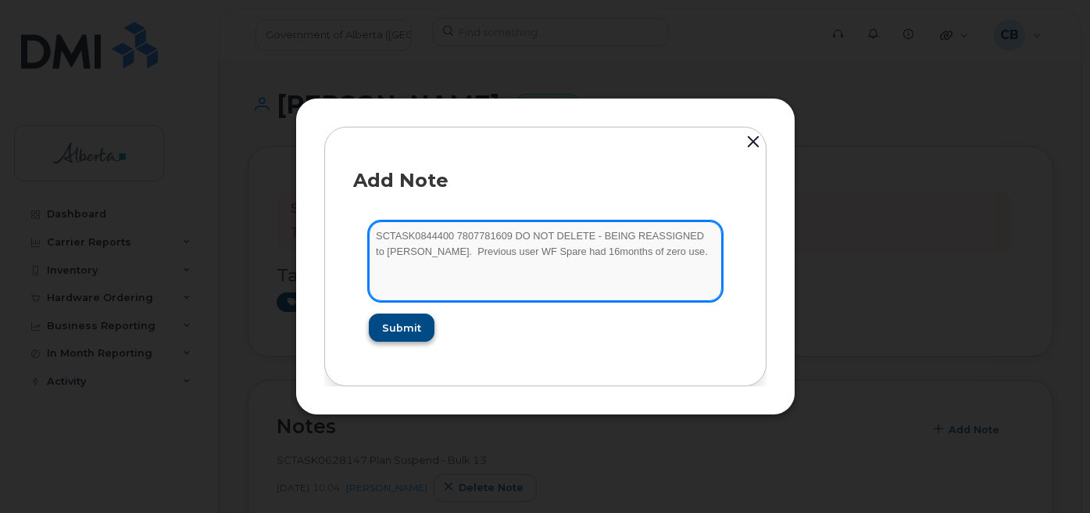
type textarea "SCTASK0844400 7807781609 DO NOT DELETE - BEING REASSIGNED to [PERSON_NAME]. Pre…"
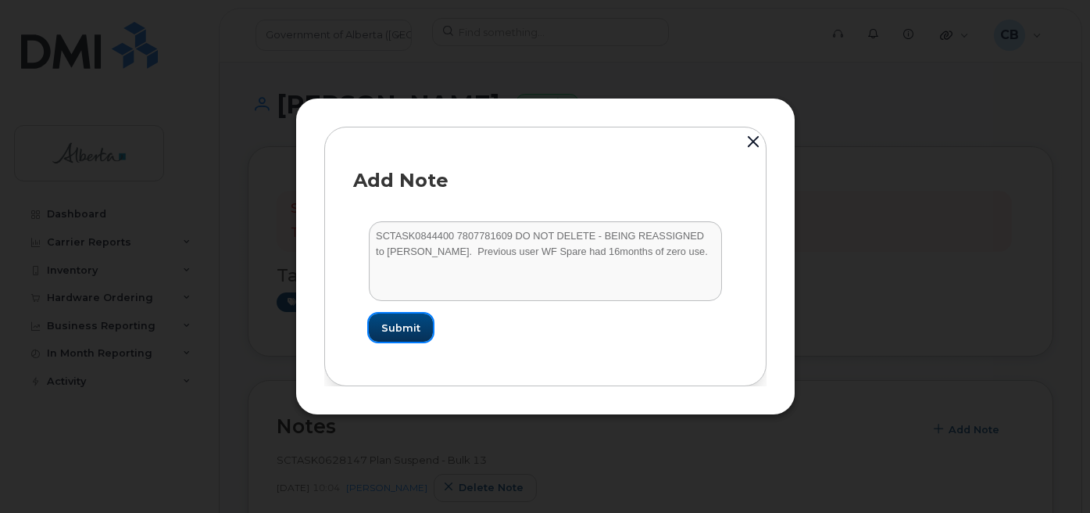
click at [388, 331] on span "Submit" at bounding box center [400, 327] width 39 height 15
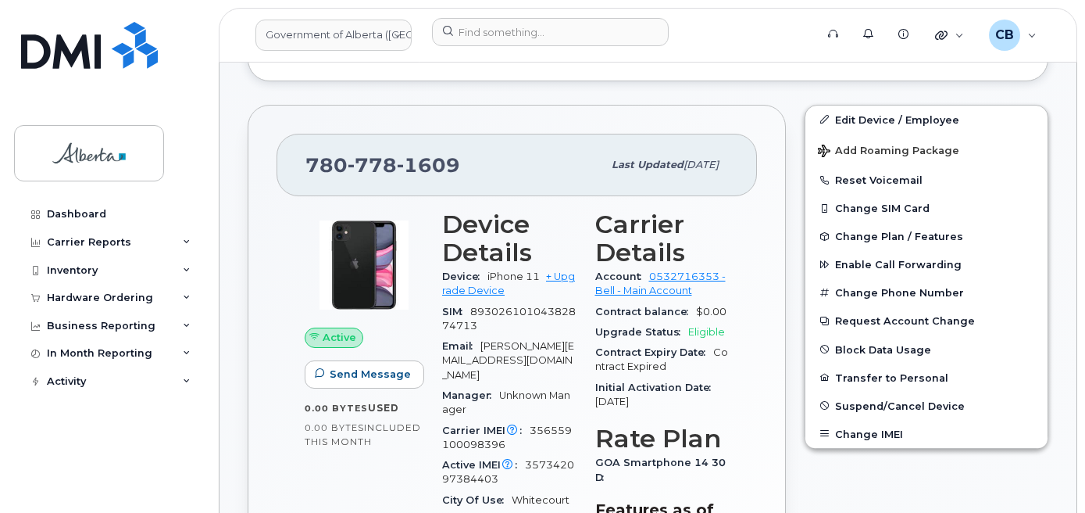
scroll to position [469, 0]
click at [853, 174] on button "Reset Voicemail" at bounding box center [927, 179] width 242 height 28
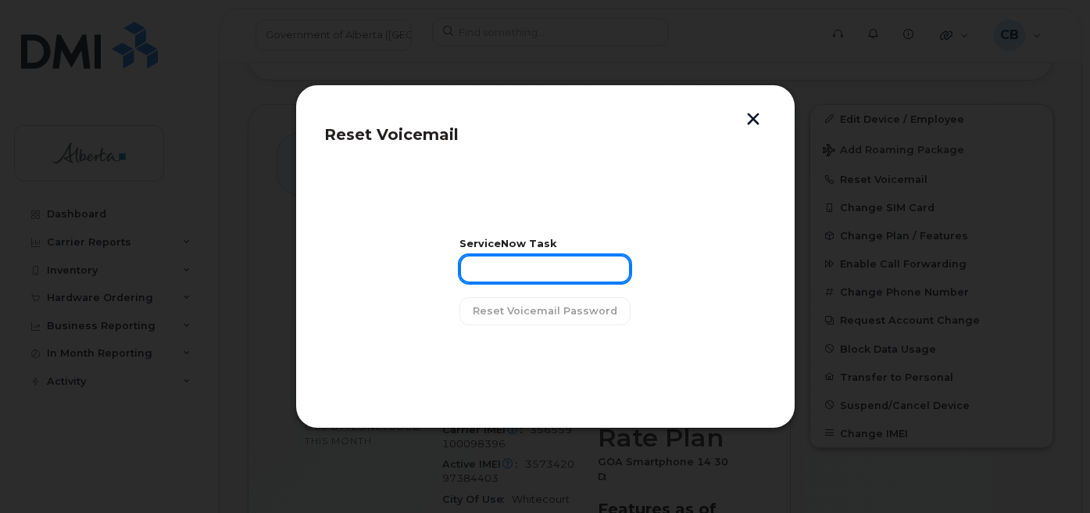
click at [537, 277] on input "text" at bounding box center [544, 269] width 171 height 28
paste input "SCTASK0844400"
type input "SCTASK0844400"
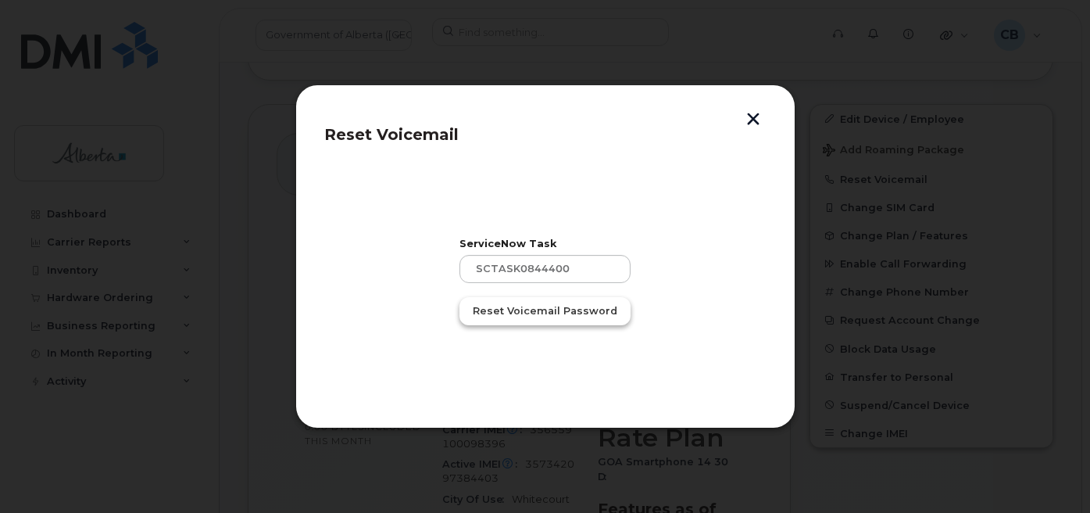
click at [534, 304] on span "Reset Voicemail Password" at bounding box center [545, 310] width 145 height 15
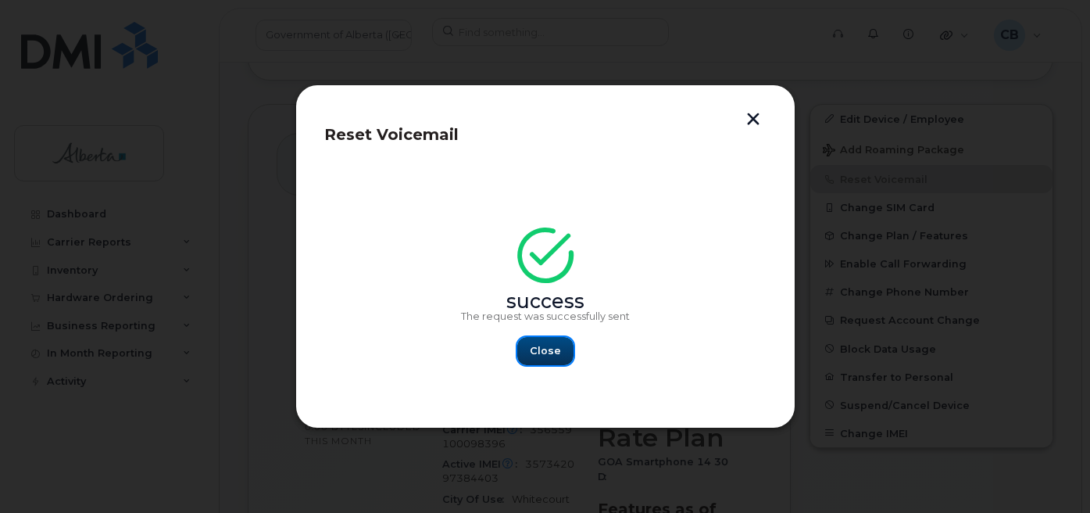
click at [539, 348] on span "Close" at bounding box center [545, 350] width 31 height 15
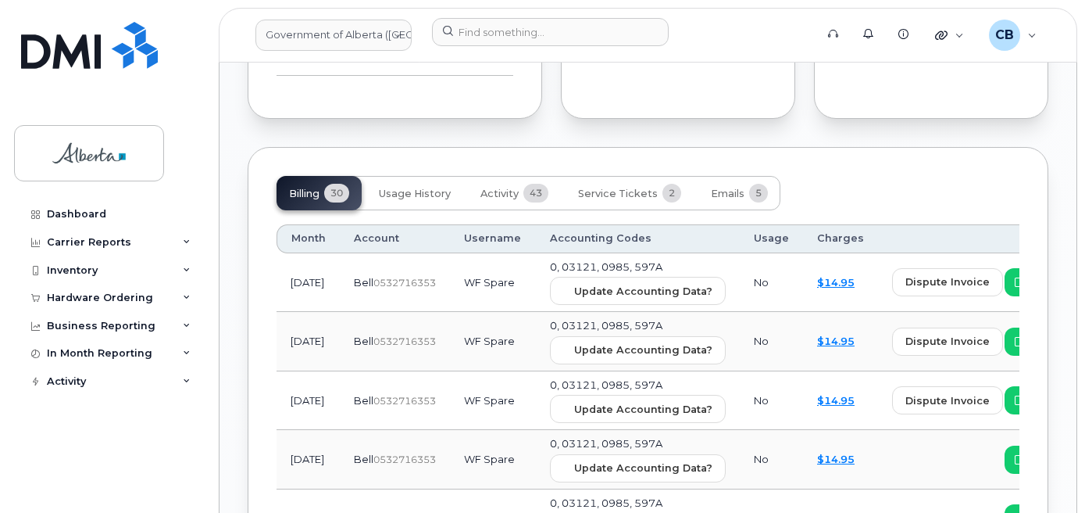
scroll to position [1524, 0]
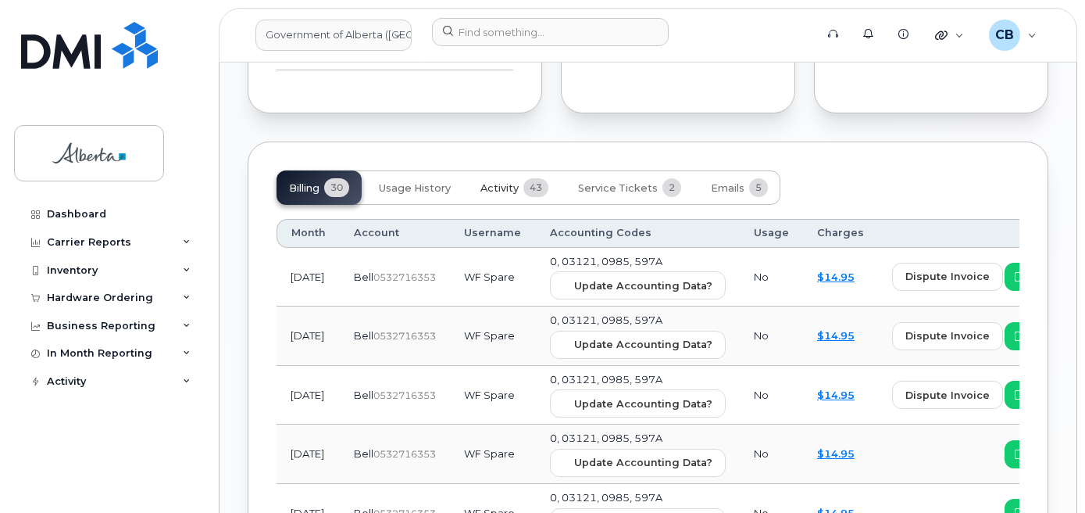
click at [492, 182] on span "Activity" at bounding box center [500, 188] width 38 height 13
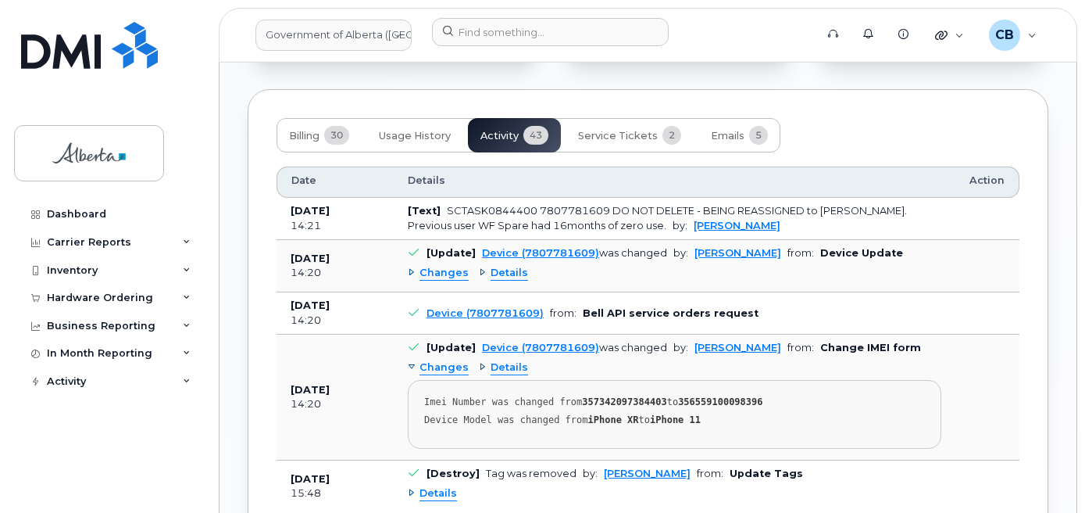
scroll to position [1602, 0]
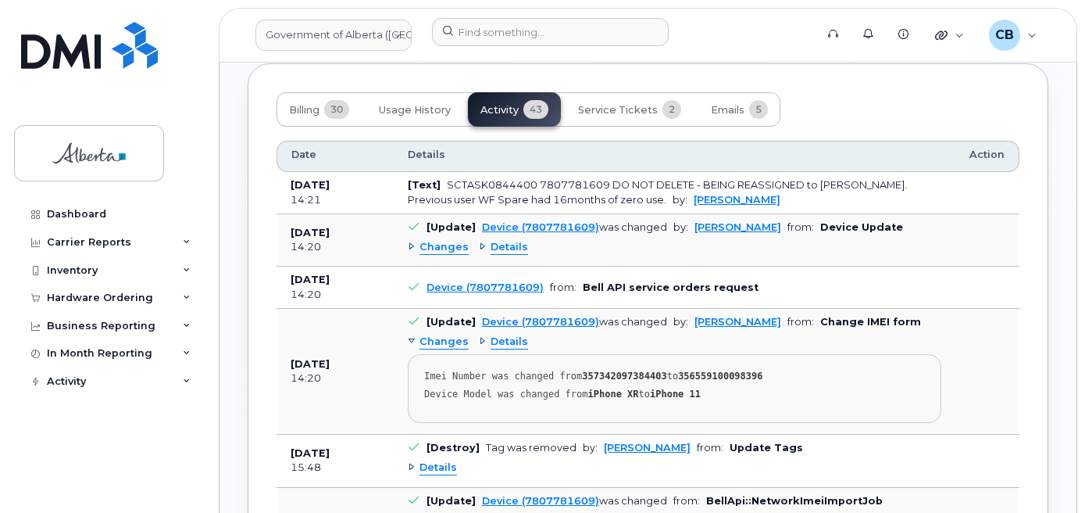
click at [411, 334] on div "Changes" at bounding box center [438, 341] width 61 height 15
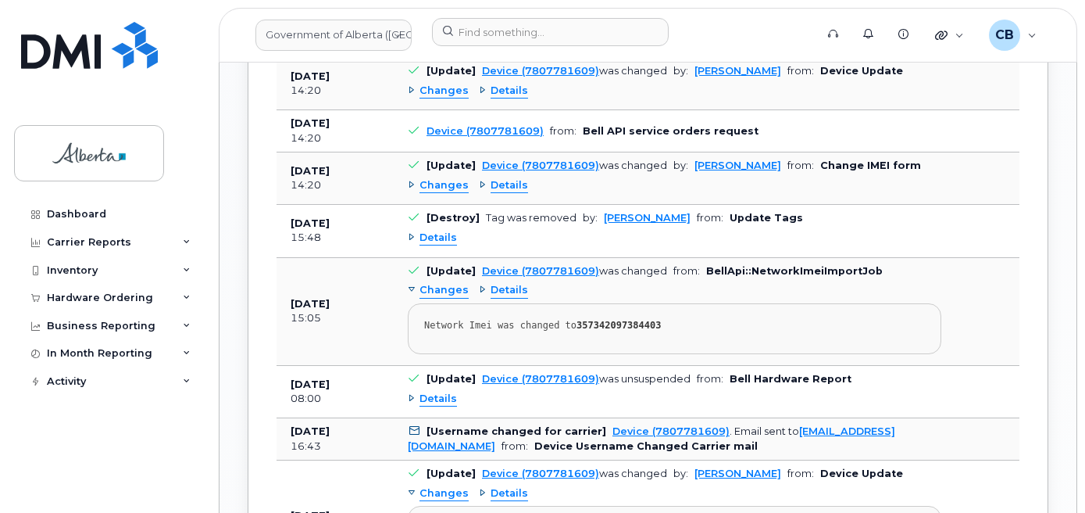
scroll to position [1680, 0]
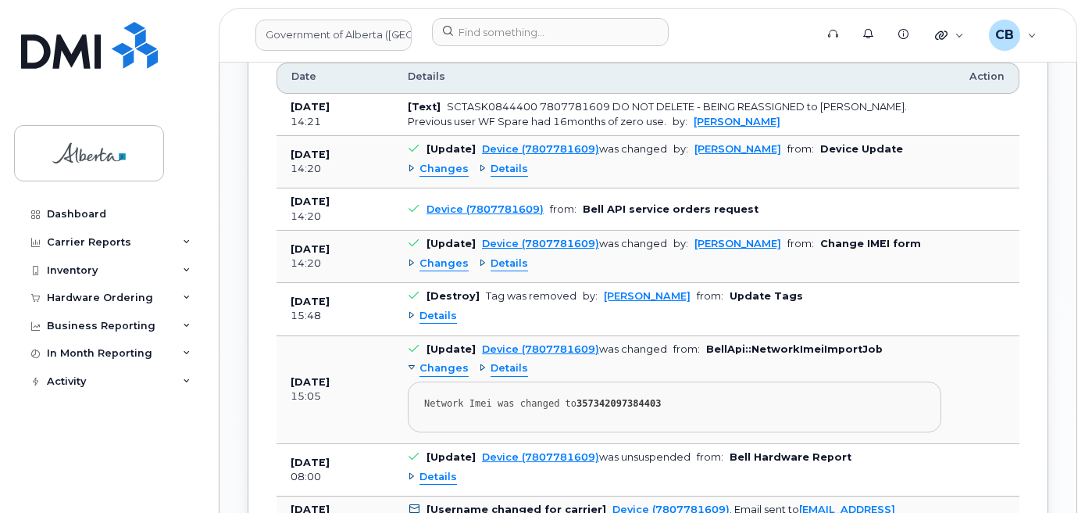
click at [411, 256] on div "Changes" at bounding box center [438, 263] width 61 height 15
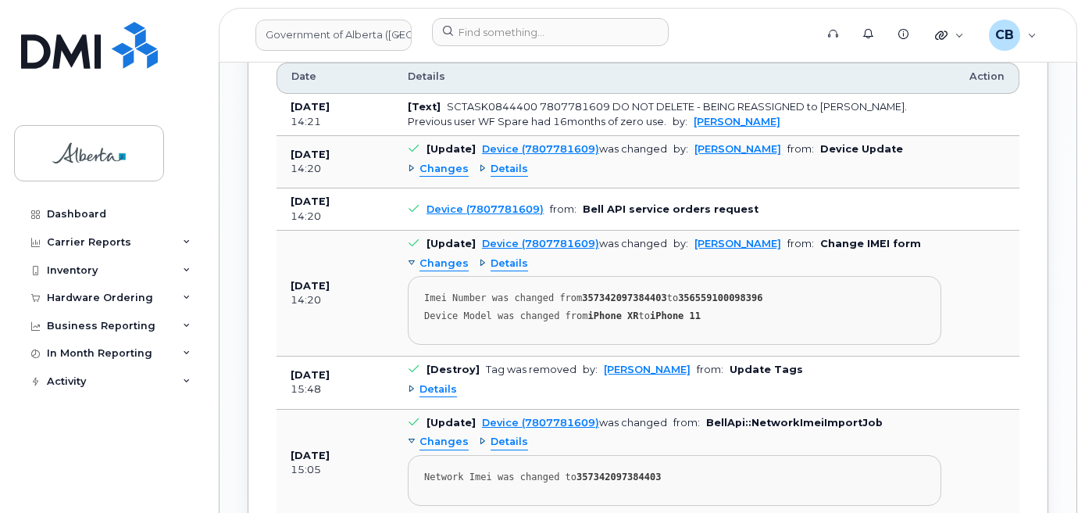
click at [411, 256] on div "Changes" at bounding box center [438, 263] width 61 height 15
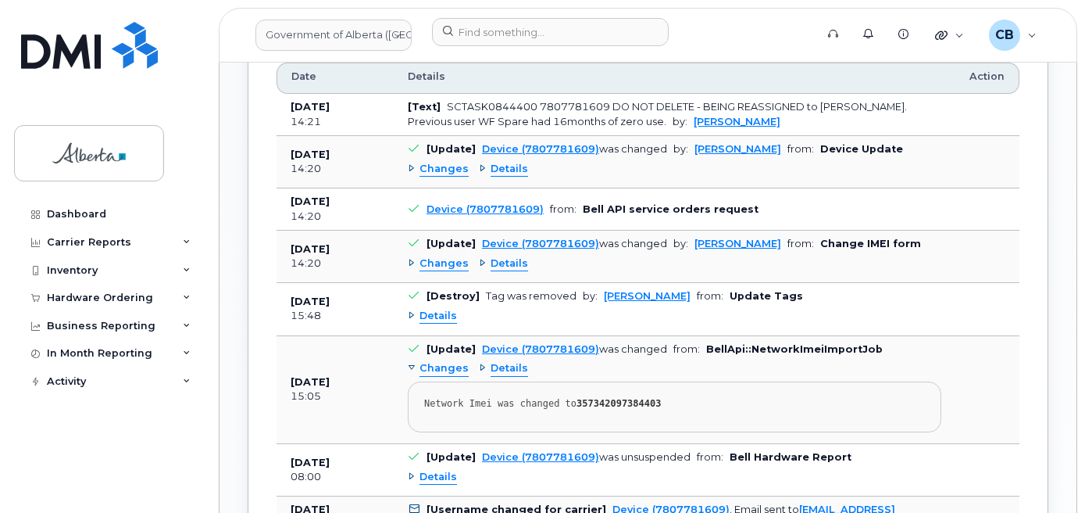
click at [412, 162] on div "Changes" at bounding box center [438, 169] width 61 height 15
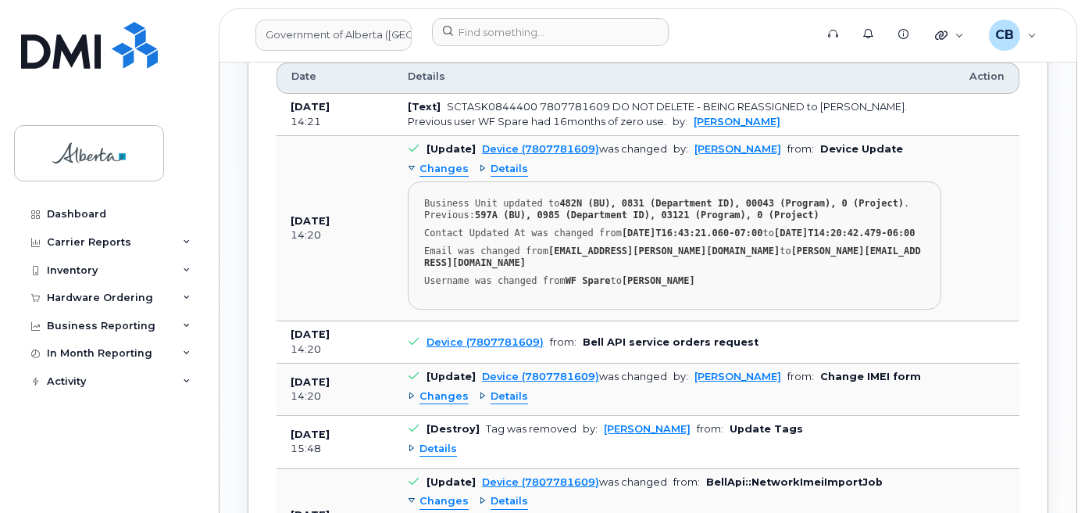
click at [412, 162] on div "Changes" at bounding box center [438, 169] width 61 height 15
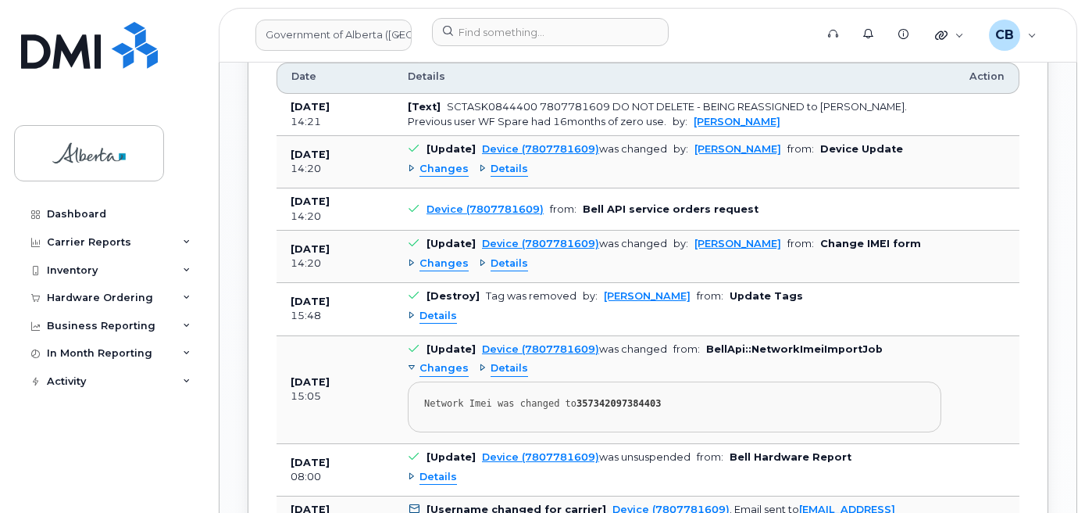
scroll to position [1602, 0]
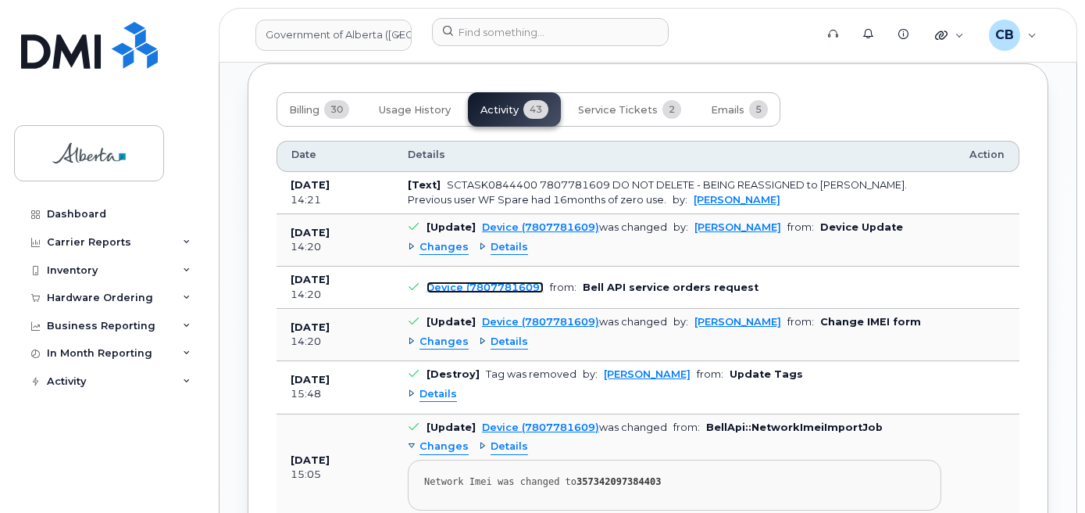
click at [456, 281] on link "Device (7807781609)" at bounding box center [485, 287] width 117 height 12
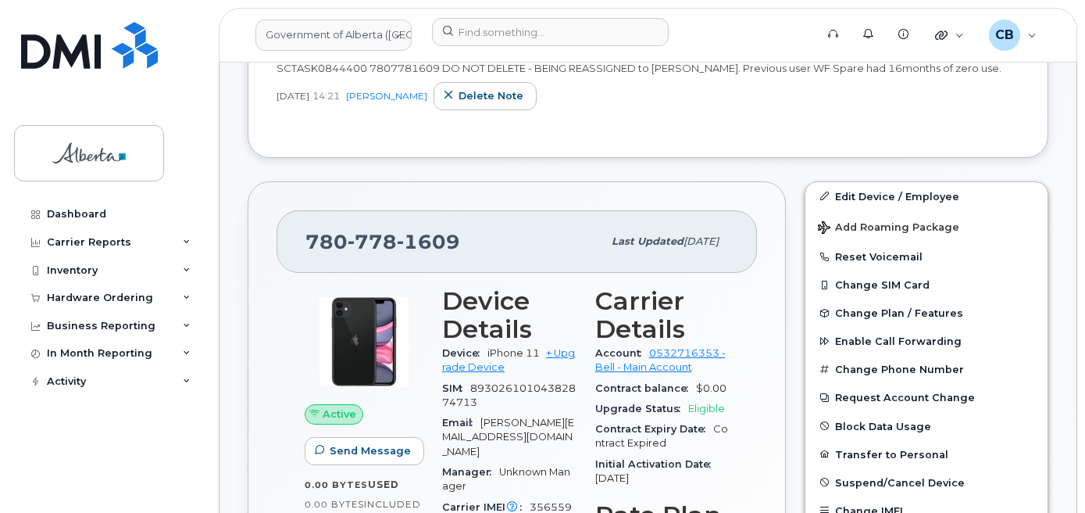
scroll to position [391, 0]
drag, startPoint x: 462, startPoint y: 238, endPoint x: 308, endPoint y: 242, distance: 154.0
click at [308, 242] on div "[PHONE_NUMBER]" at bounding box center [454, 242] width 297 height 33
copy span "[PHONE_NUMBER]"
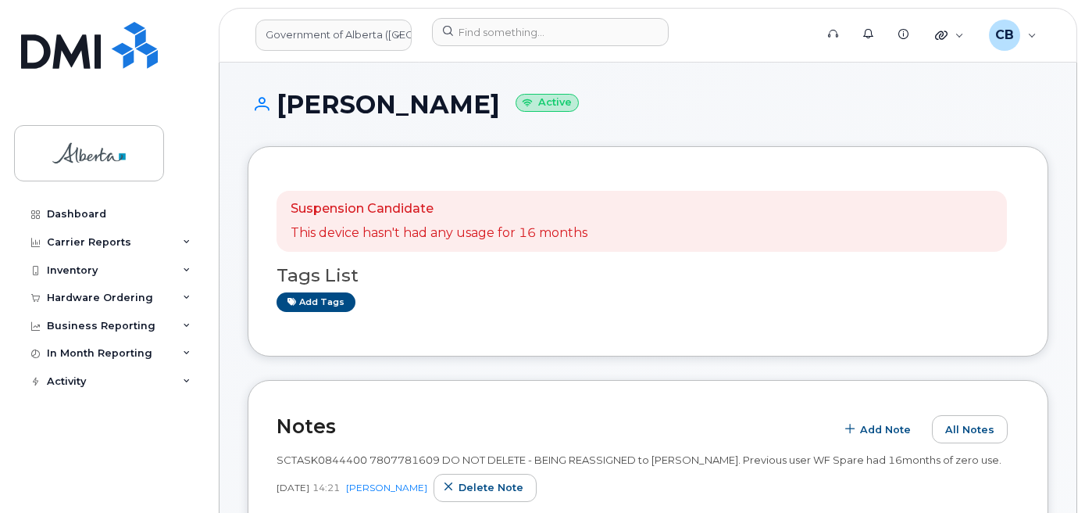
scroll to position [42, 0]
